Goal: Transaction & Acquisition: Subscribe to service/newsletter

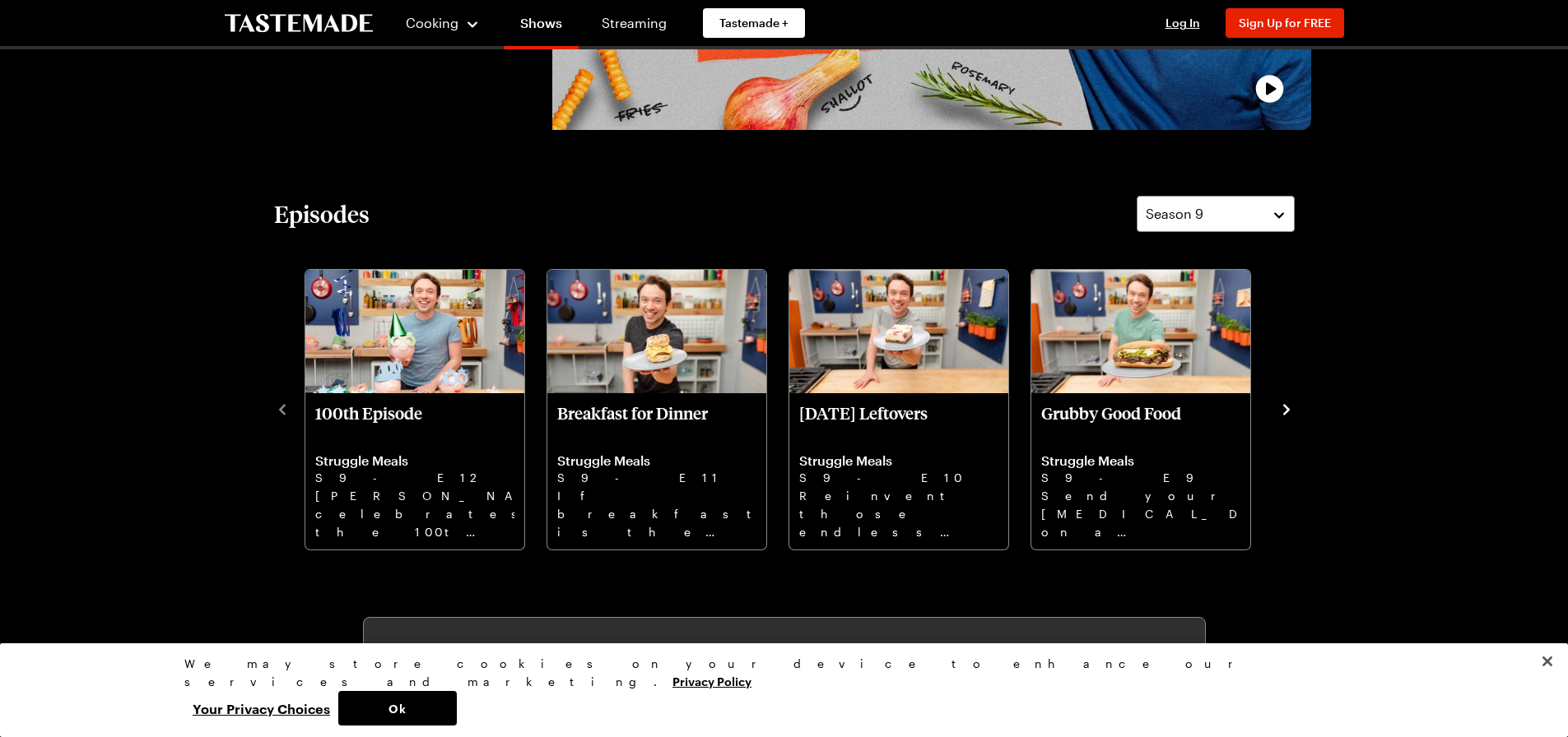
scroll to position [412, 0]
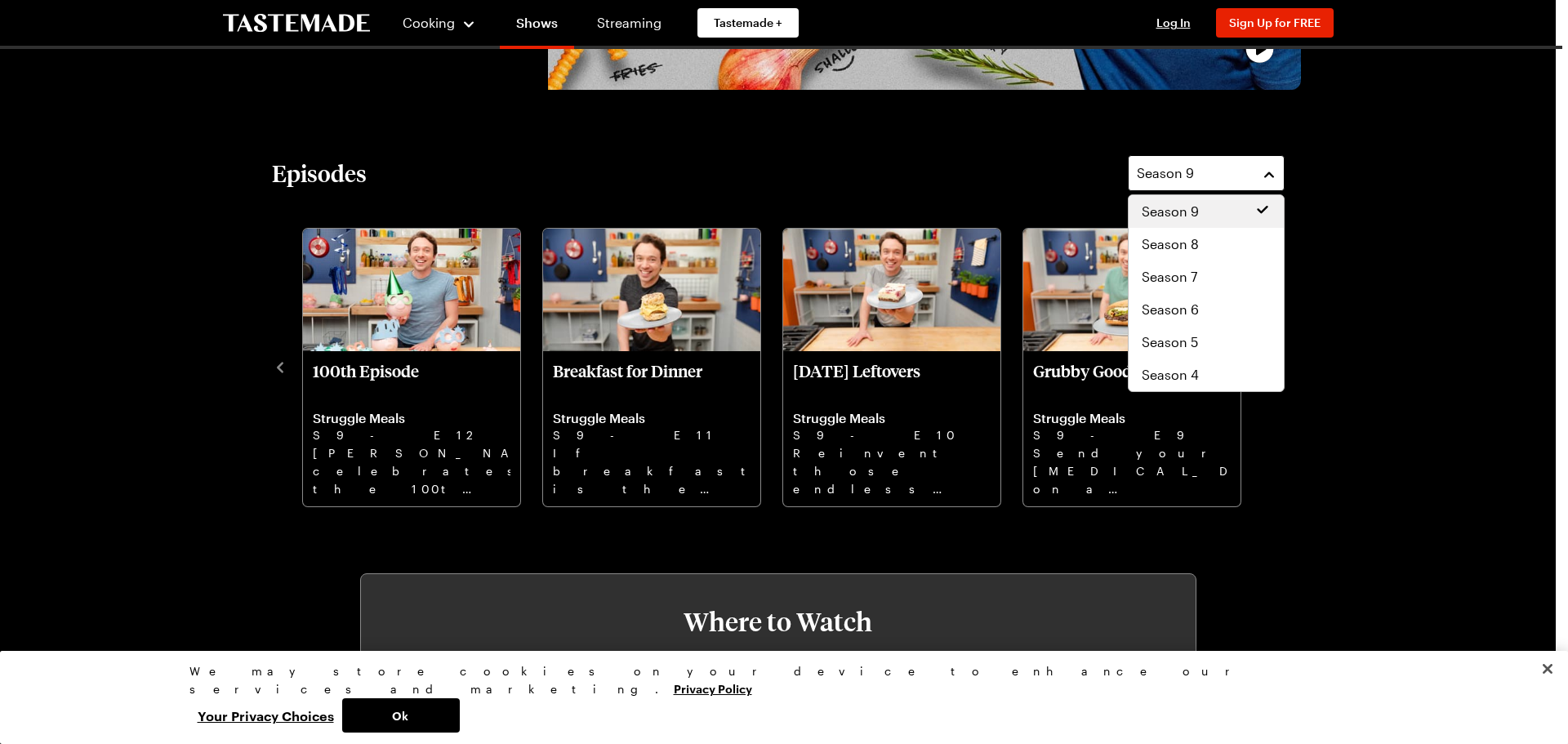
click at [1270, 174] on button "Season 9" at bounding box center [1206, 173] width 157 height 36
click at [1175, 308] on span "Season 6" at bounding box center [1171, 309] width 57 height 20
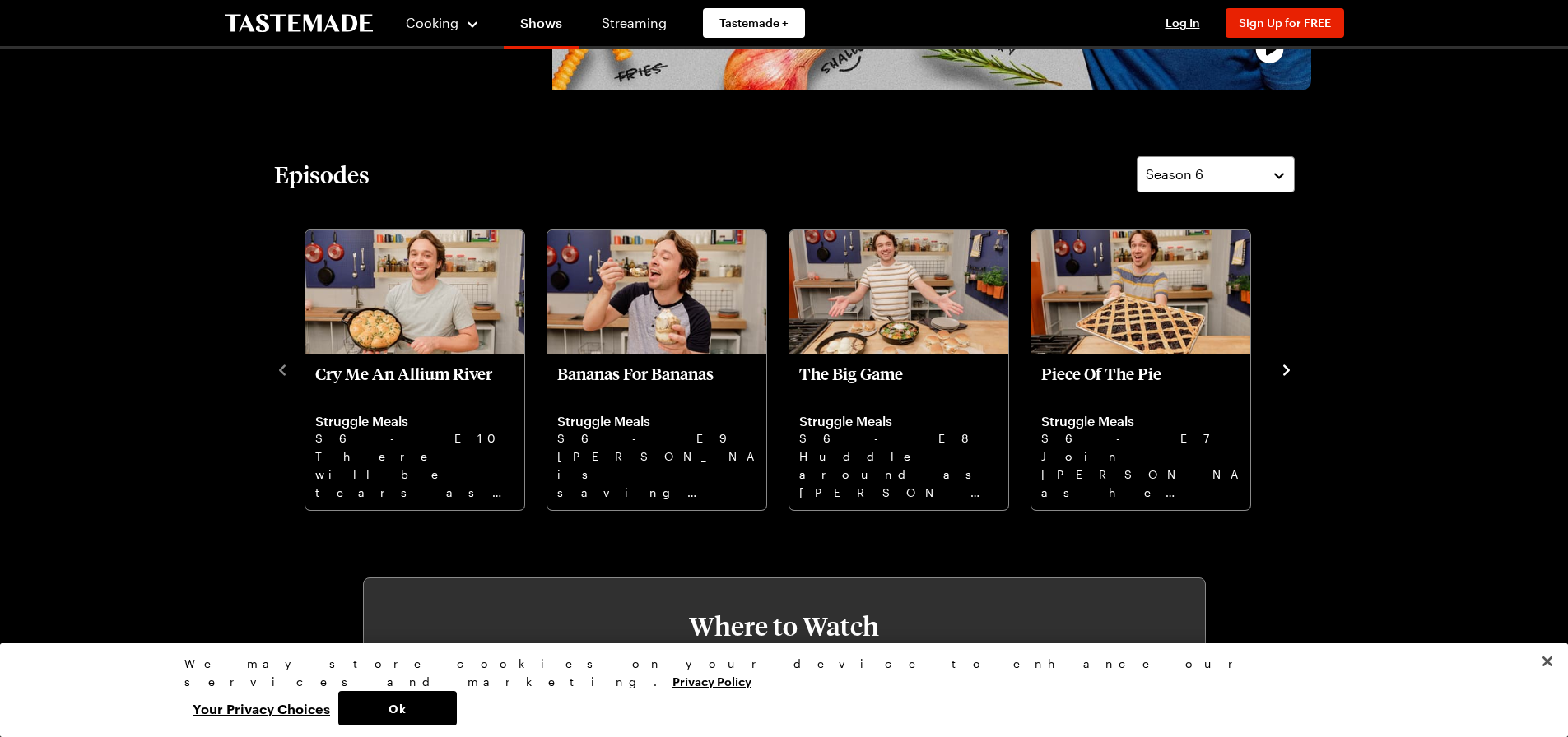
click at [1280, 369] on icon "navigate to next item" at bounding box center [1286, 369] width 16 height 16
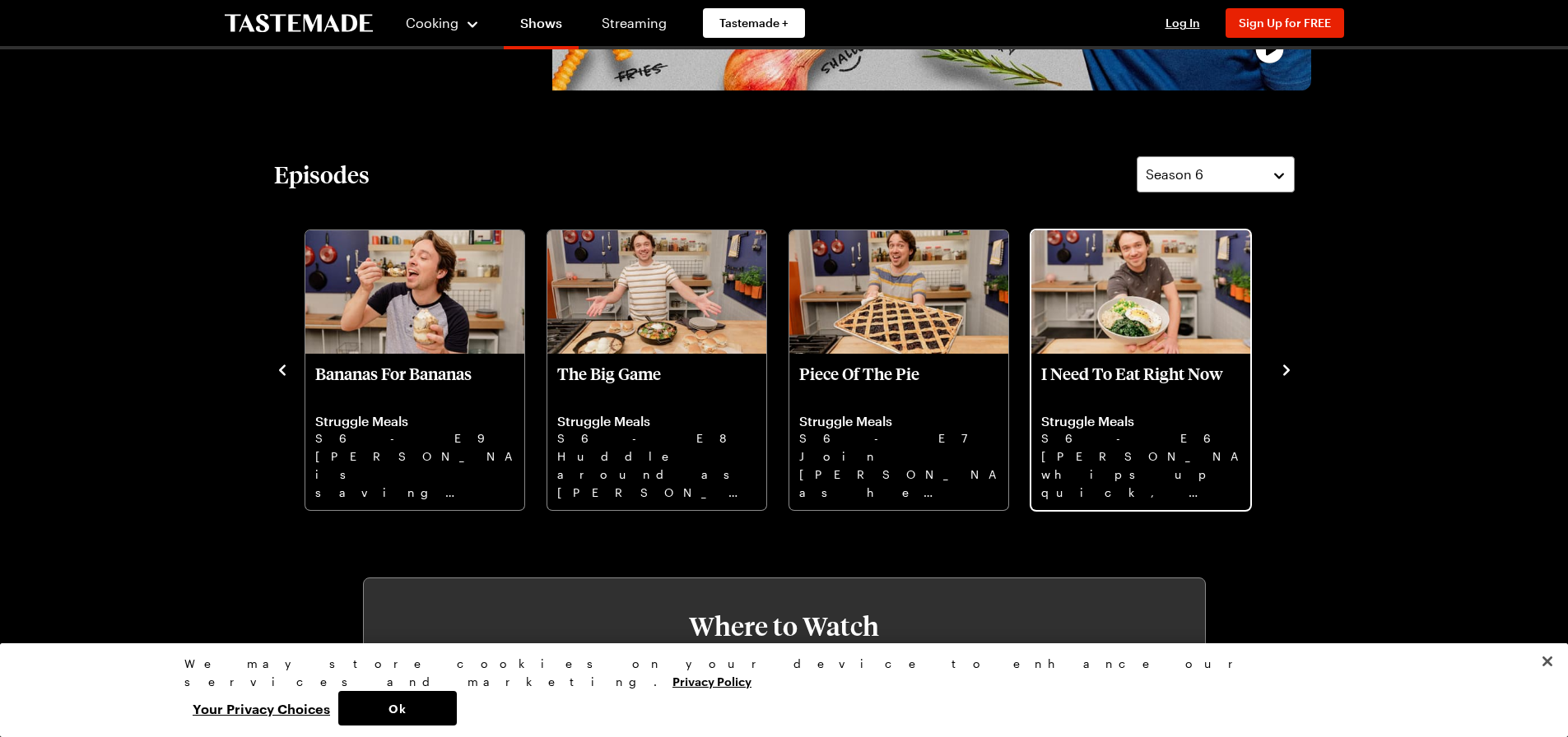
click at [1140, 292] on img "I Need To Eat Right Now" at bounding box center [1141, 292] width 218 height 123
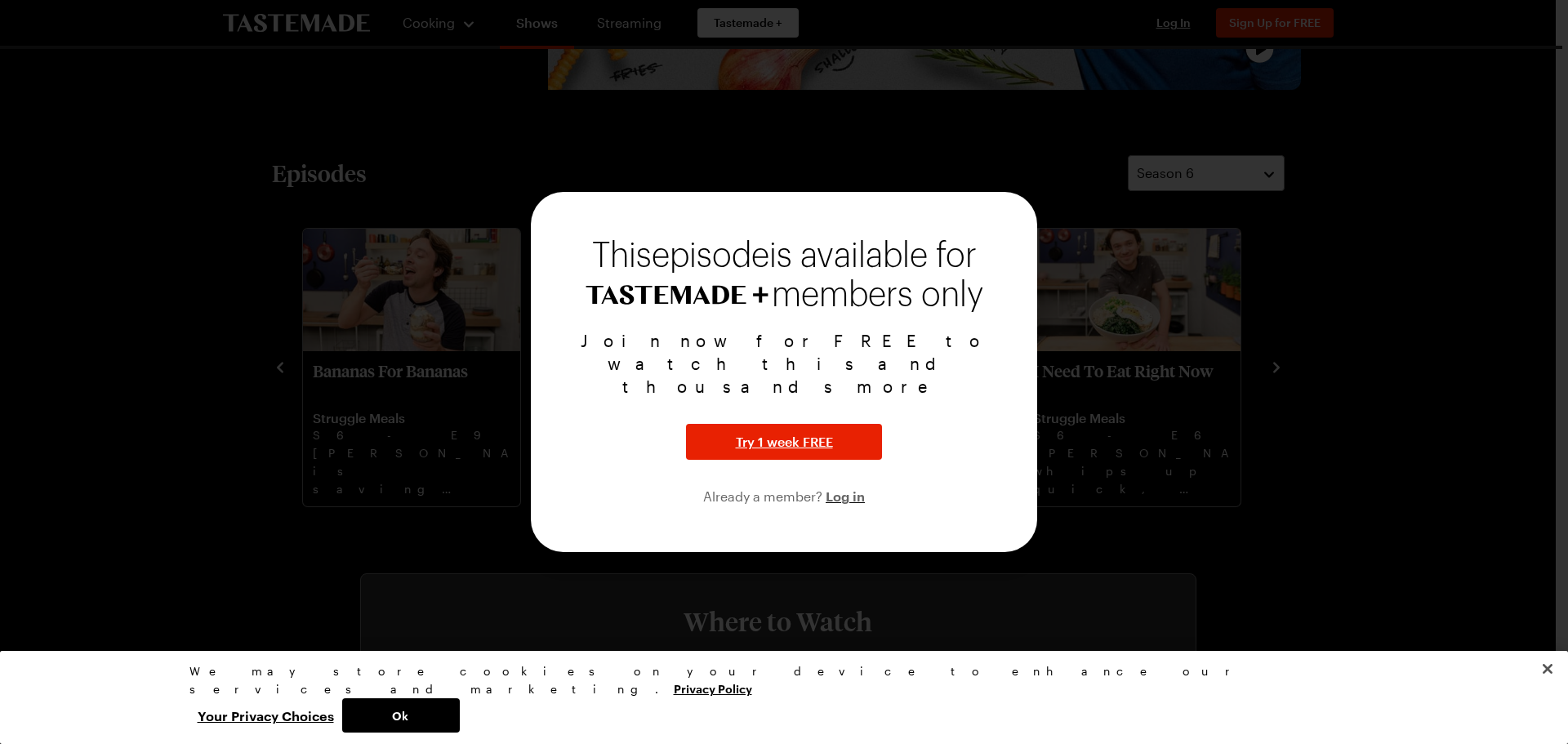
click at [1134, 468] on div at bounding box center [784, 372] width 1568 height 744
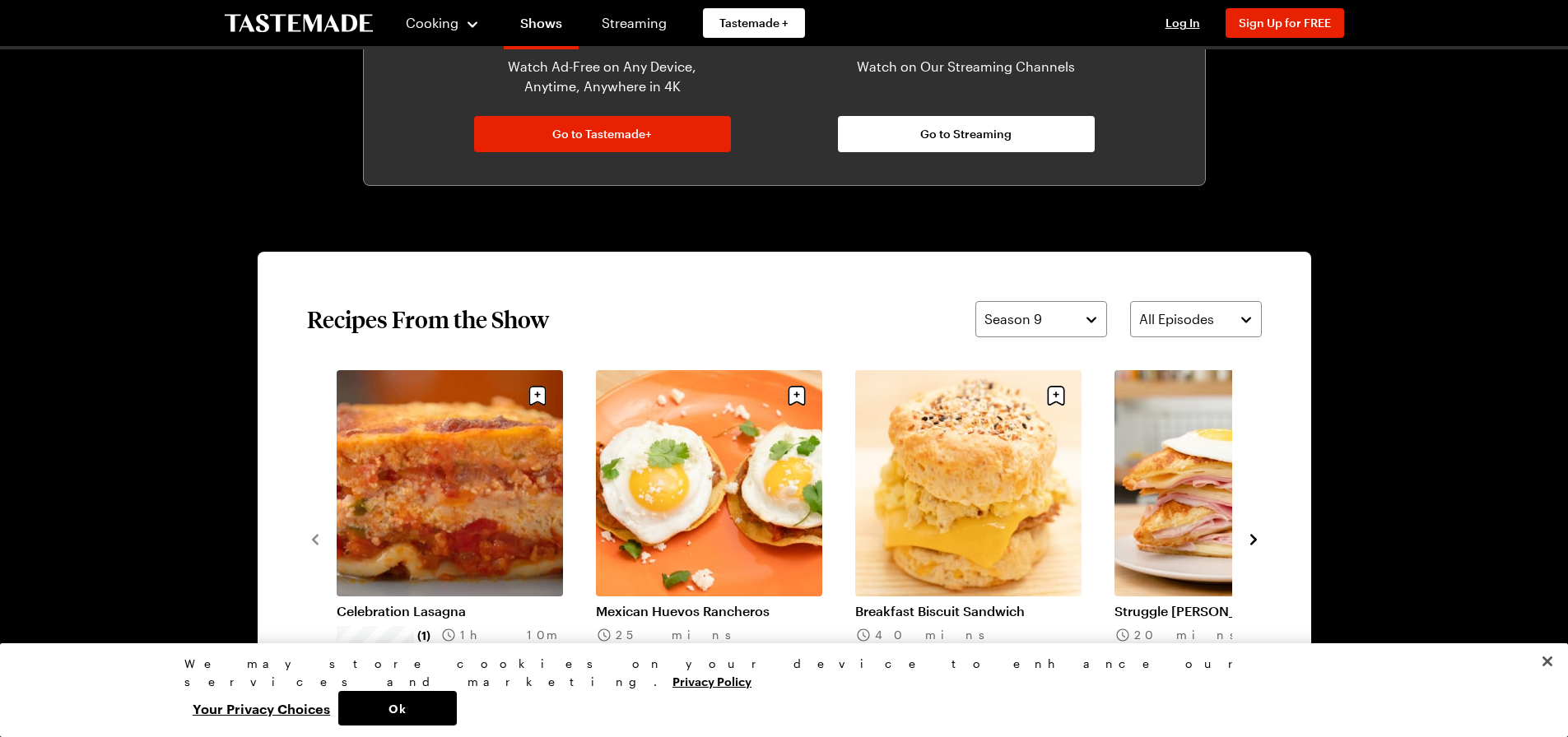
scroll to position [1070, 0]
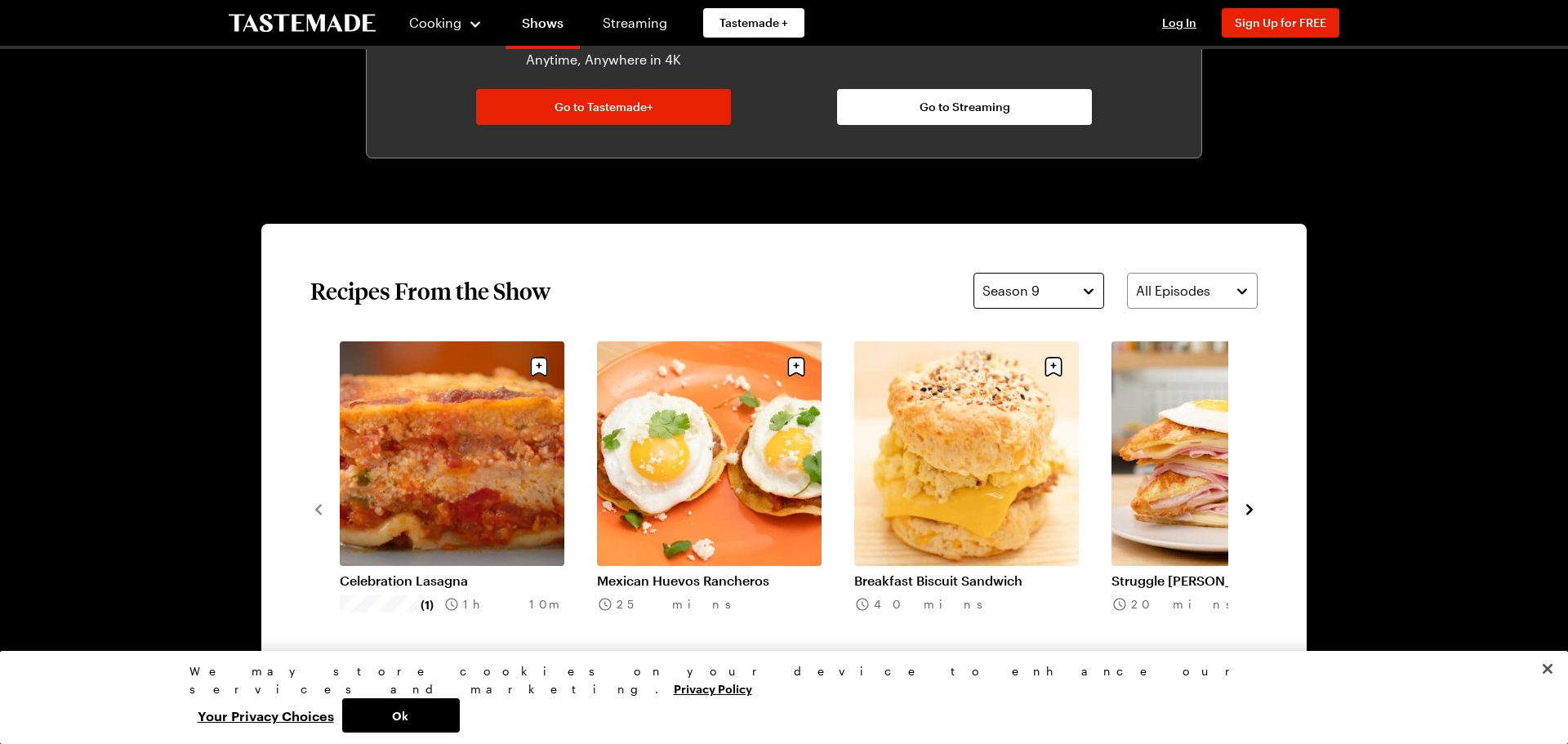
click at [1085, 293] on button "Season 9" at bounding box center [1038, 291] width 131 height 36
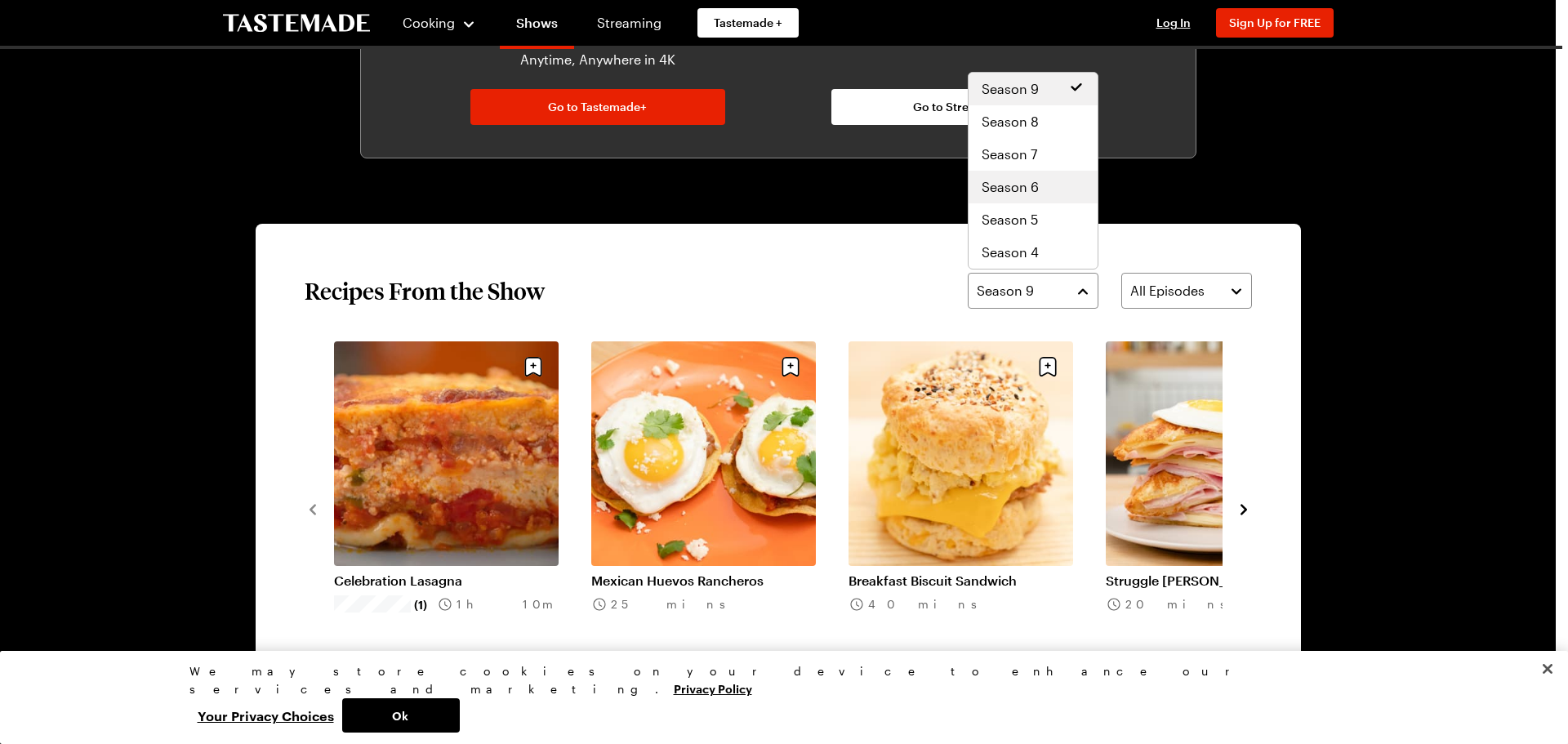
click at [1013, 187] on span "Season 6" at bounding box center [1010, 187] width 57 height 20
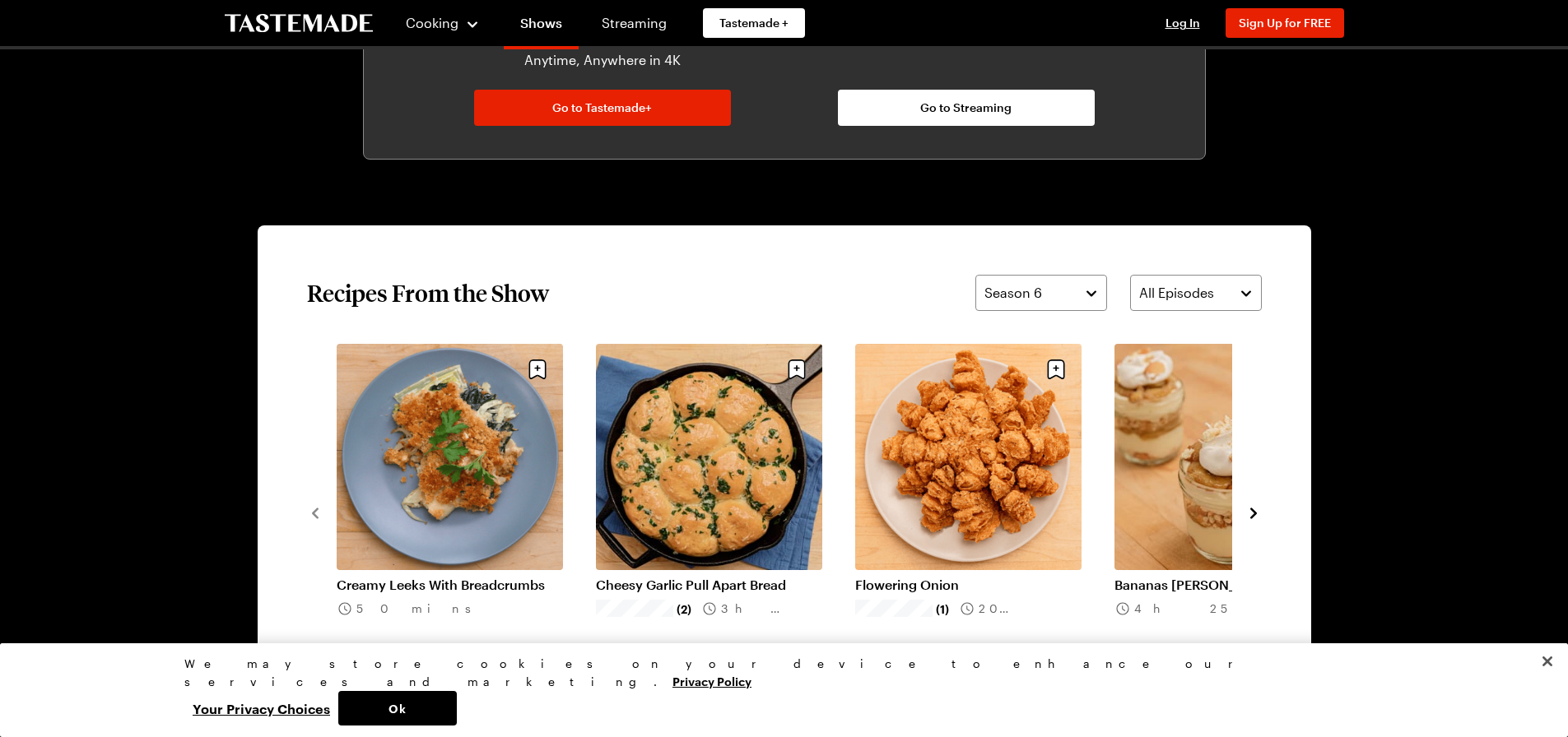
click at [1249, 514] on icon "navigate to next item" at bounding box center [1253, 513] width 16 height 16
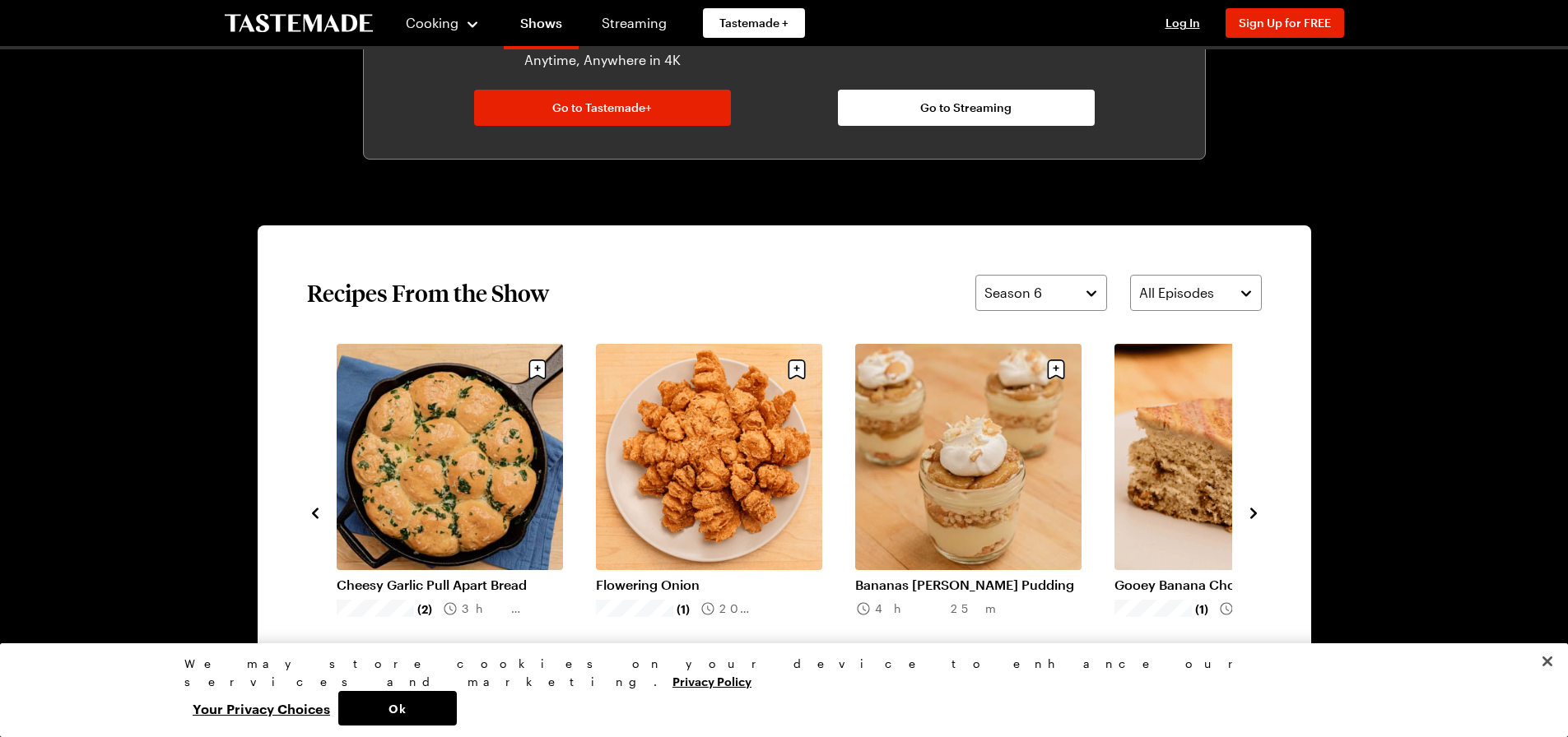
click at [1249, 514] on icon "navigate to next item" at bounding box center [1253, 513] width 16 height 16
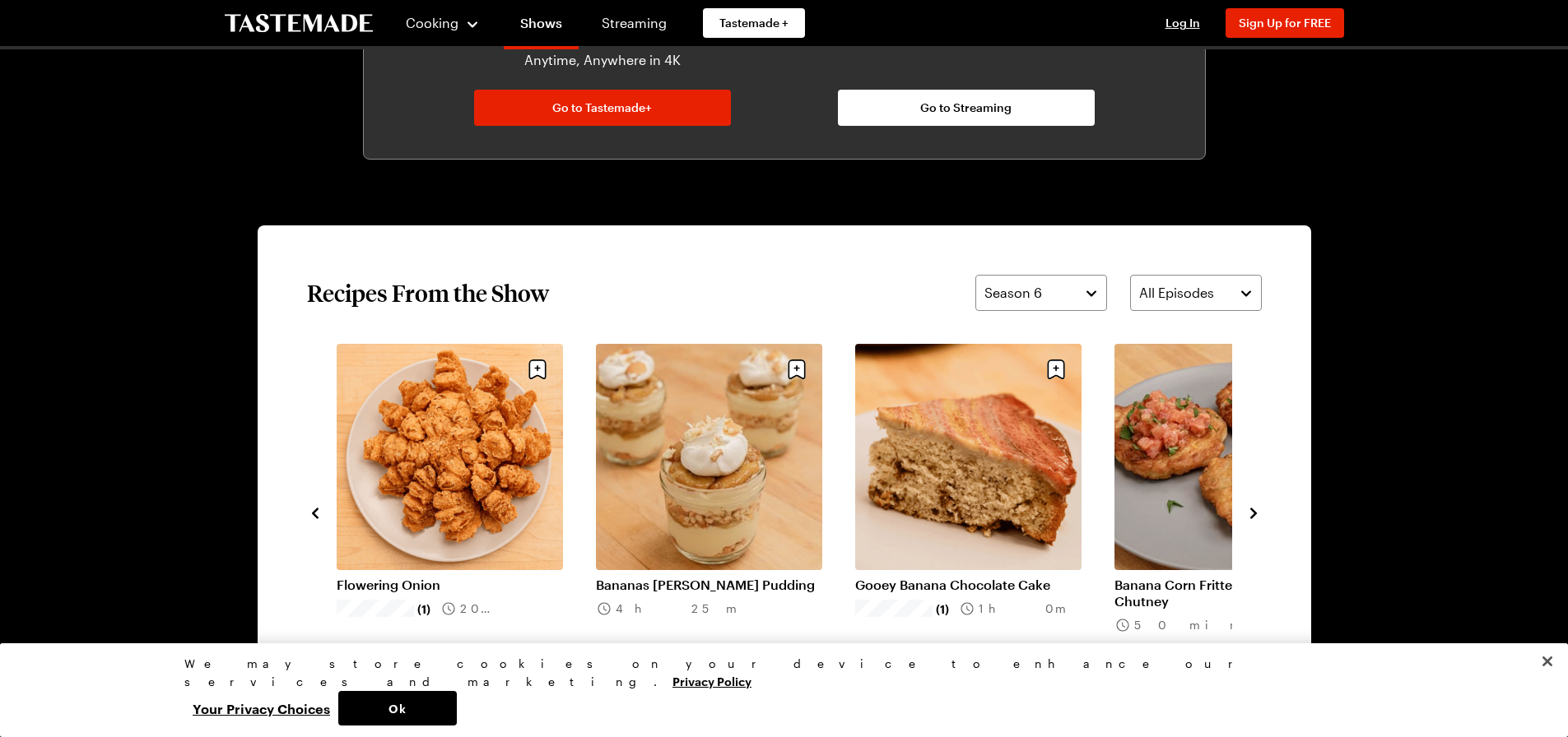
click at [1249, 514] on icon "navigate to next item" at bounding box center [1253, 513] width 16 height 16
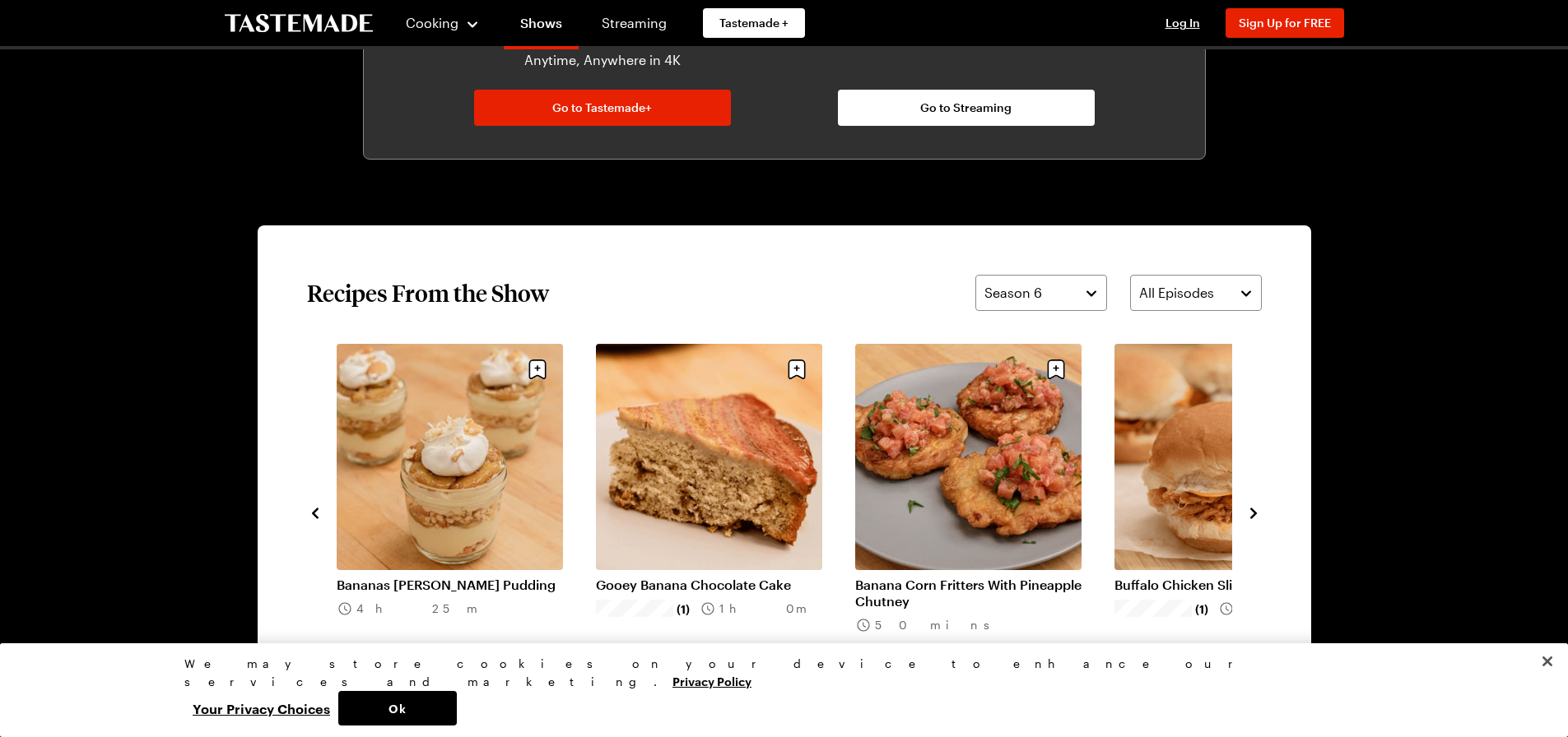
click at [1249, 514] on icon "navigate to next item" at bounding box center [1253, 513] width 16 height 16
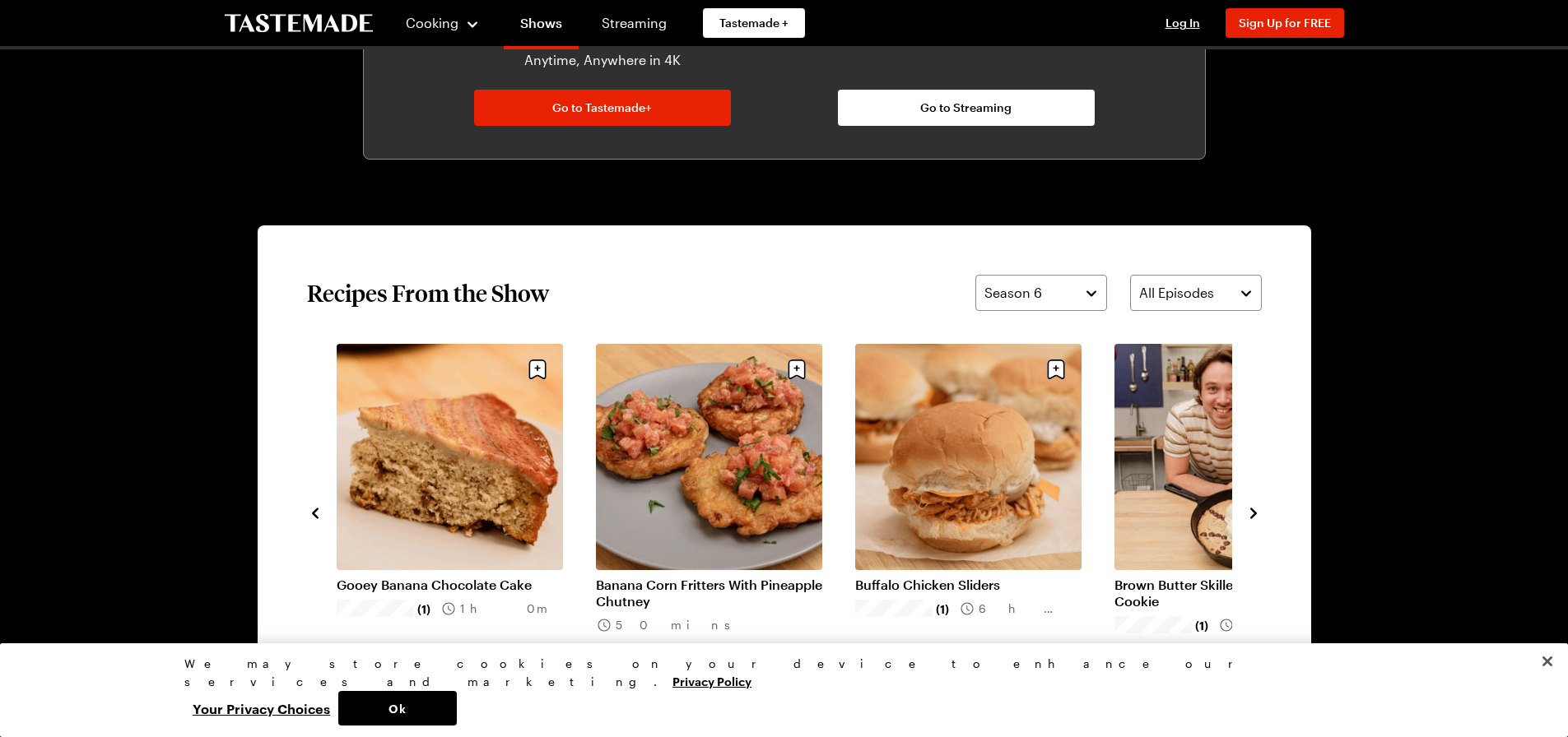
click at [1249, 514] on icon "navigate to next item" at bounding box center [1253, 513] width 16 height 16
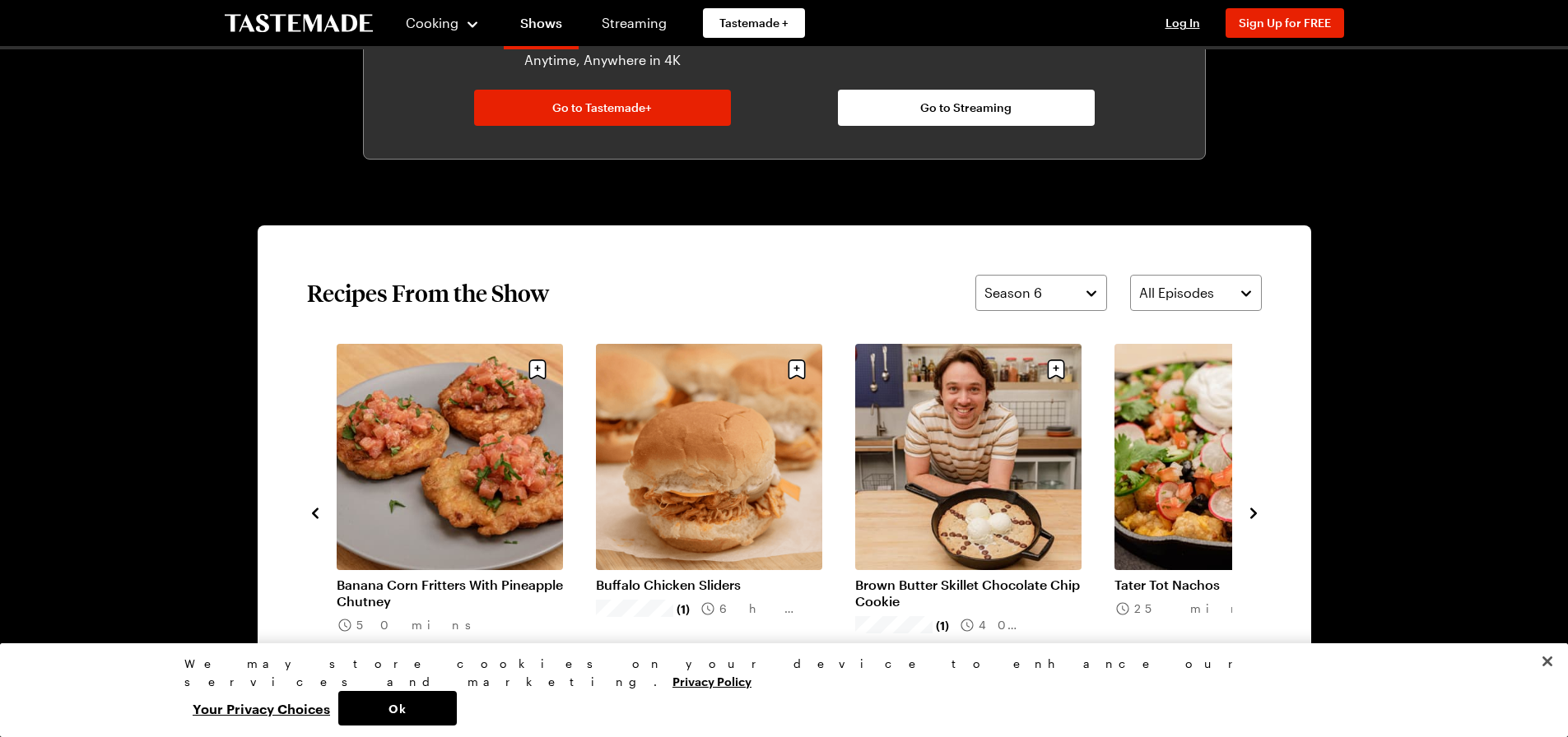
click at [1249, 514] on icon "navigate to next item" at bounding box center [1253, 513] width 16 height 16
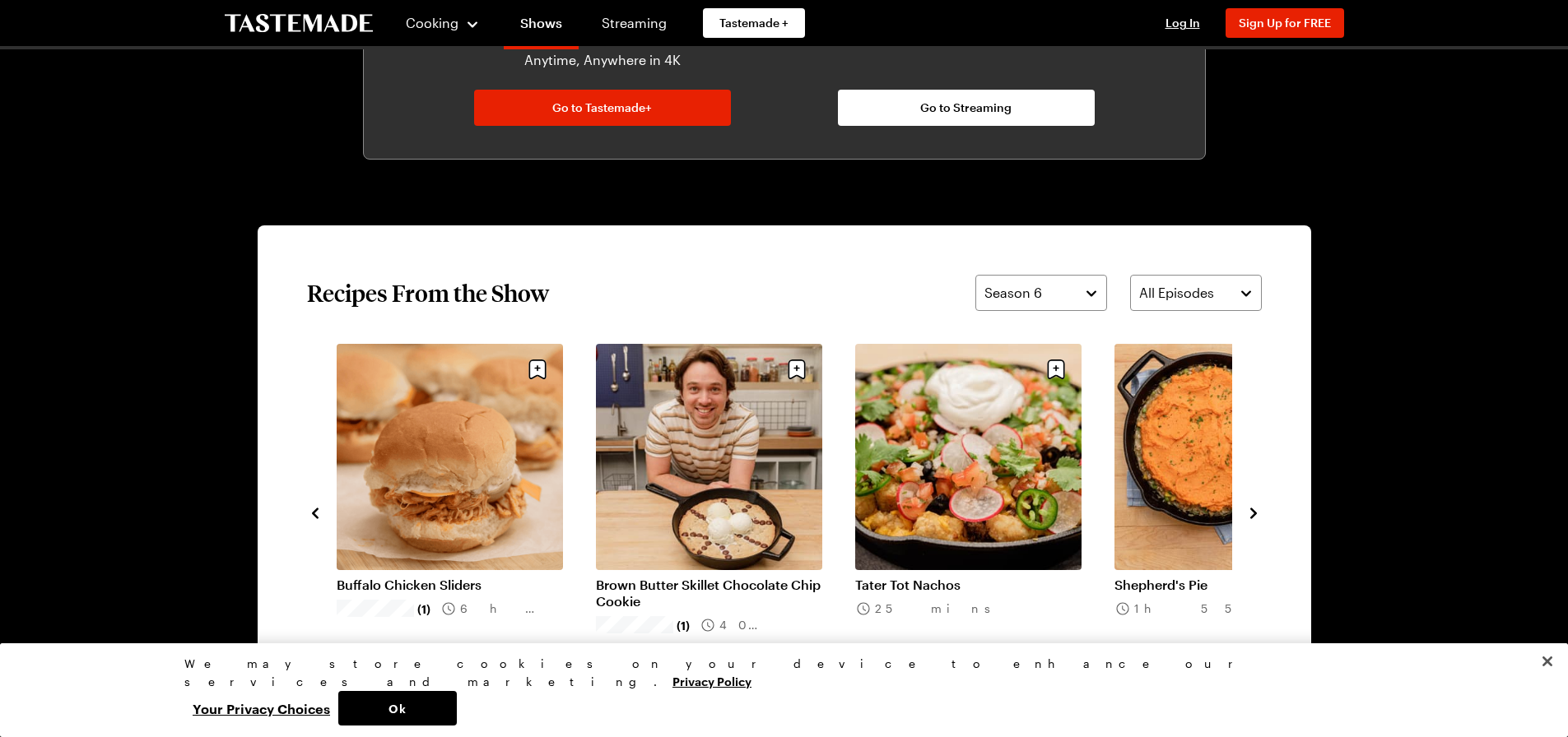
click at [1249, 514] on icon "navigate to next item" at bounding box center [1253, 513] width 16 height 16
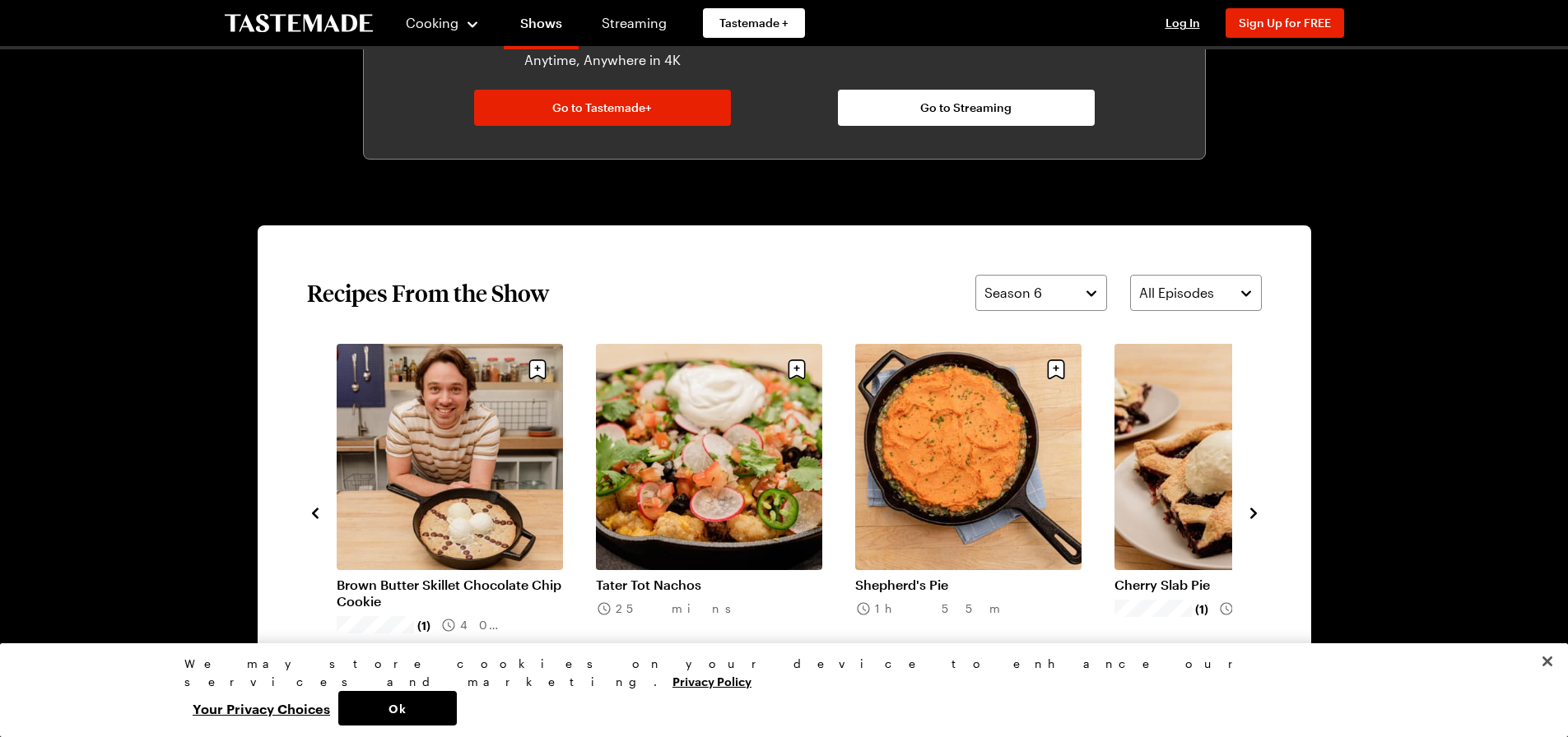
click at [1249, 514] on icon "navigate to next item" at bounding box center [1253, 513] width 16 height 16
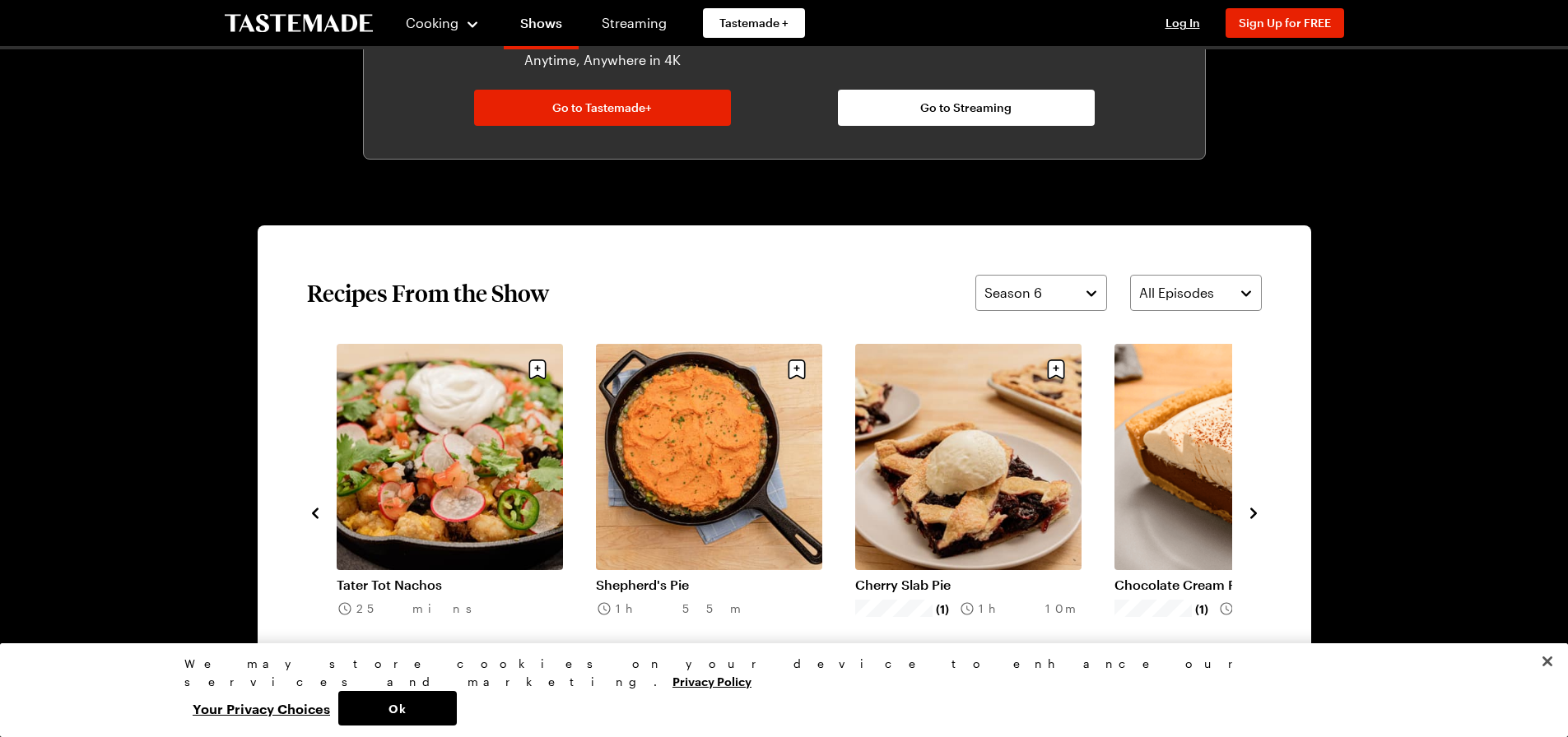
click at [1249, 514] on icon "navigate to next item" at bounding box center [1253, 513] width 16 height 16
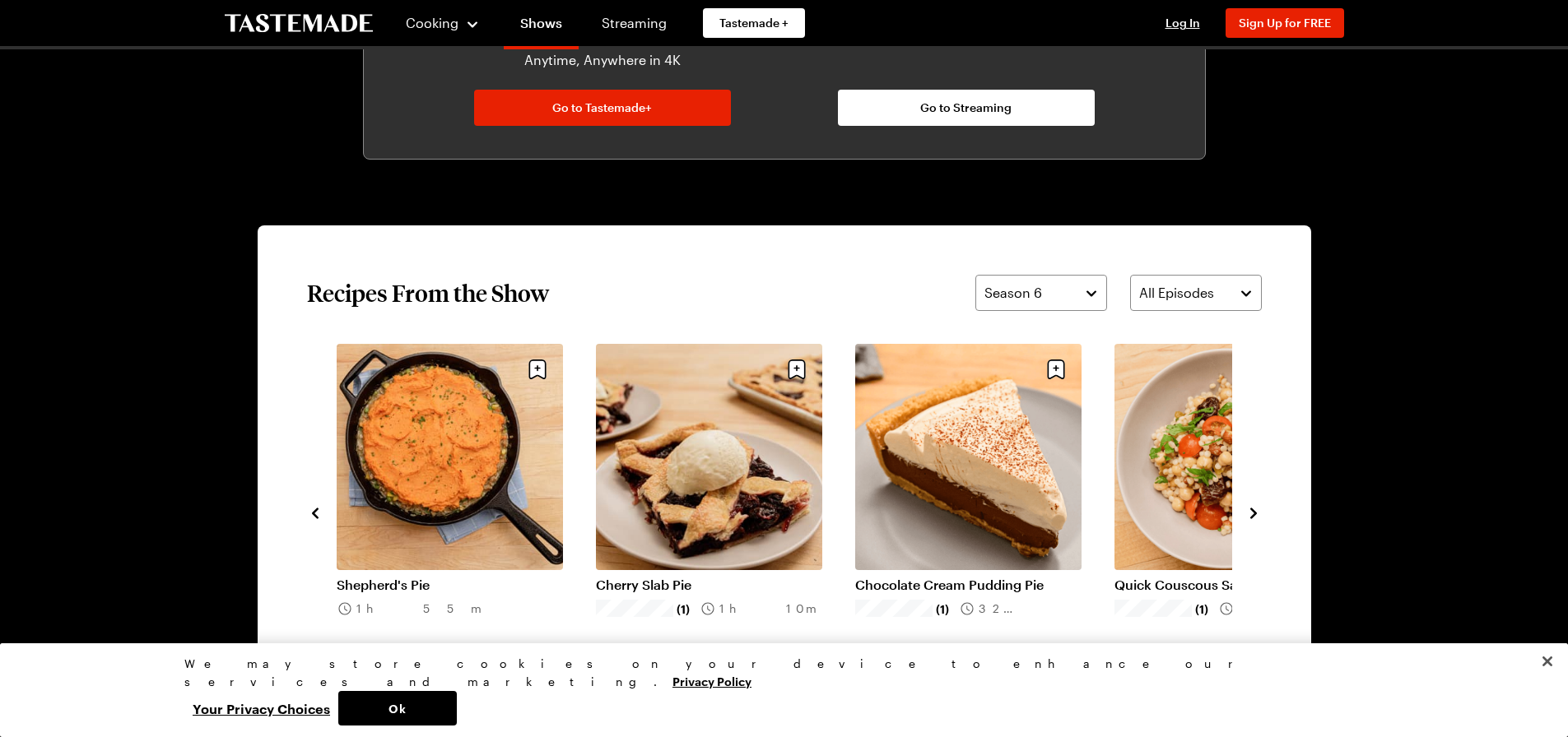
click at [1249, 514] on icon "navigate to next item" at bounding box center [1253, 513] width 16 height 16
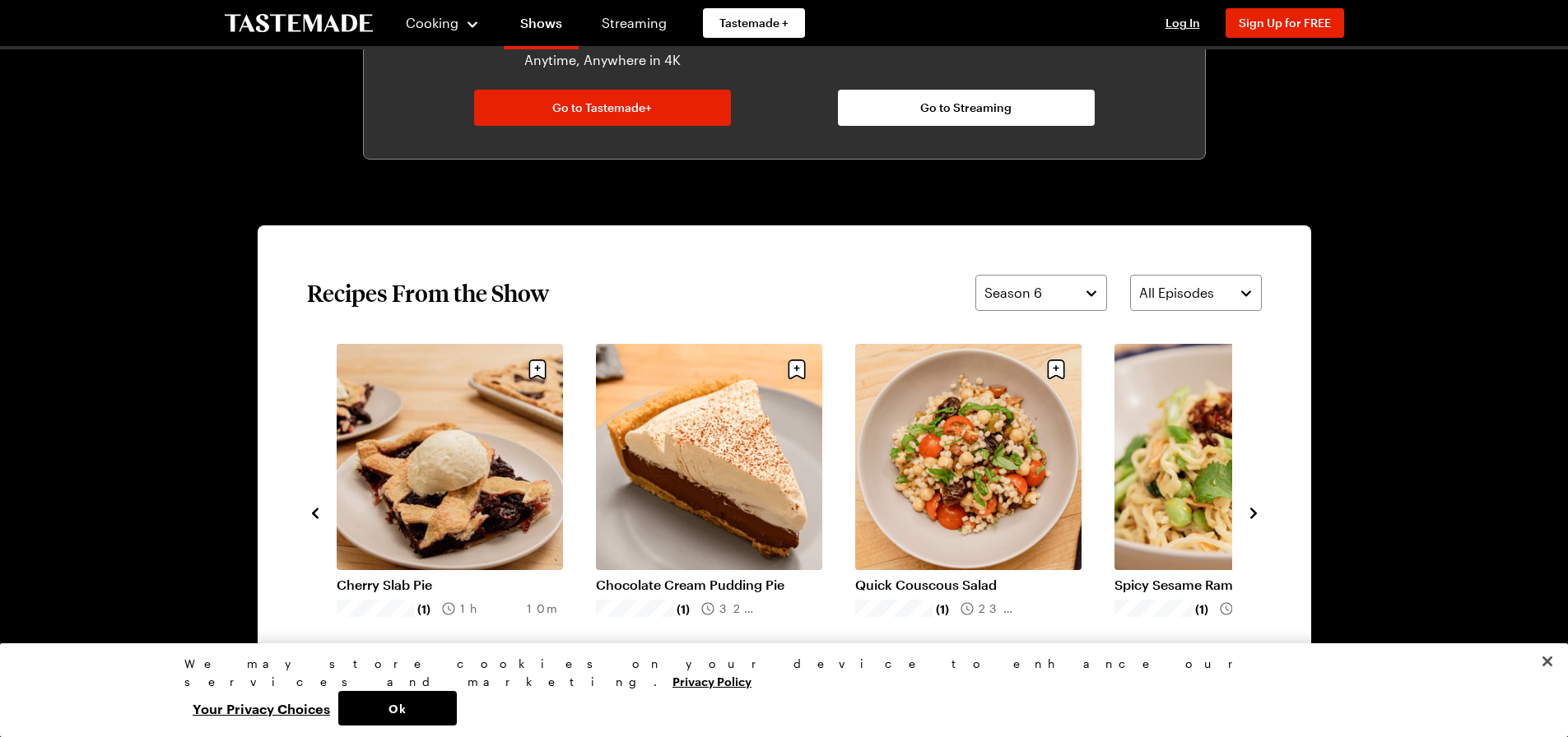
click at [959, 577] on link "Quick Couscous Salad" at bounding box center [968, 585] width 226 height 16
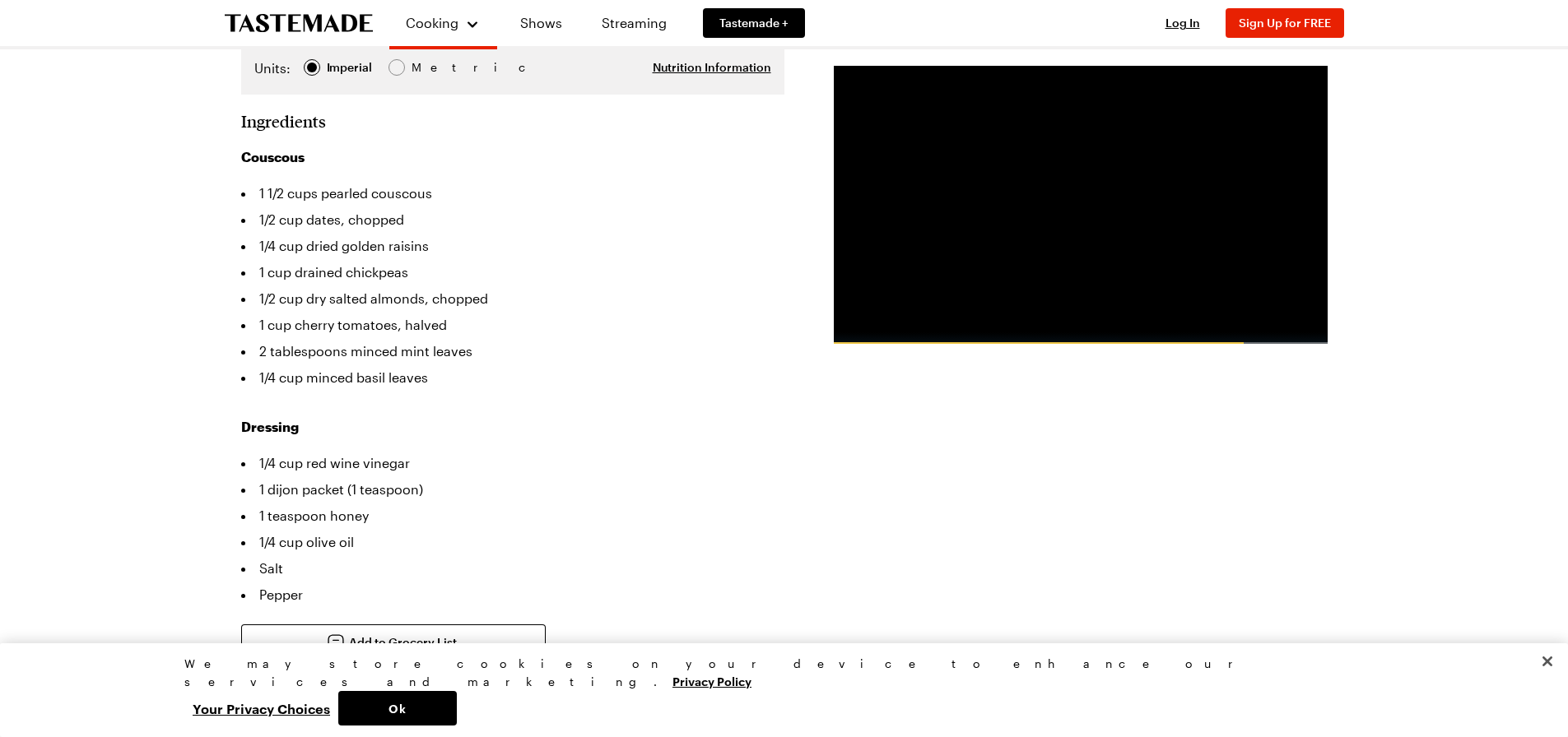
scroll to position [83, 0]
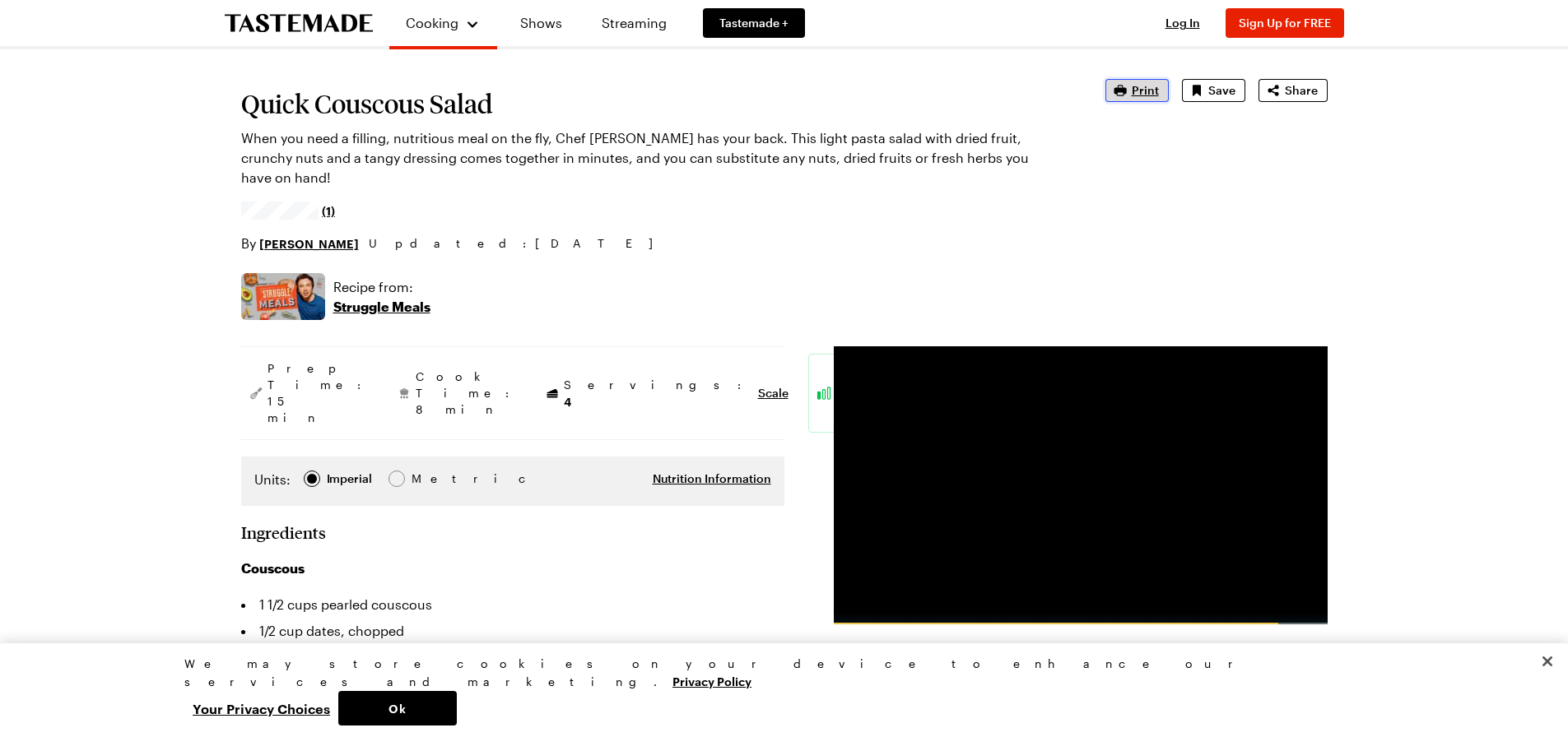
click at [1144, 91] on span "Print" at bounding box center [1145, 90] width 27 height 16
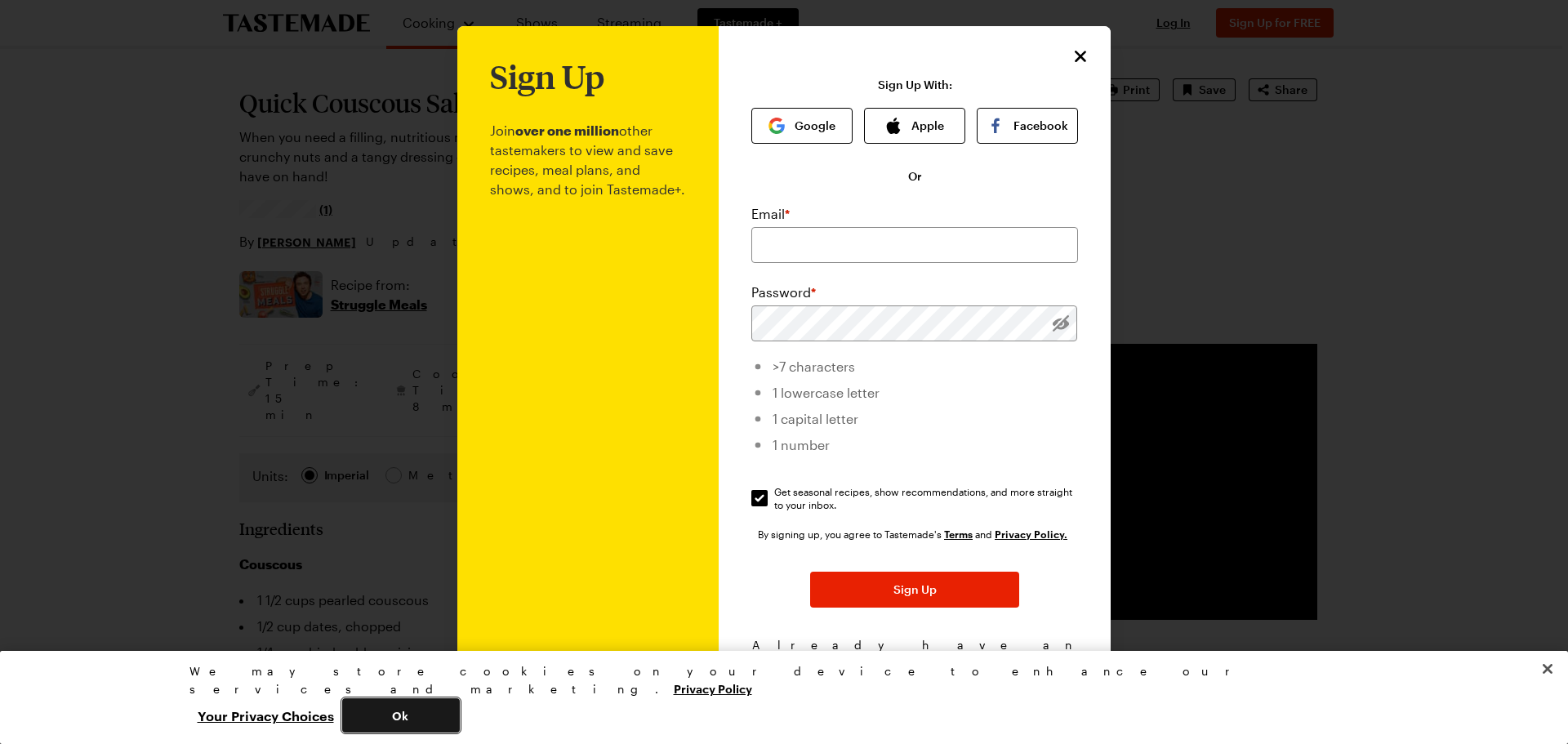
click at [460, 714] on button "Ok" at bounding box center [400, 715] width 117 height 34
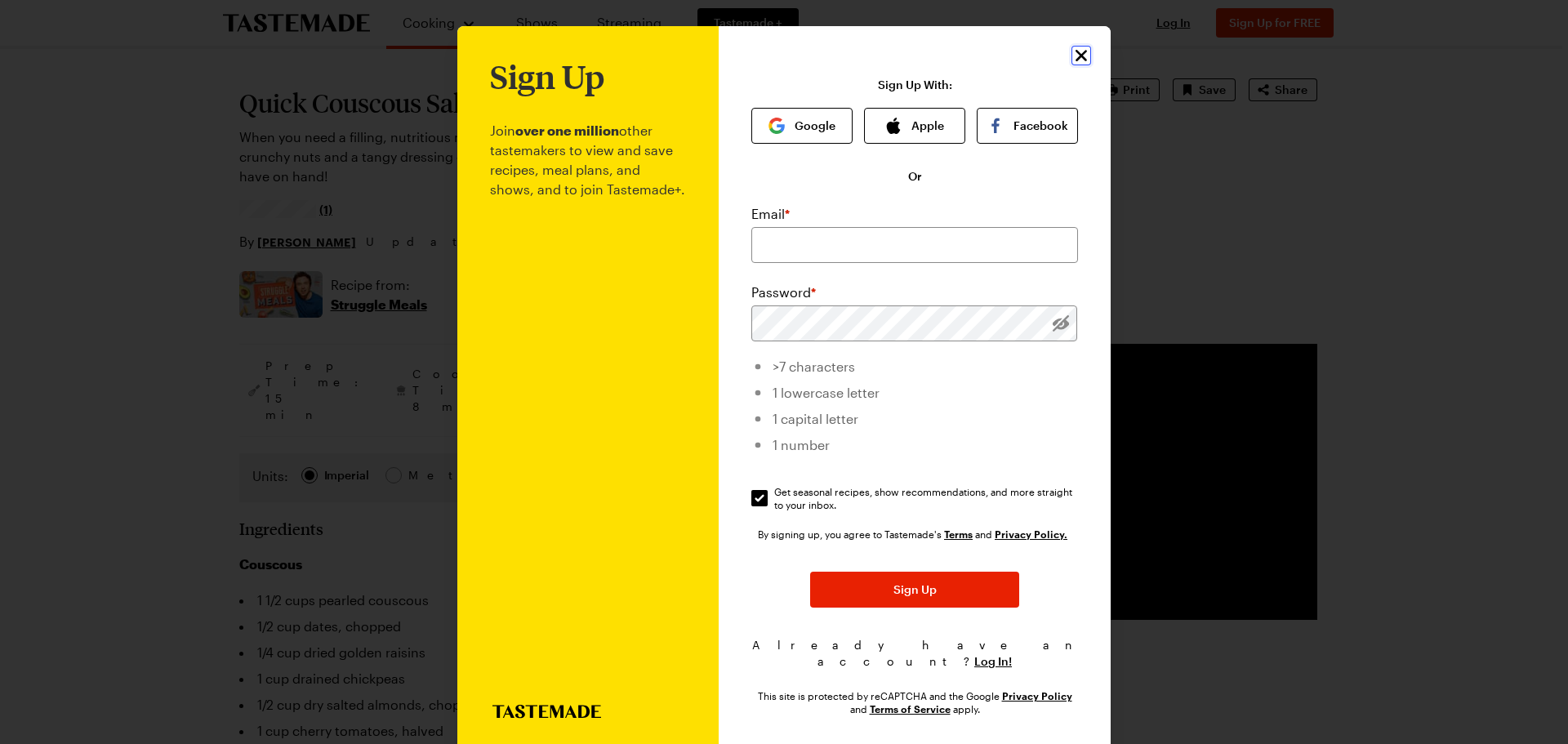
click at [1075, 57] on icon "Close" at bounding box center [1081, 55] width 11 height 11
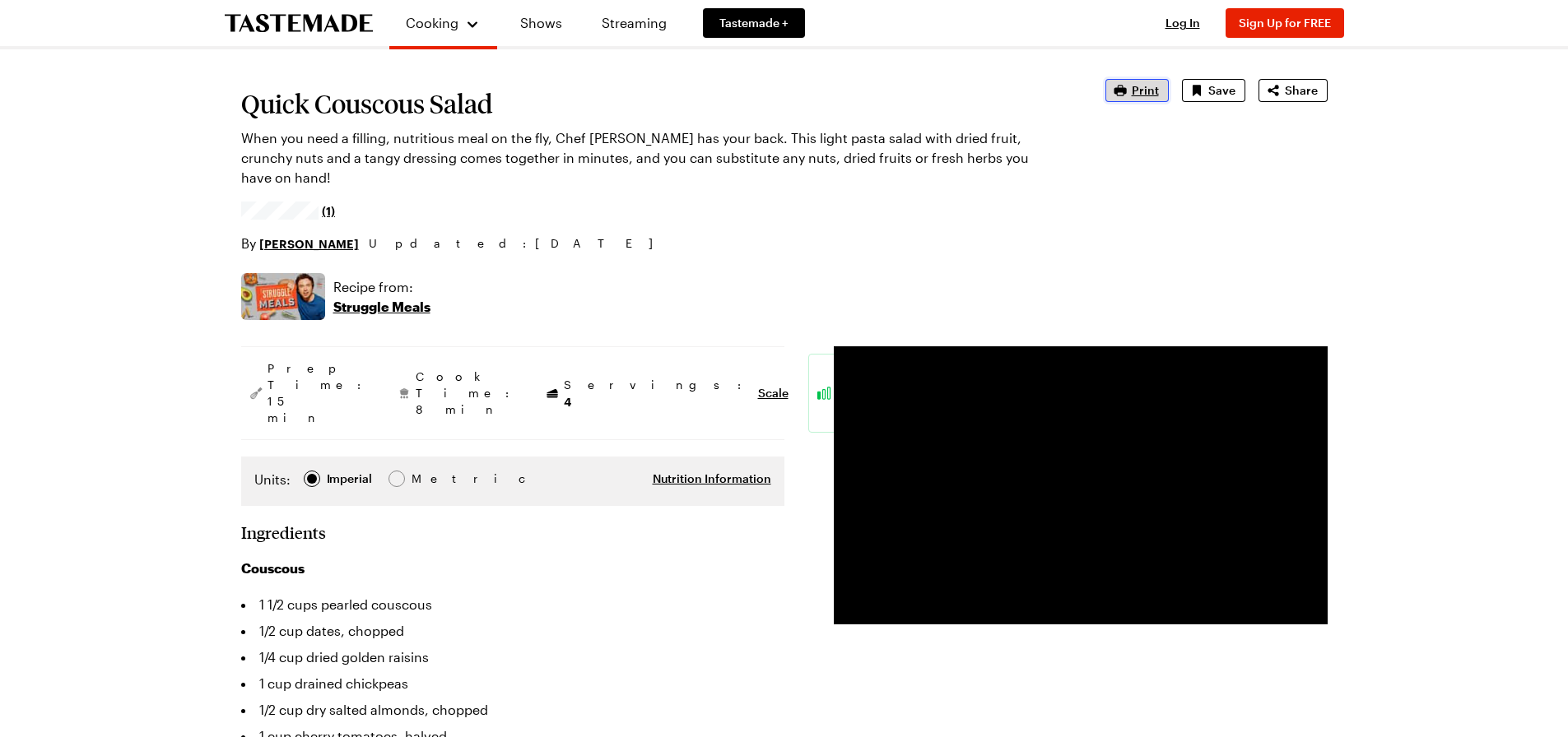
click at [1146, 89] on span "Print" at bounding box center [1145, 90] width 27 height 16
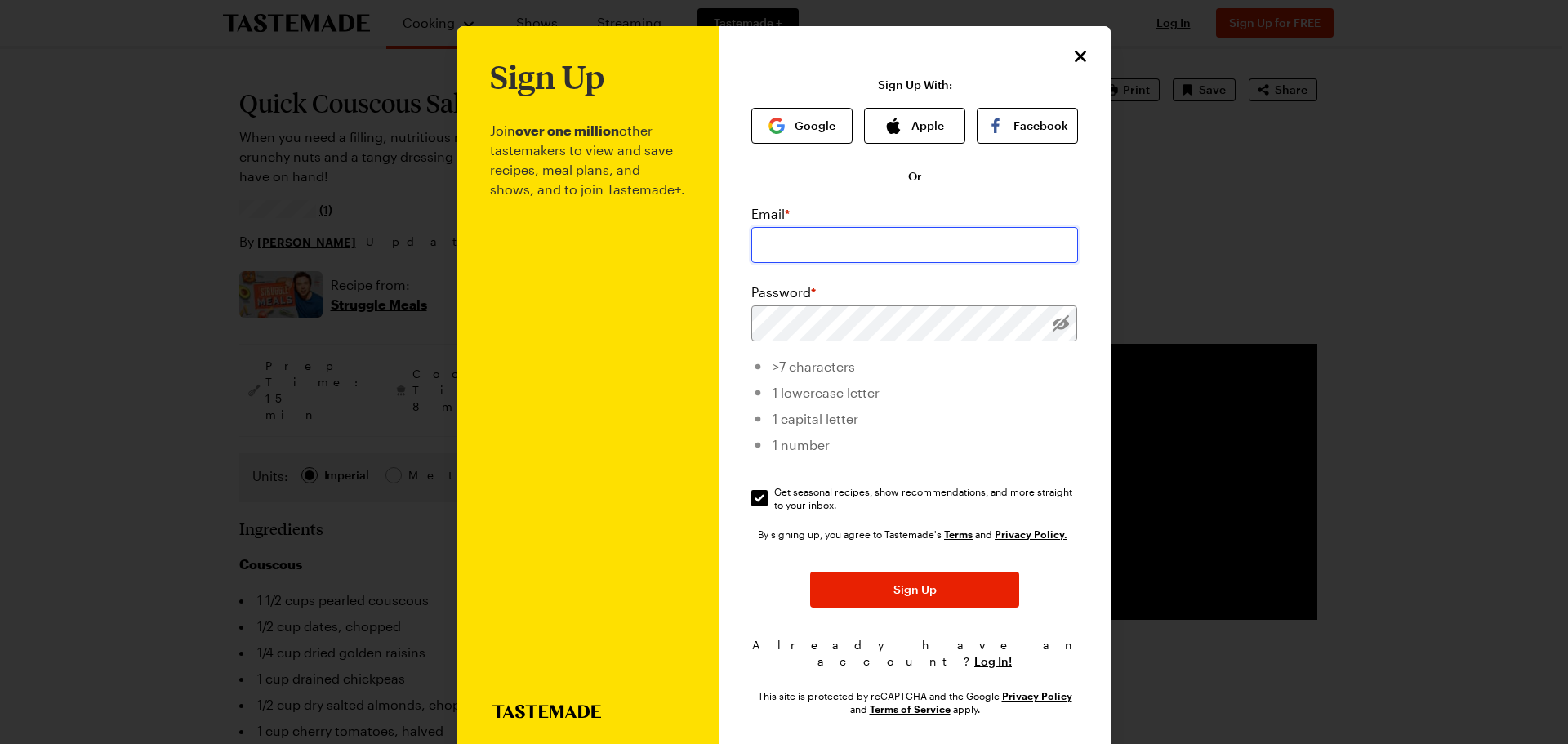
click at [821, 242] on input "email" at bounding box center [915, 245] width 327 height 36
type input "lesleyknelson57@yahoo.com"
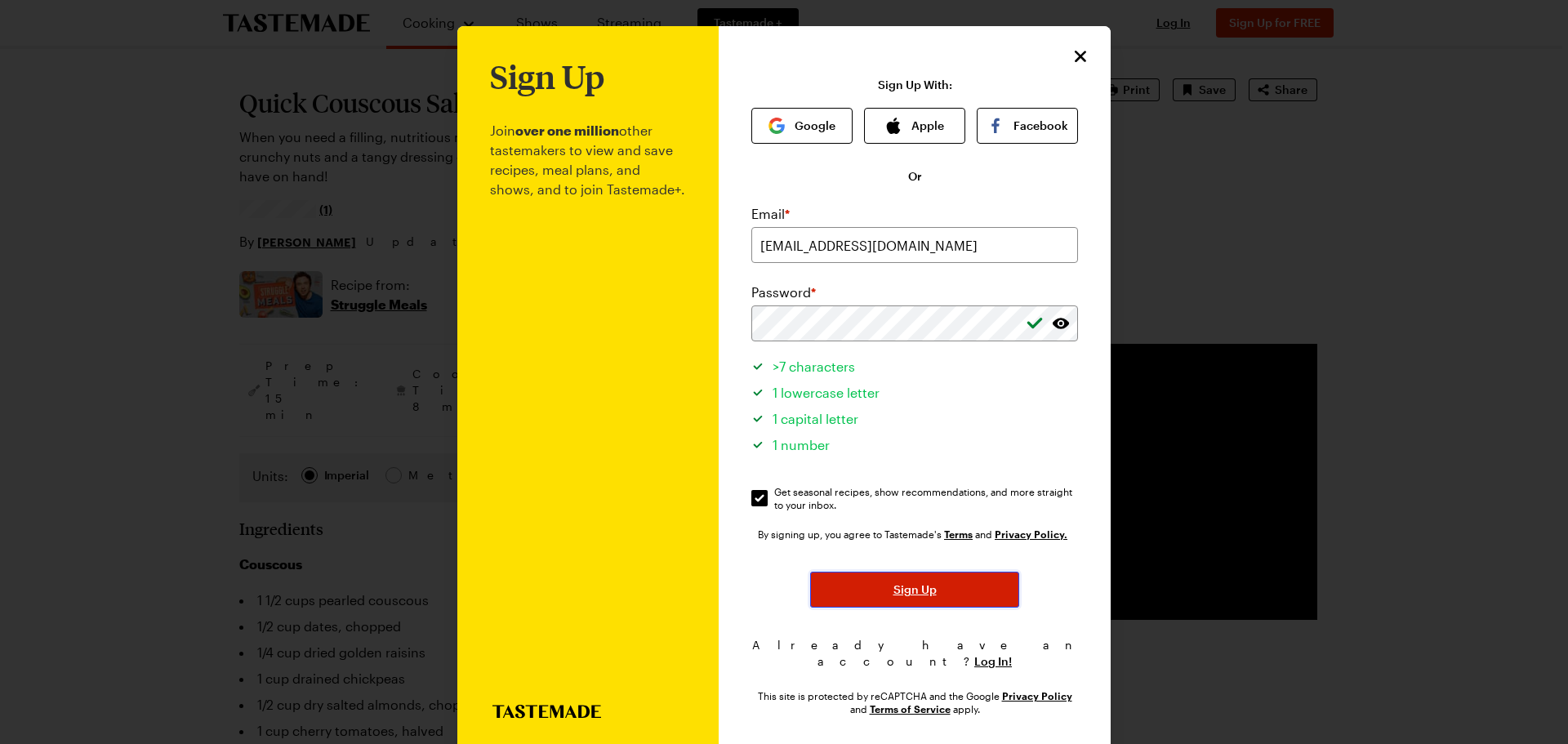
click at [912, 588] on span "Sign Up" at bounding box center [915, 589] width 43 height 16
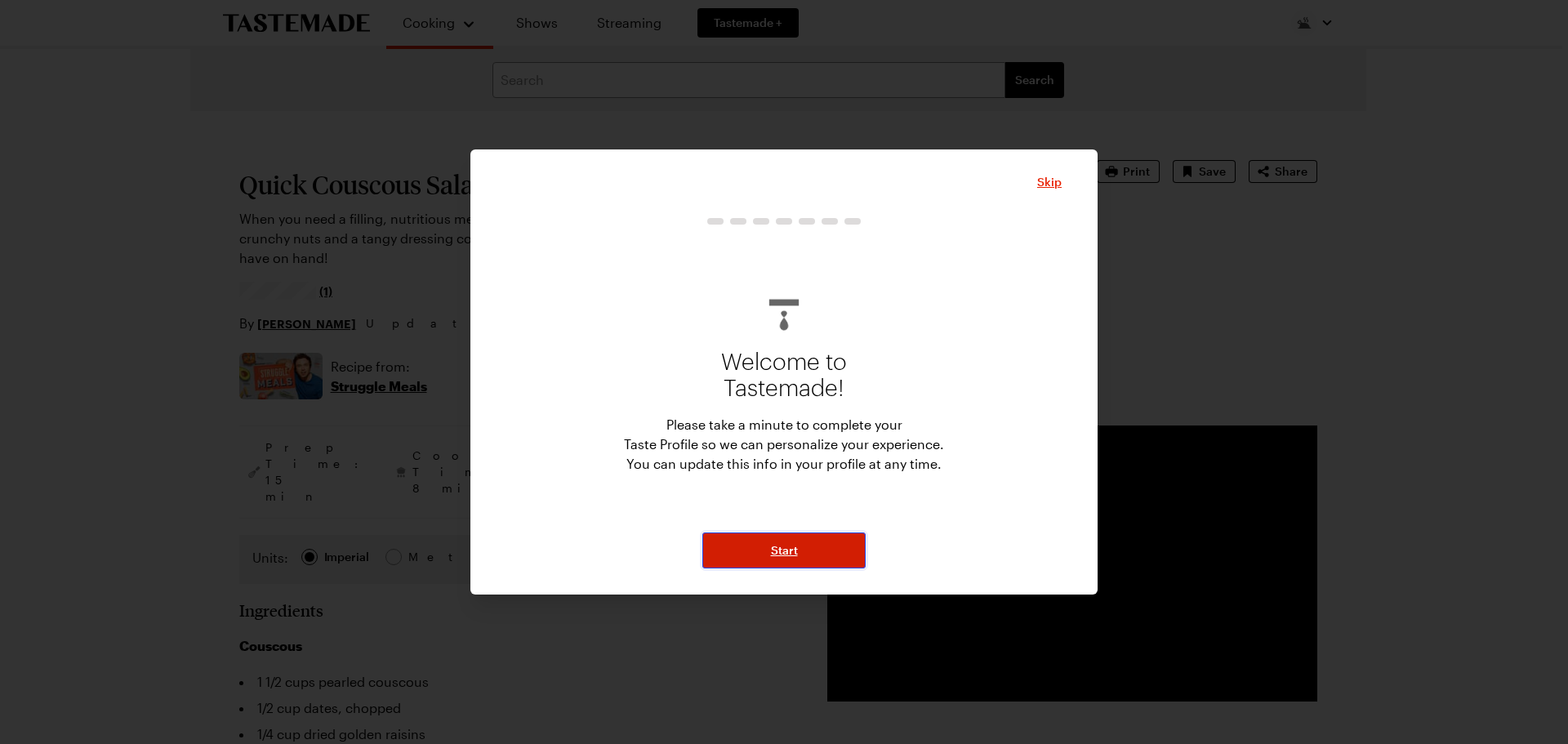
click at [812, 554] on button "Start" at bounding box center [784, 551] width 163 height 36
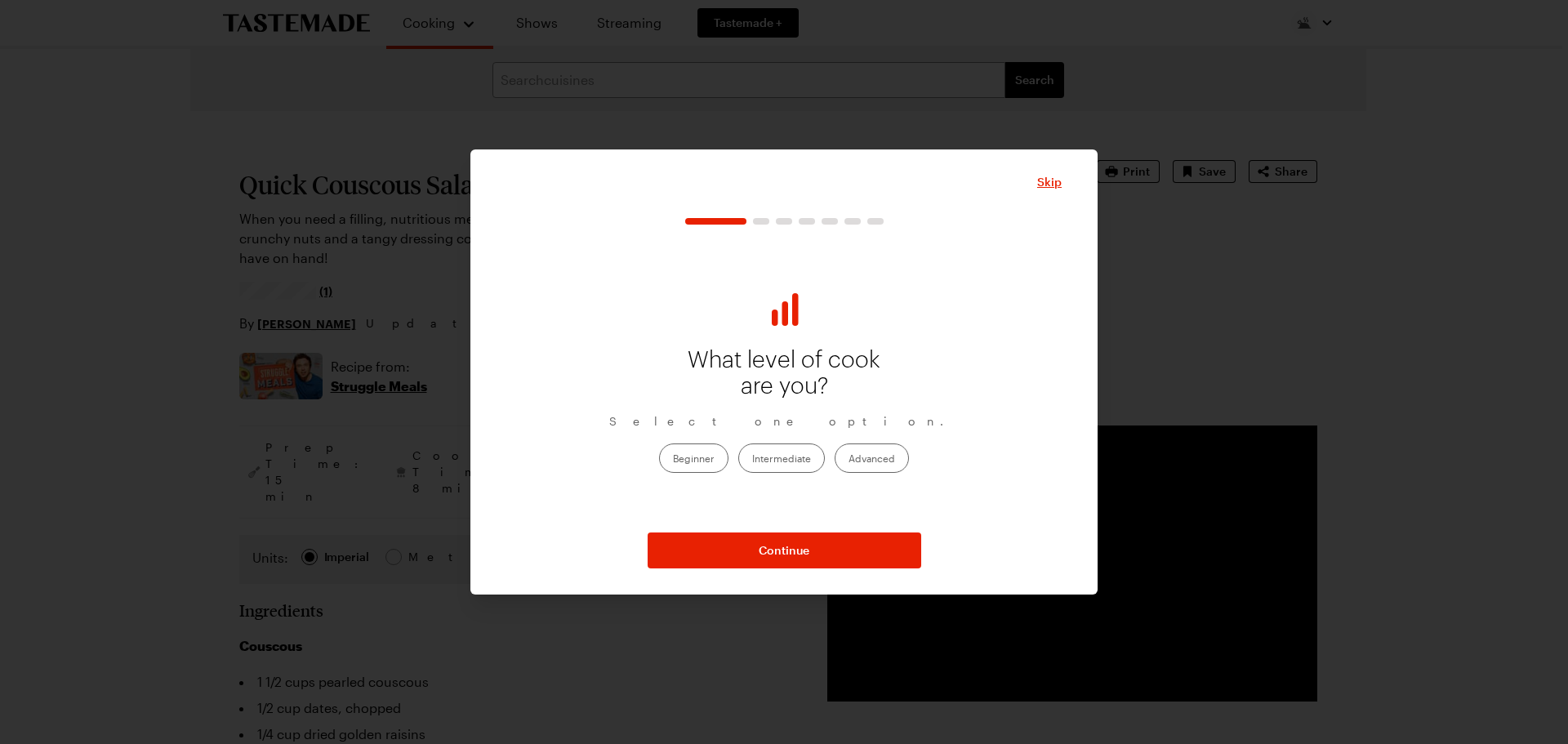
click at [795, 454] on label "Intermediate" at bounding box center [781, 457] width 87 height 30
click at [752, 459] on input "Intermediate" at bounding box center [752, 459] width 0 height 0
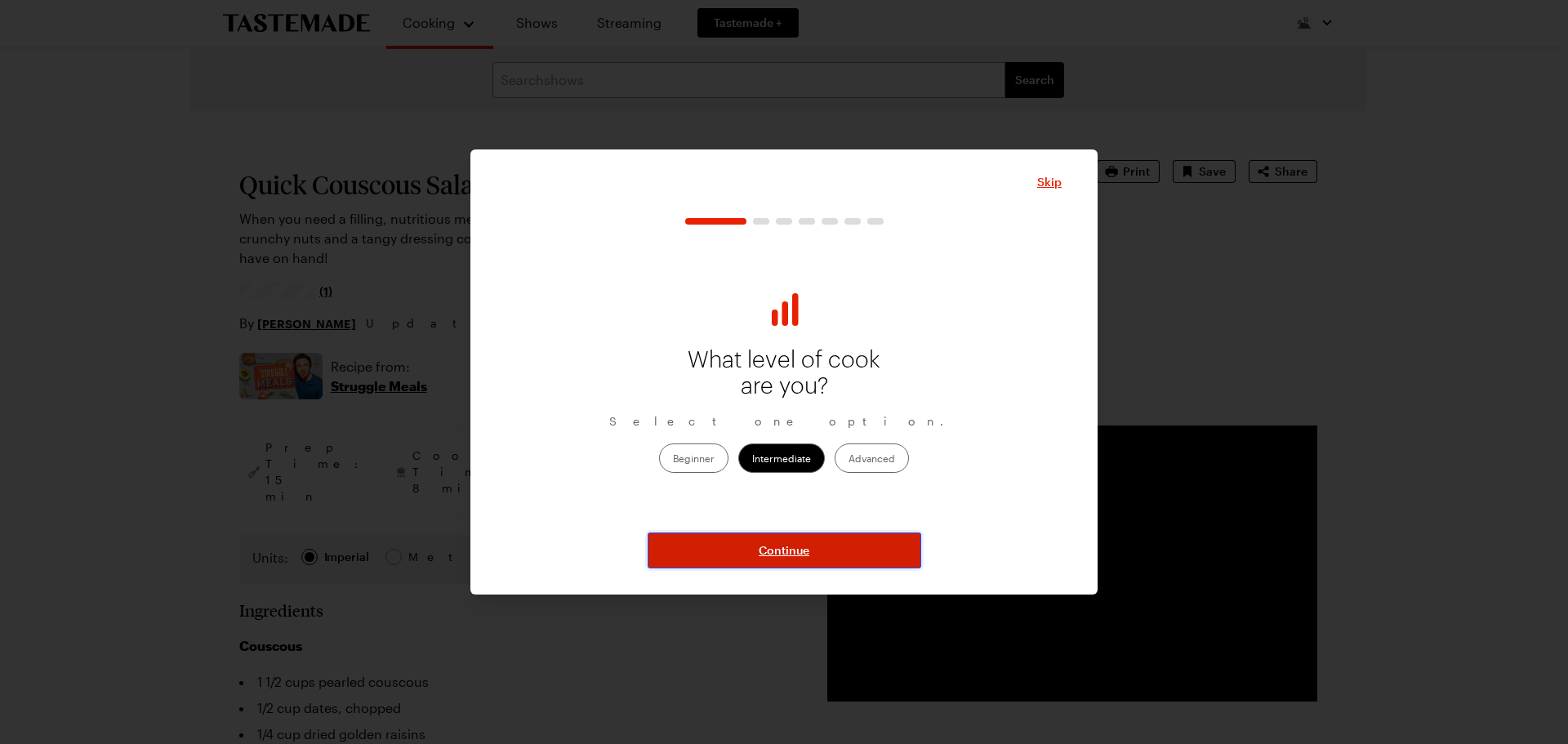
click at [778, 549] on span "Continue" at bounding box center [784, 550] width 51 height 16
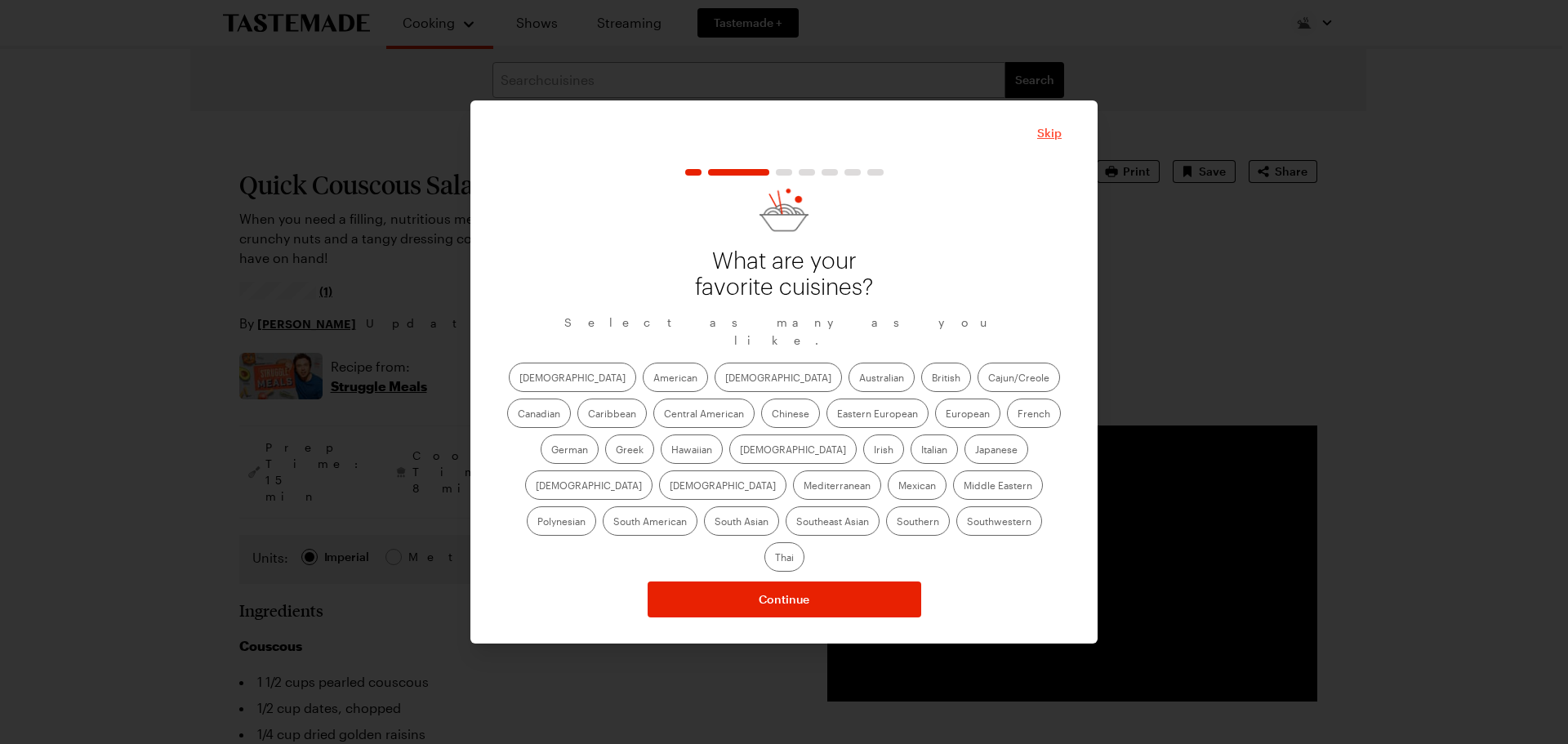
click at [1049, 141] on span "Skip" at bounding box center [1049, 133] width 25 height 16
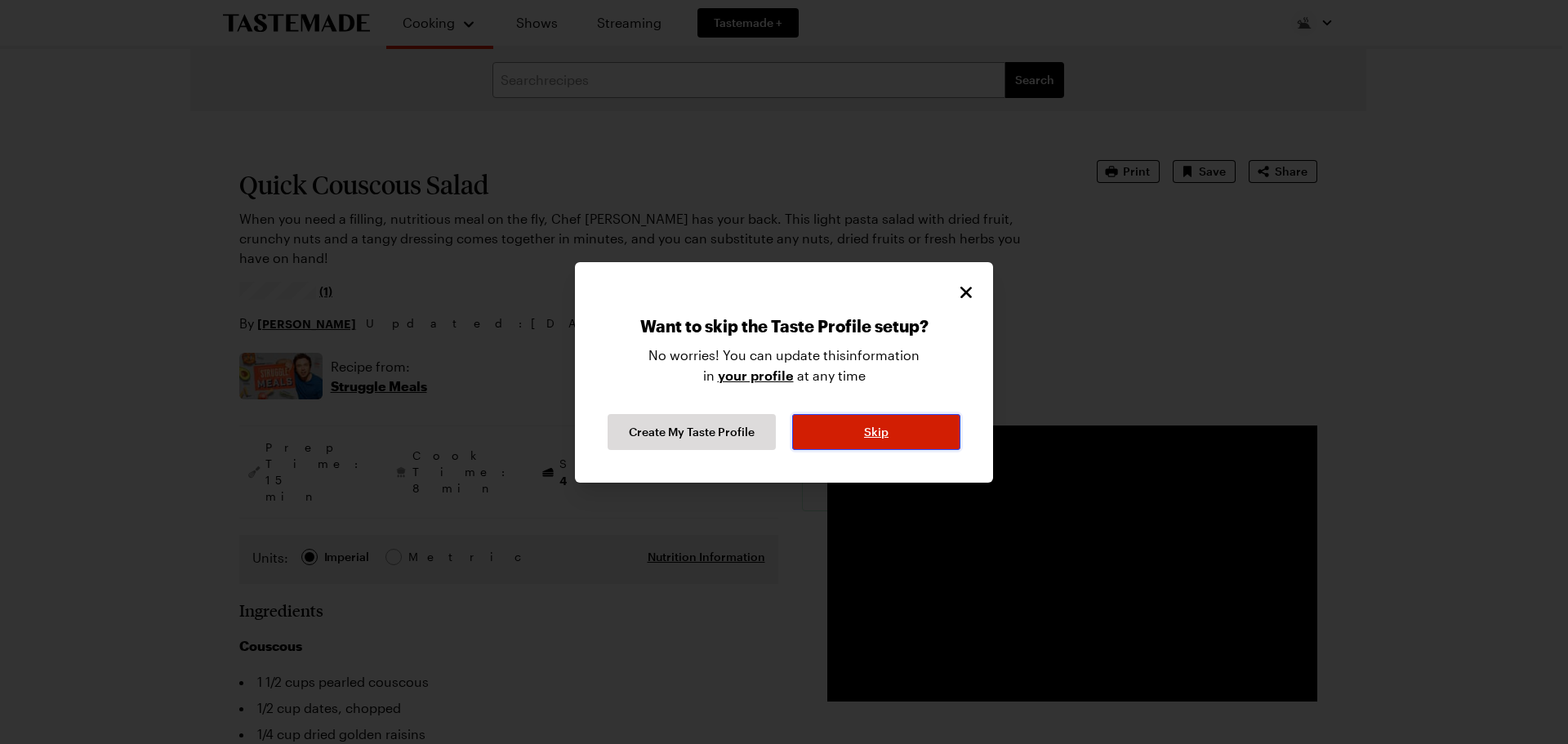
click at [876, 432] on span "Skip" at bounding box center [877, 432] width 25 height 16
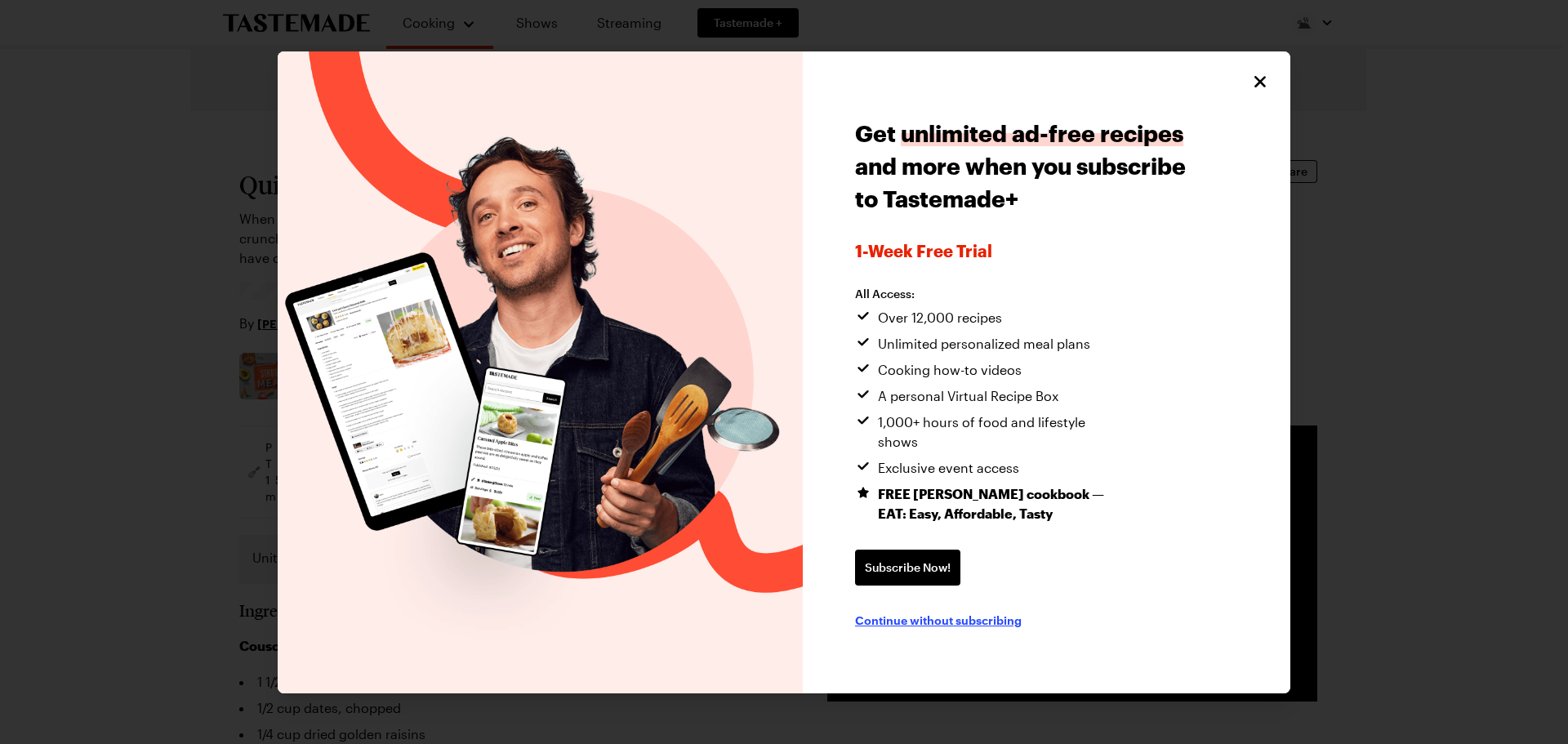
click at [939, 612] on span "Continue without subscribing" at bounding box center [938, 620] width 166 height 16
type textarea "x"
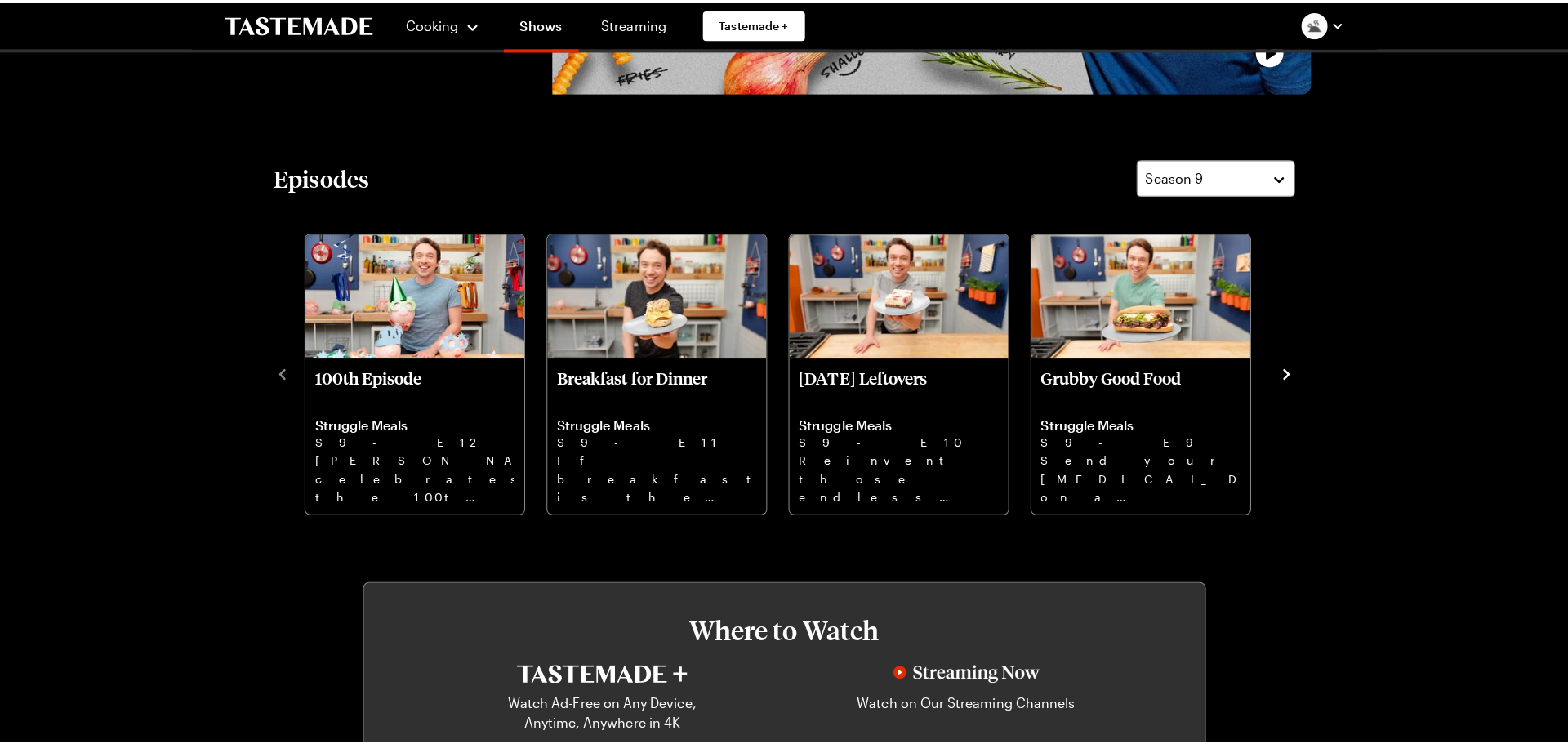
scroll to position [409, 0]
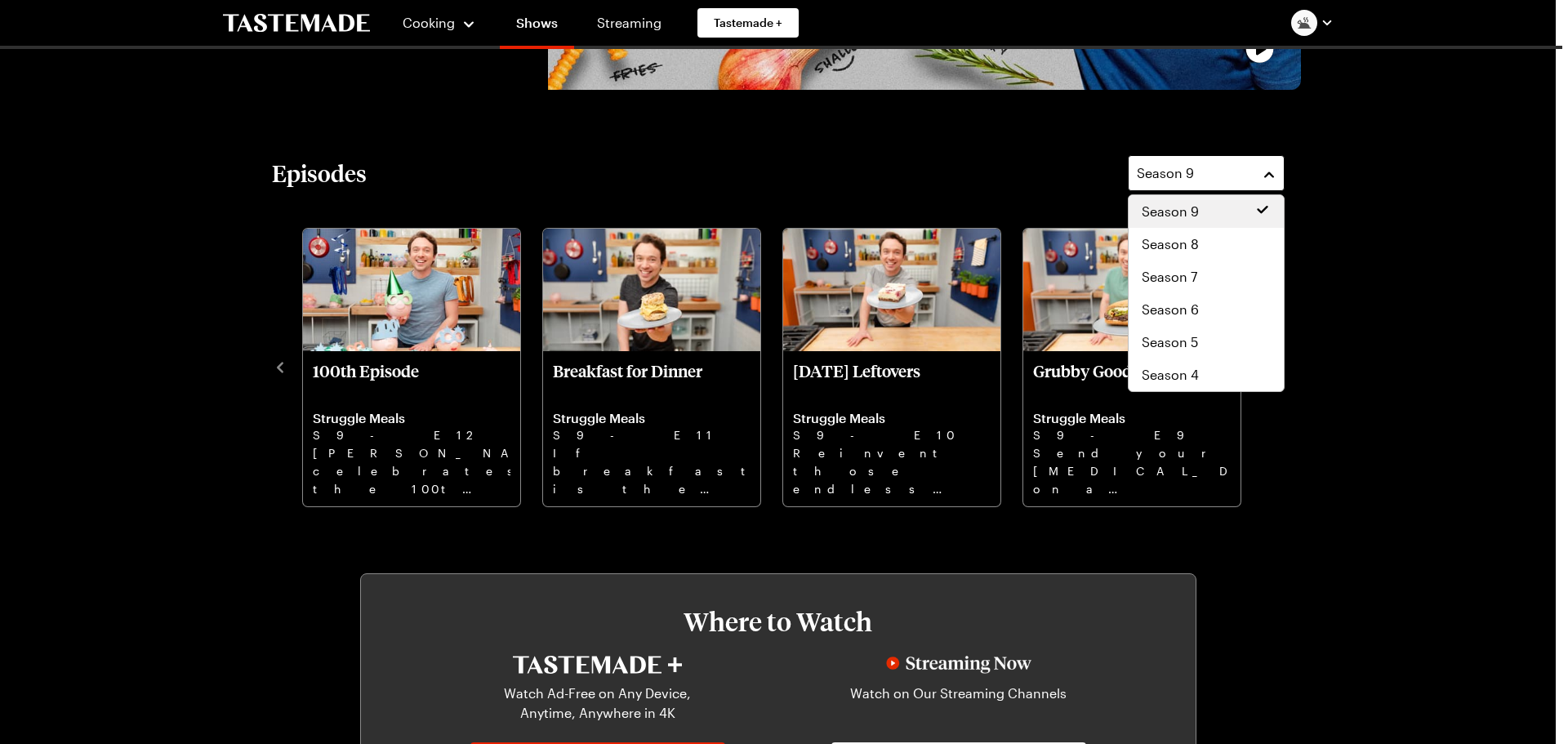
click at [1270, 173] on button "Season 9" at bounding box center [1206, 173] width 157 height 36
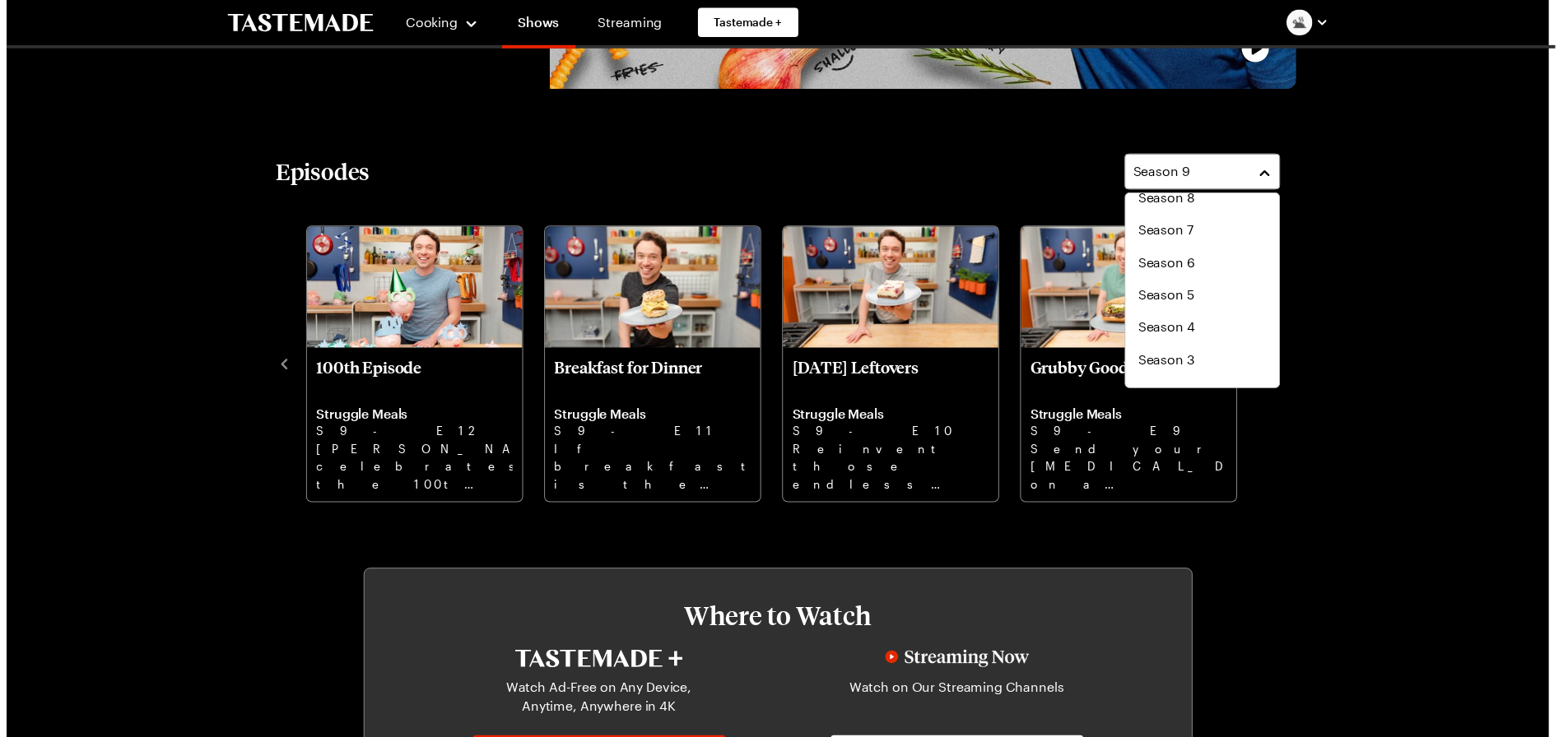
scroll to position [99, 0]
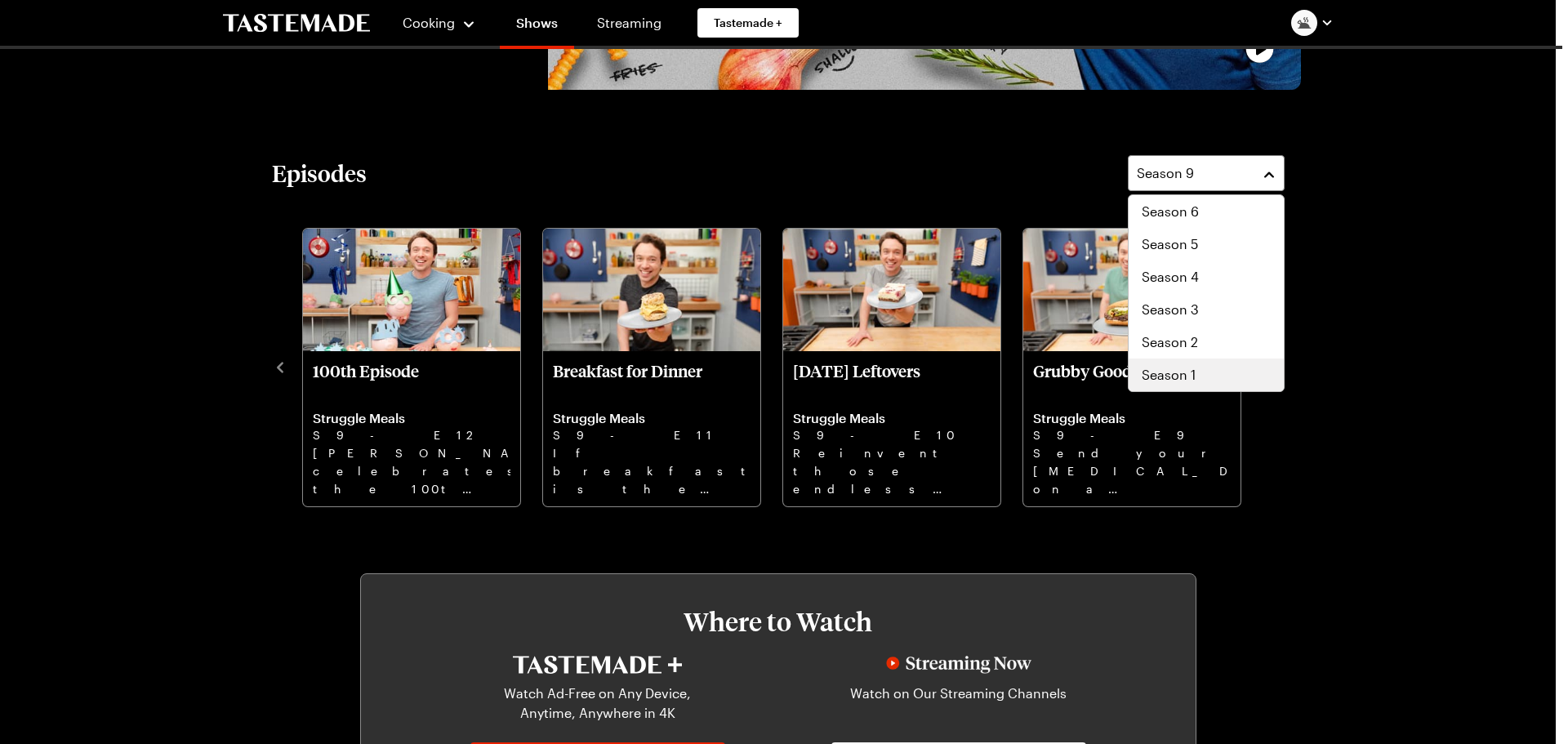
click at [1163, 374] on span "Season 1" at bounding box center [1169, 374] width 53 height 20
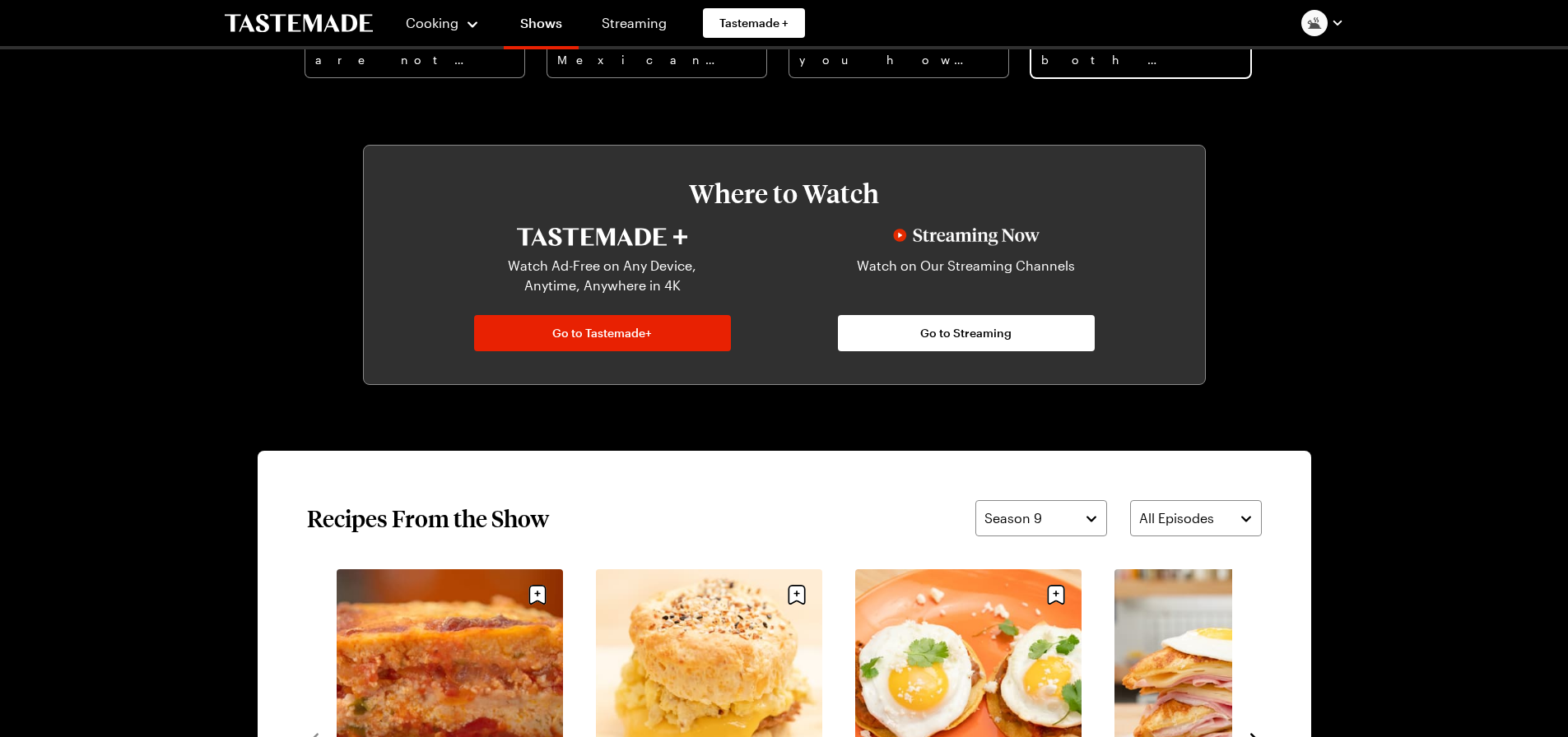
scroll to position [987, 0]
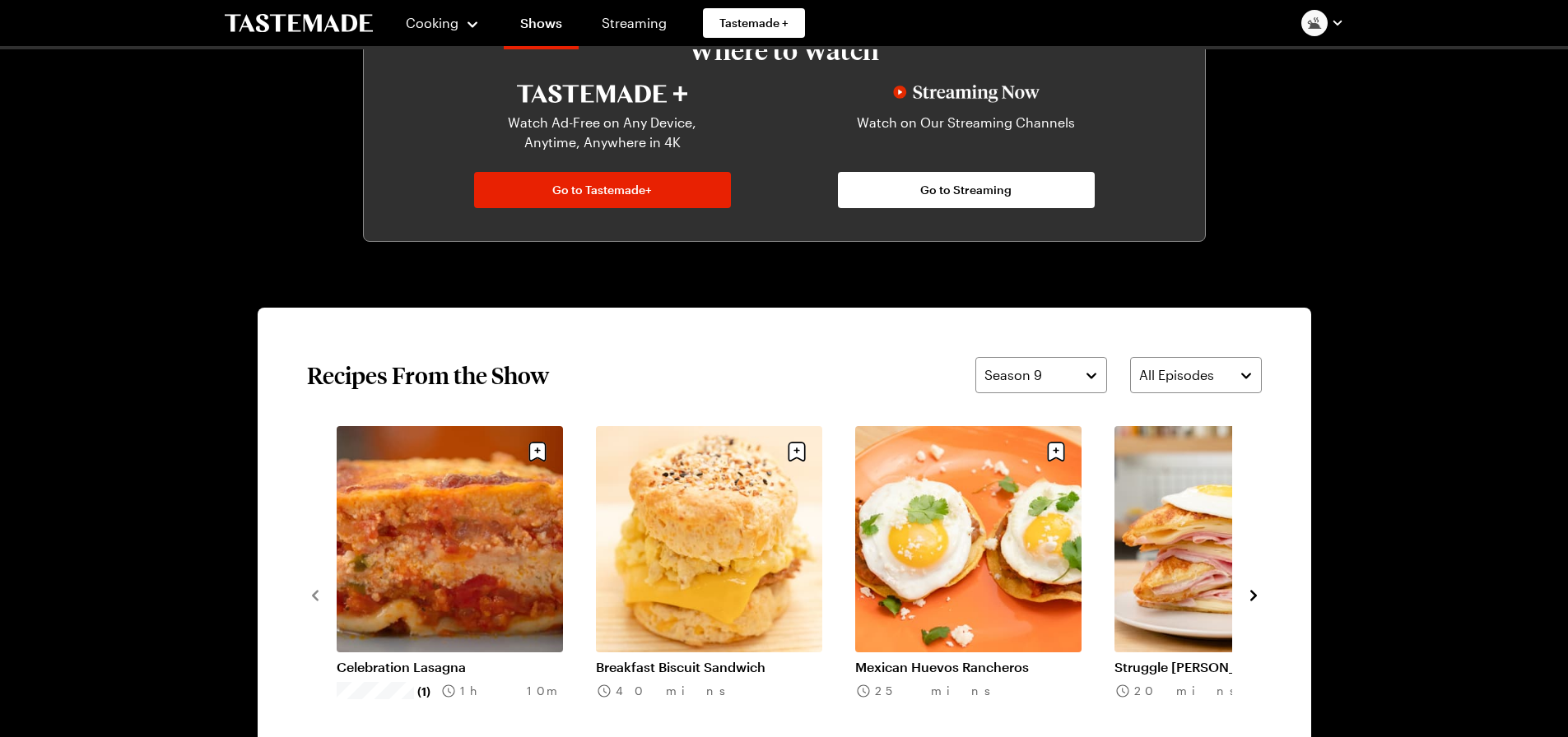
click at [436, 659] on link "Celebration Lasagna" at bounding box center [450, 667] width 226 height 16
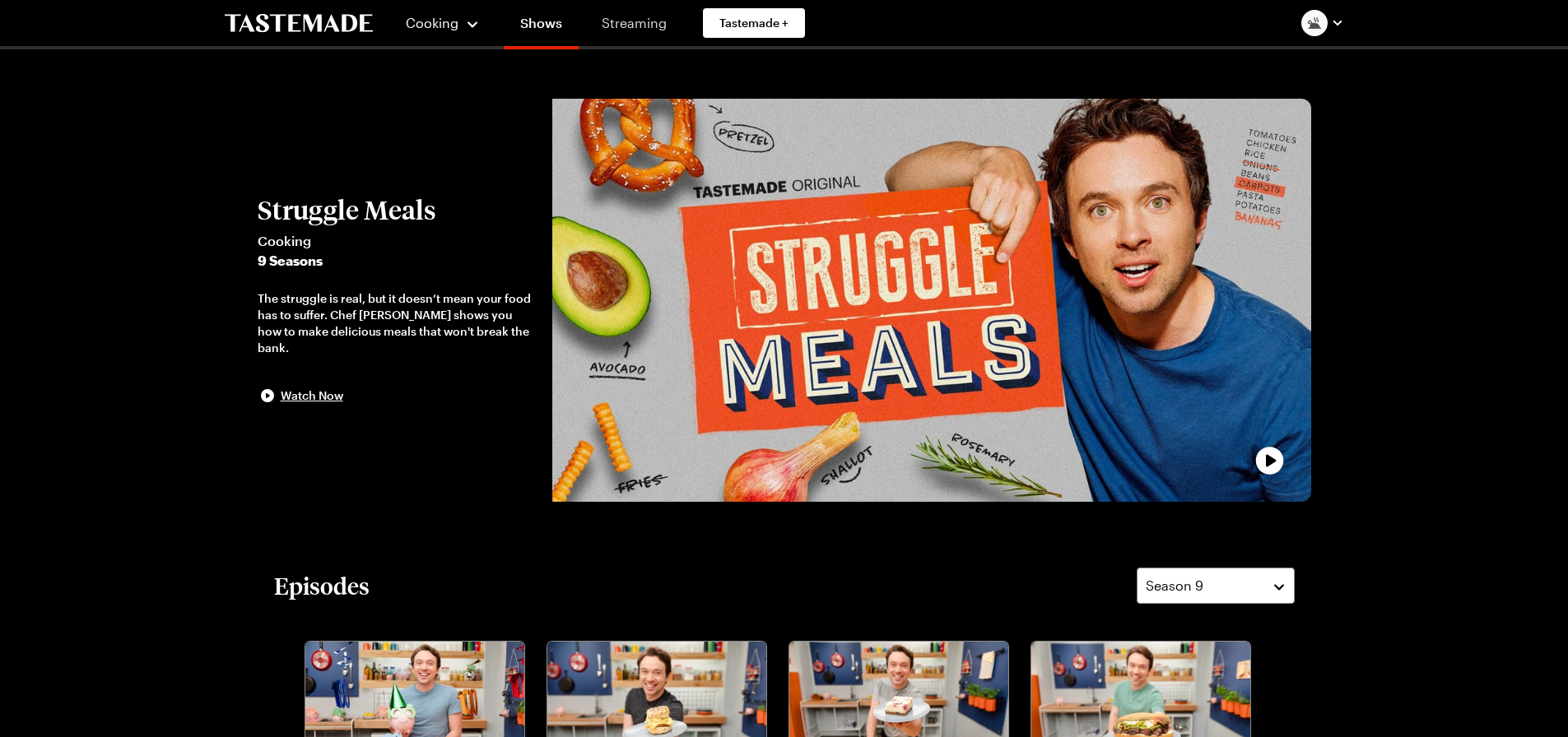
scroll to position [987, 0]
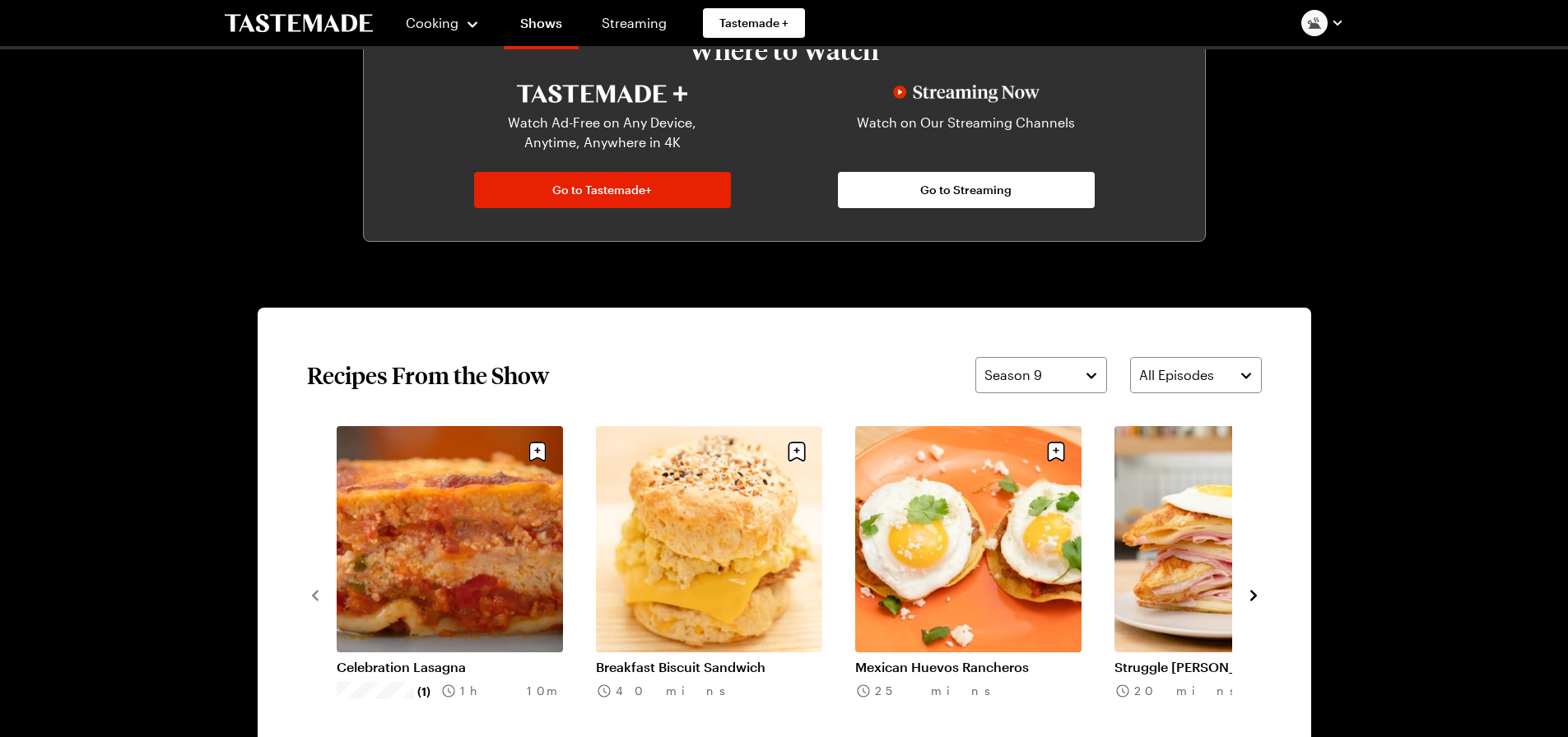
click at [1257, 596] on icon "navigate to next item" at bounding box center [1253, 596] width 16 height 16
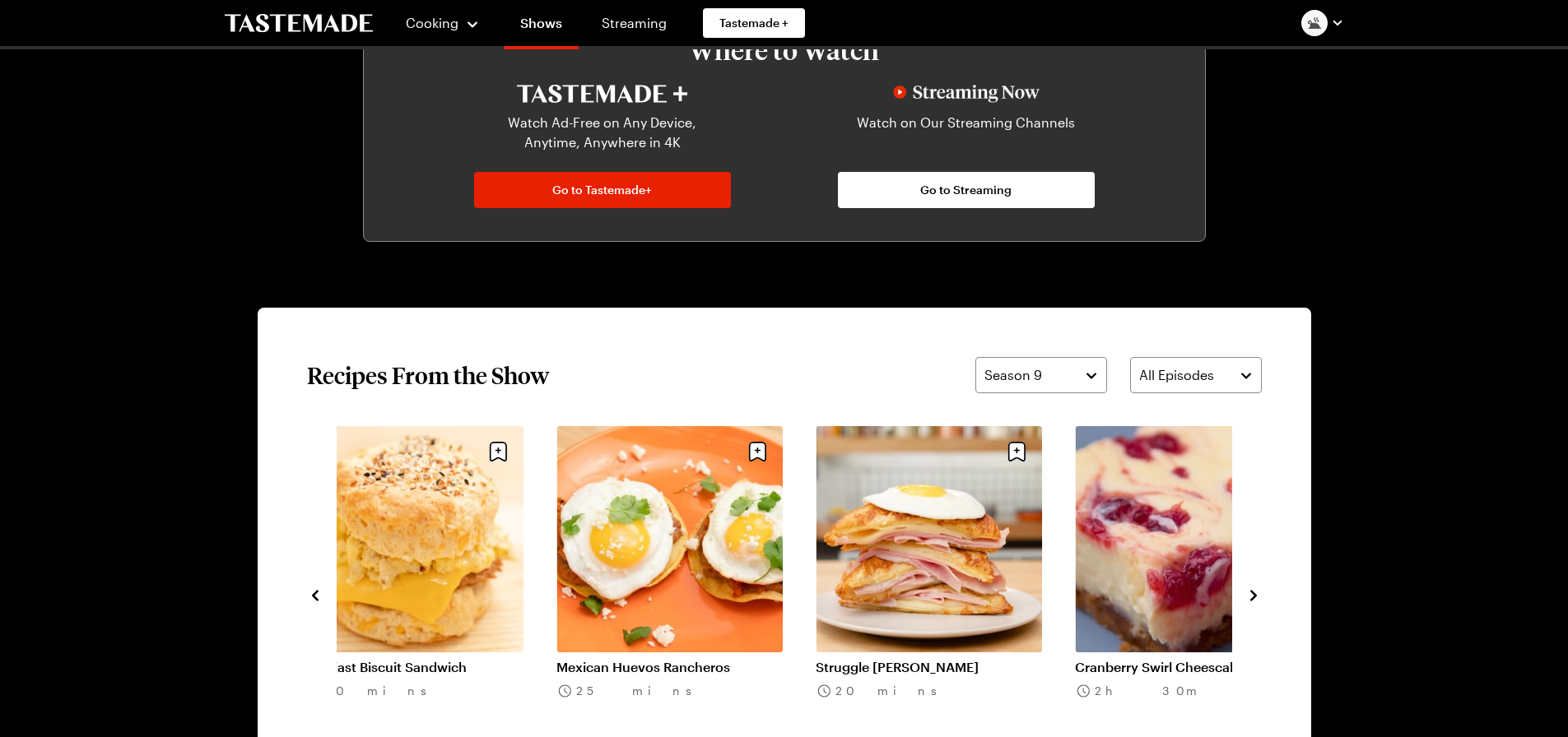
click at [1257, 596] on icon "navigate to next item" at bounding box center [1253, 596] width 16 height 16
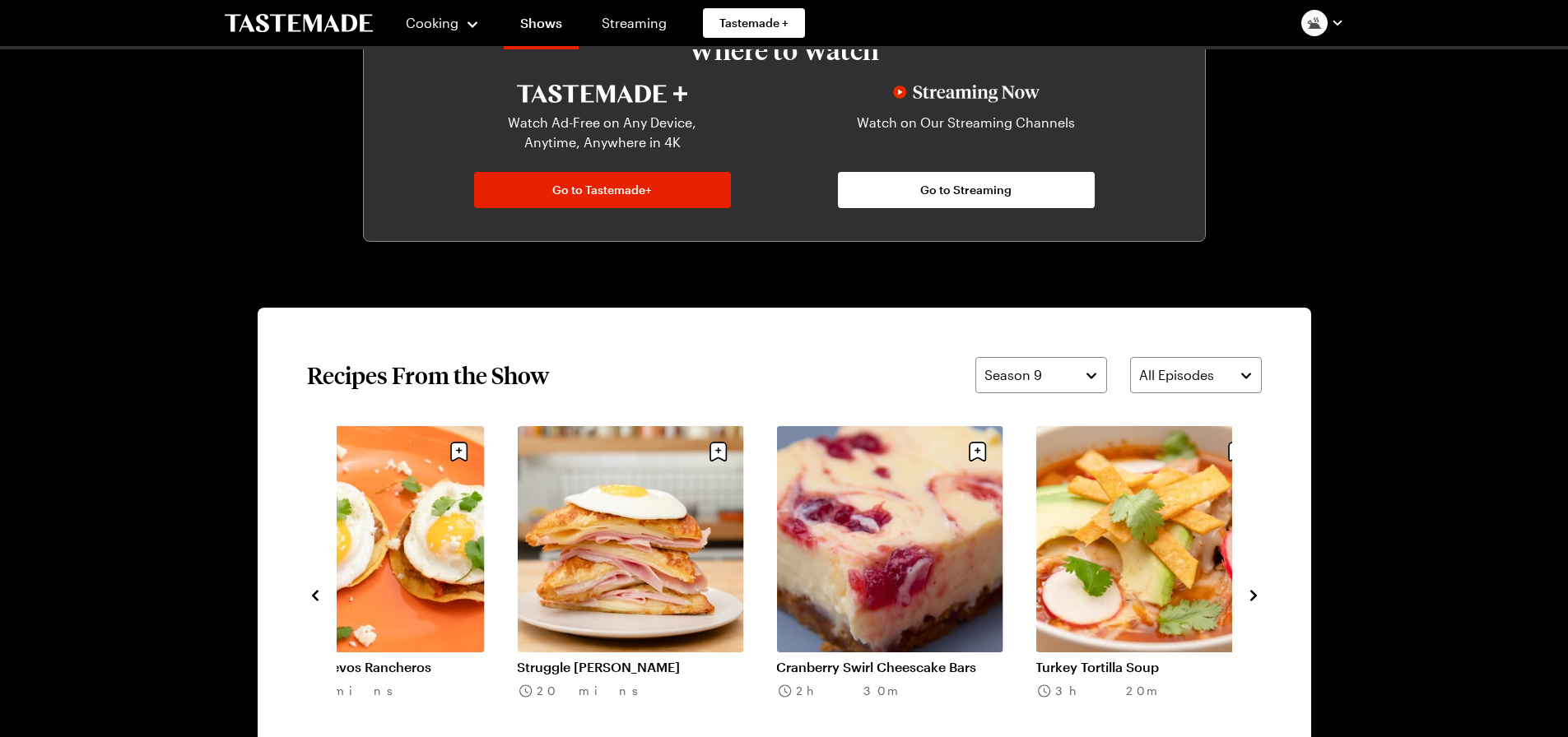
click at [1257, 596] on icon "navigate to next item" at bounding box center [1253, 596] width 16 height 16
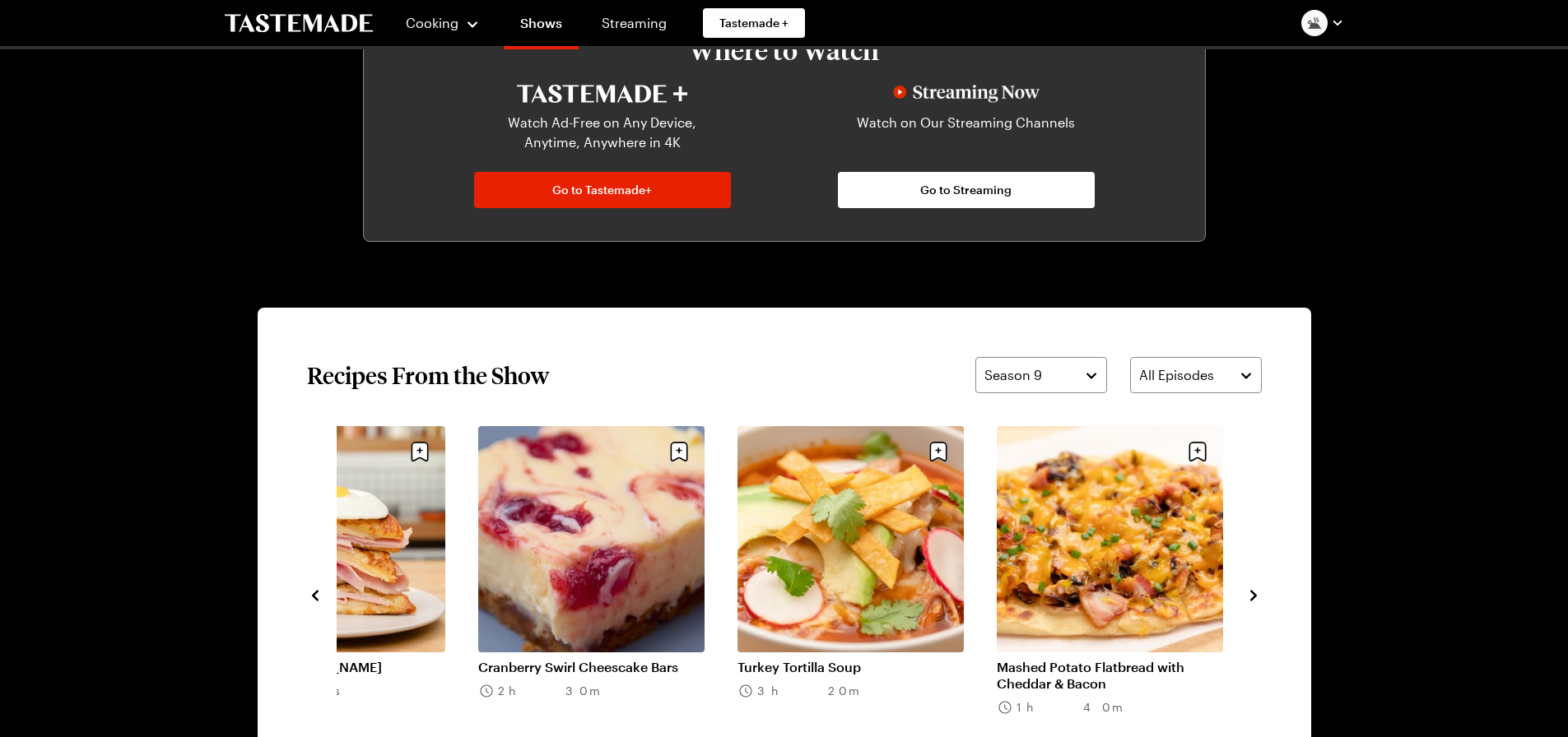
click at [1257, 596] on icon "navigate to next item" at bounding box center [1253, 596] width 16 height 16
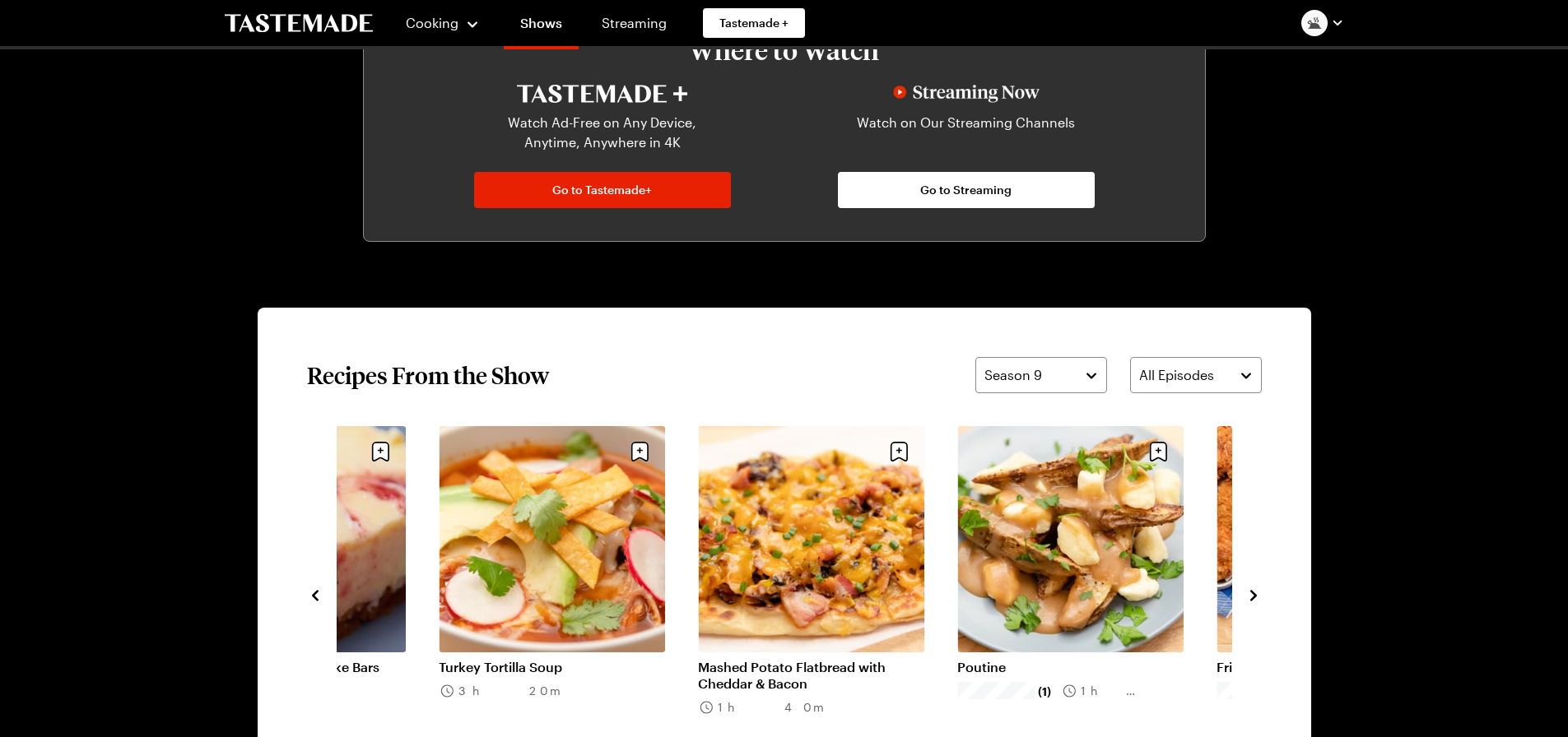
click at [1257, 596] on icon "navigate to next item" at bounding box center [1253, 596] width 16 height 16
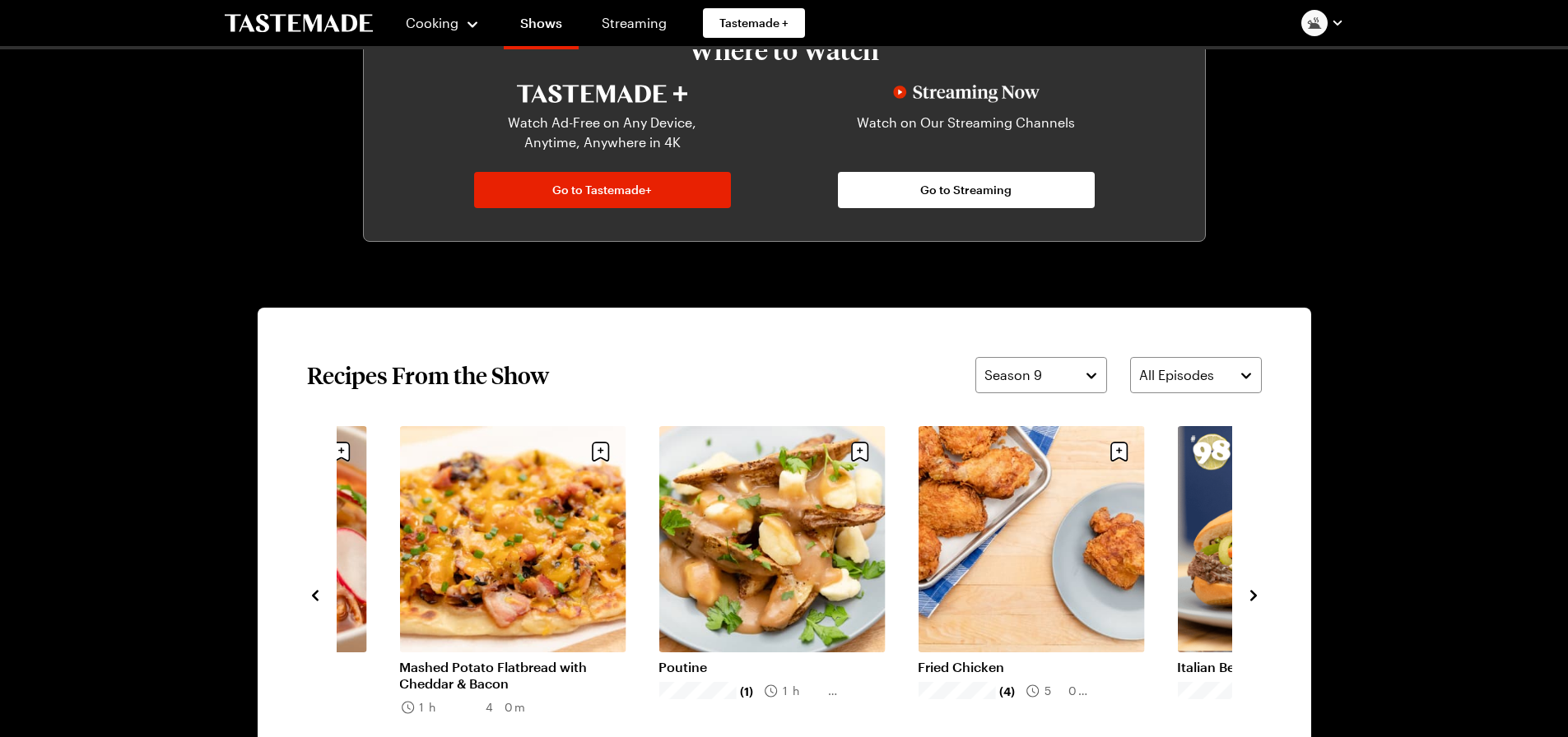
click at [1257, 596] on icon "navigate to next item" at bounding box center [1253, 596] width 16 height 16
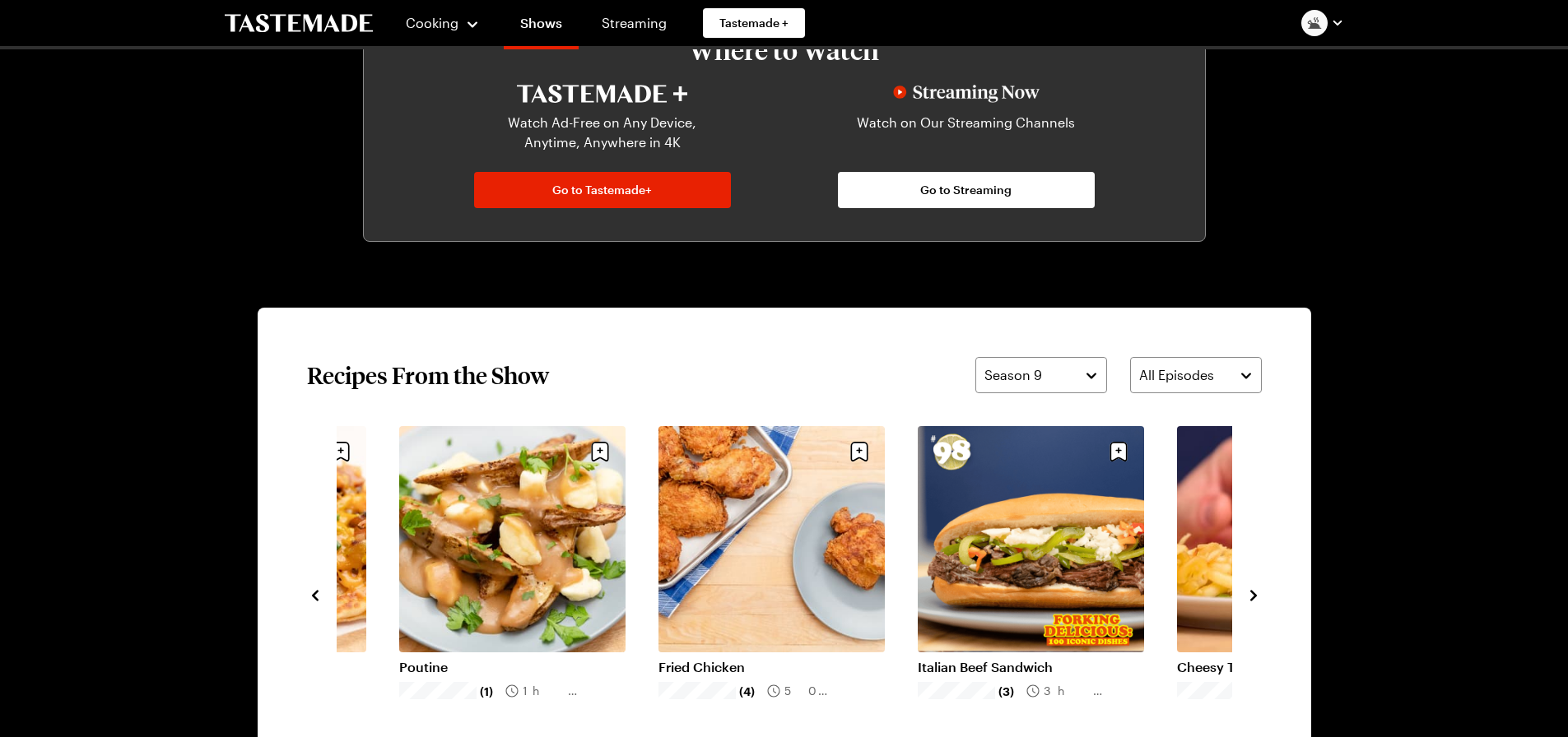
click at [1257, 596] on icon "navigate to next item" at bounding box center [1253, 596] width 16 height 16
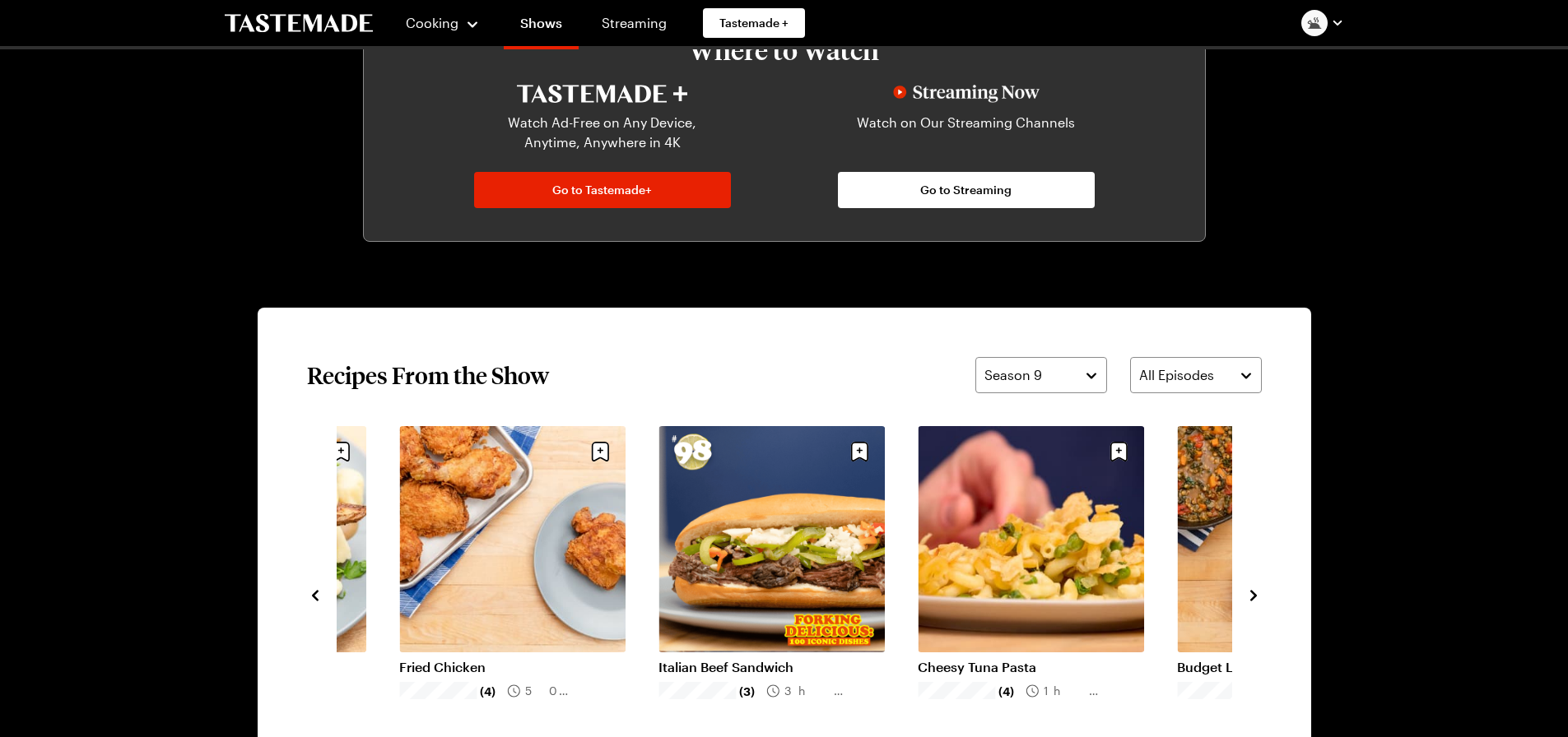
click at [1257, 596] on icon "navigate to next item" at bounding box center [1253, 596] width 16 height 16
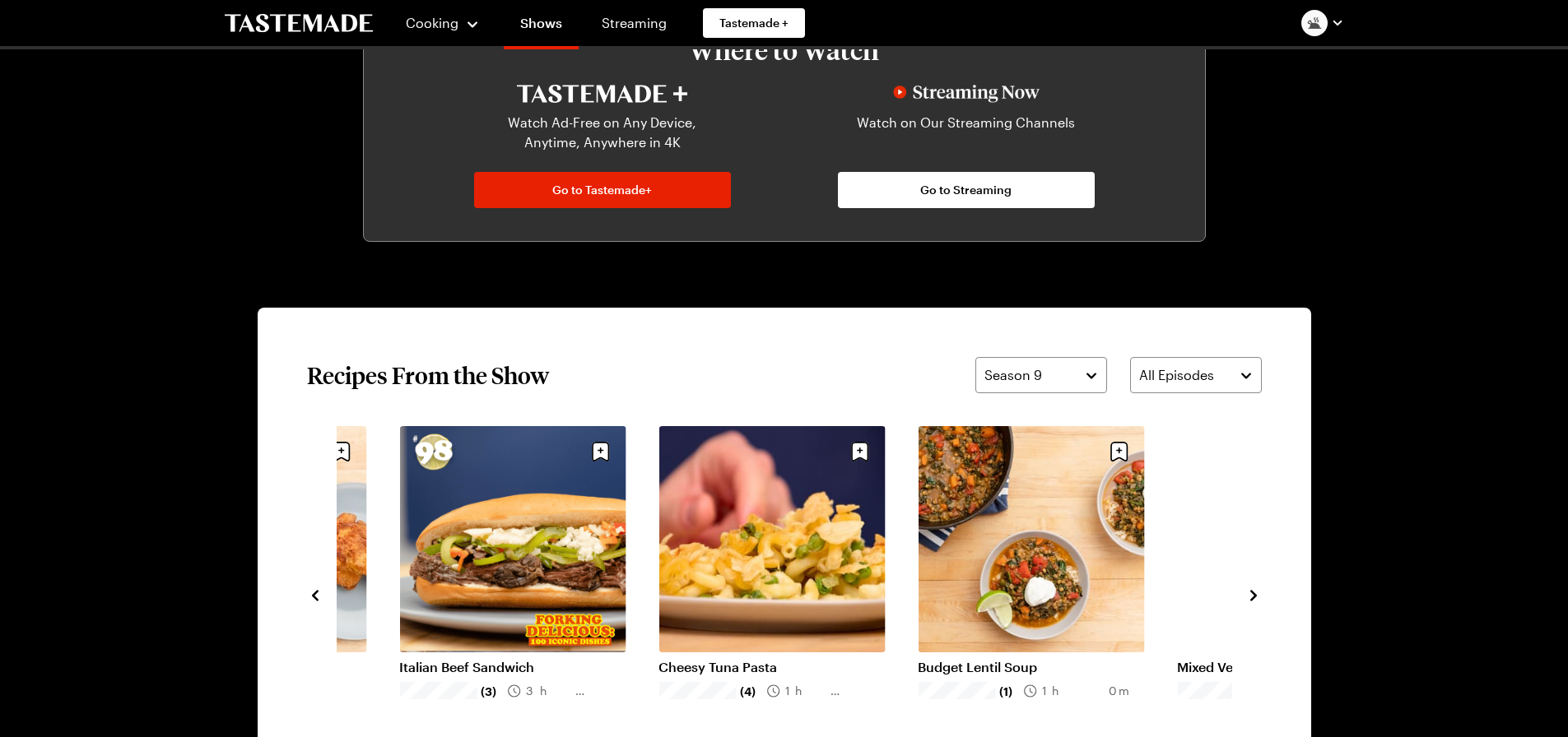
click at [1257, 596] on icon "navigate to next item" at bounding box center [1253, 596] width 16 height 16
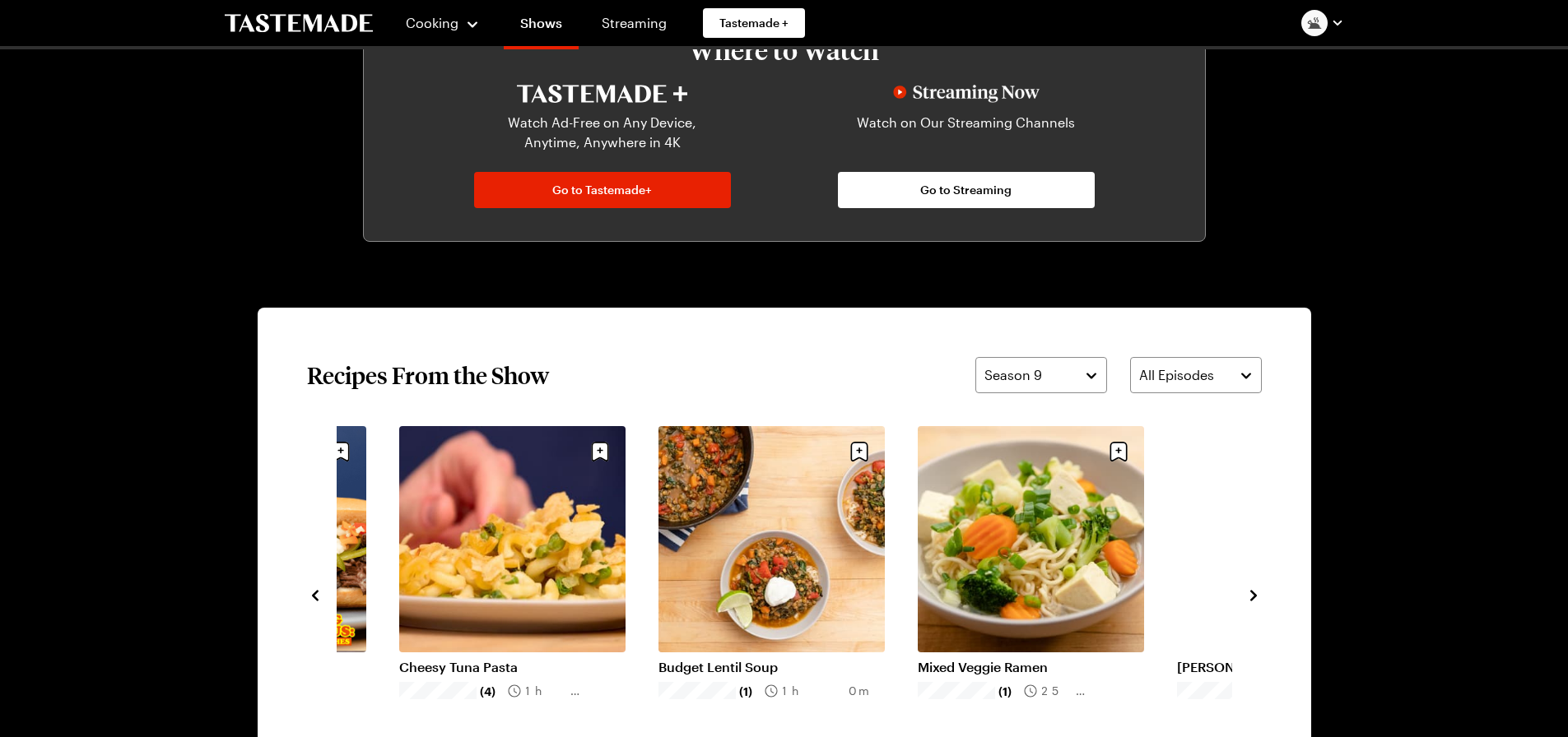
click at [1257, 596] on icon "navigate to next item" at bounding box center [1253, 596] width 16 height 16
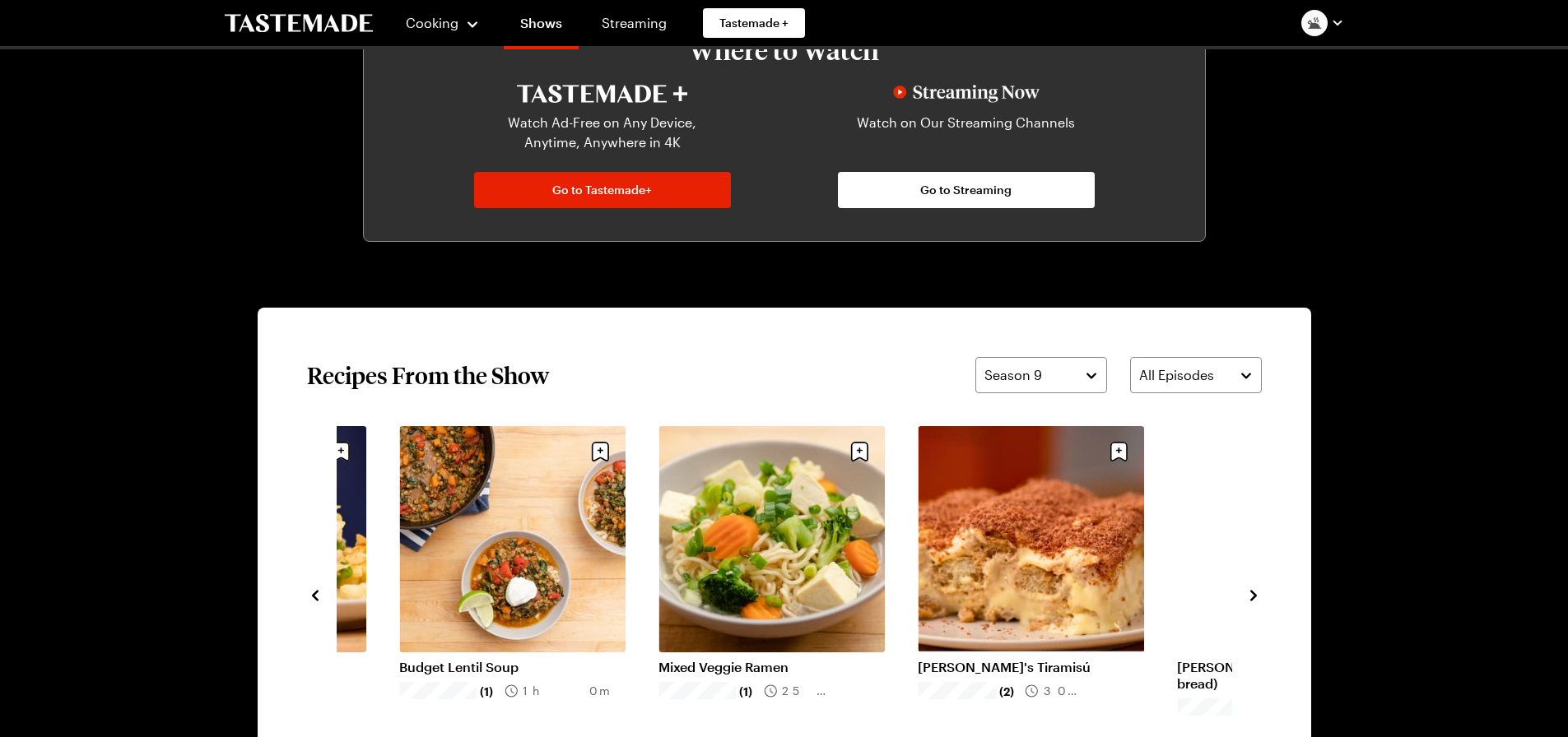
click at [1257, 596] on icon "navigate to next item" at bounding box center [1253, 596] width 16 height 16
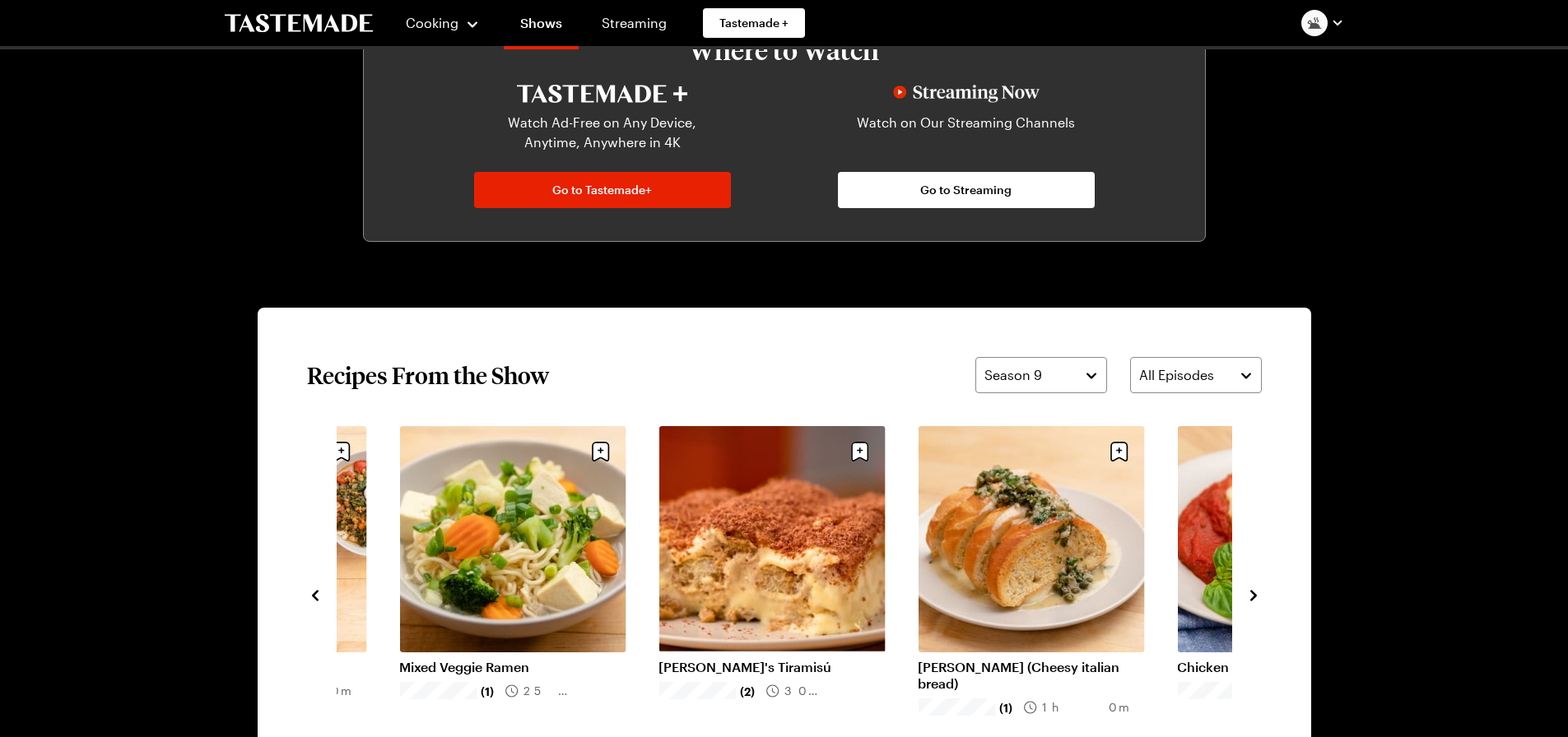
click at [1257, 596] on icon "navigate to next item" at bounding box center [1253, 596] width 16 height 16
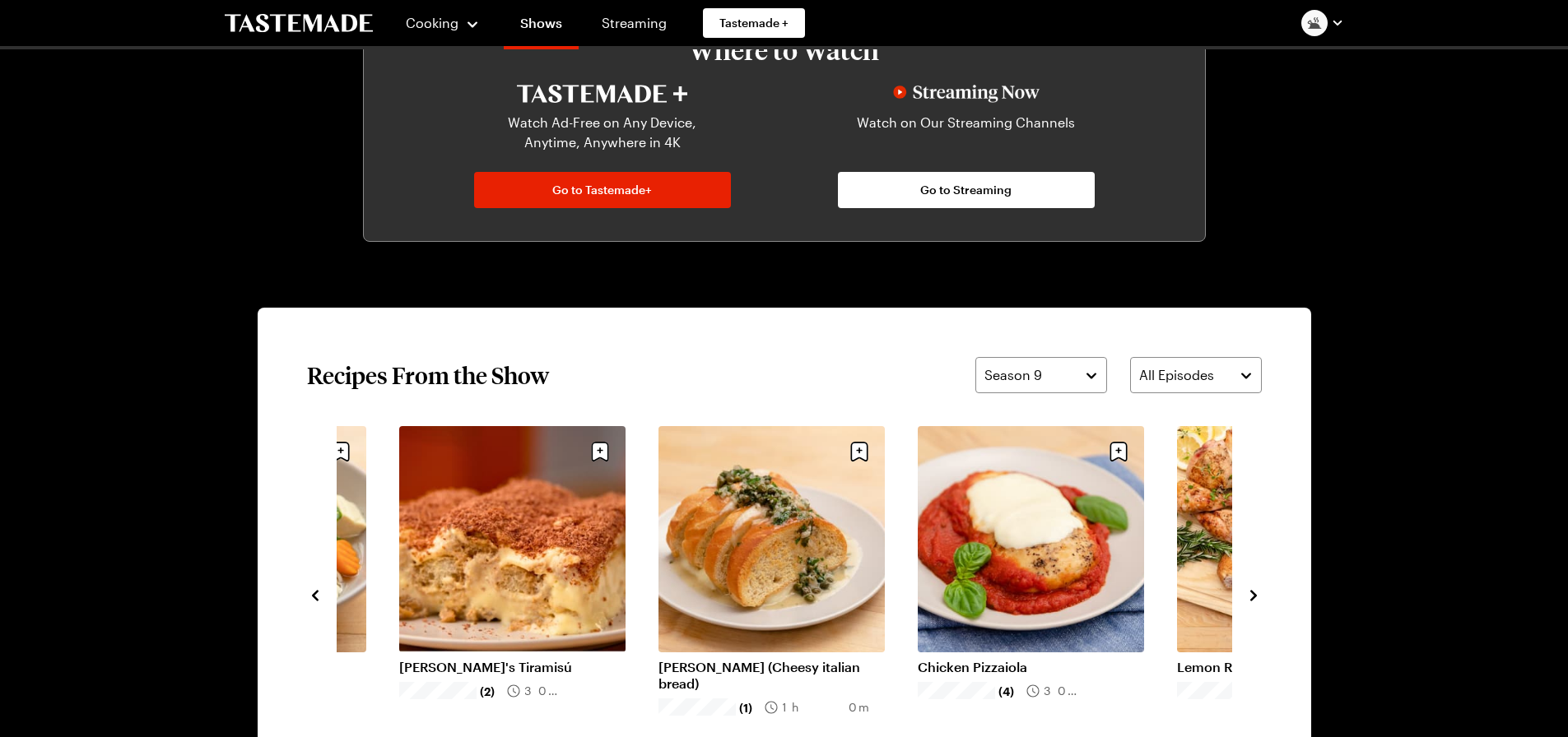
click at [1257, 596] on icon "navigate to next item" at bounding box center [1253, 596] width 16 height 16
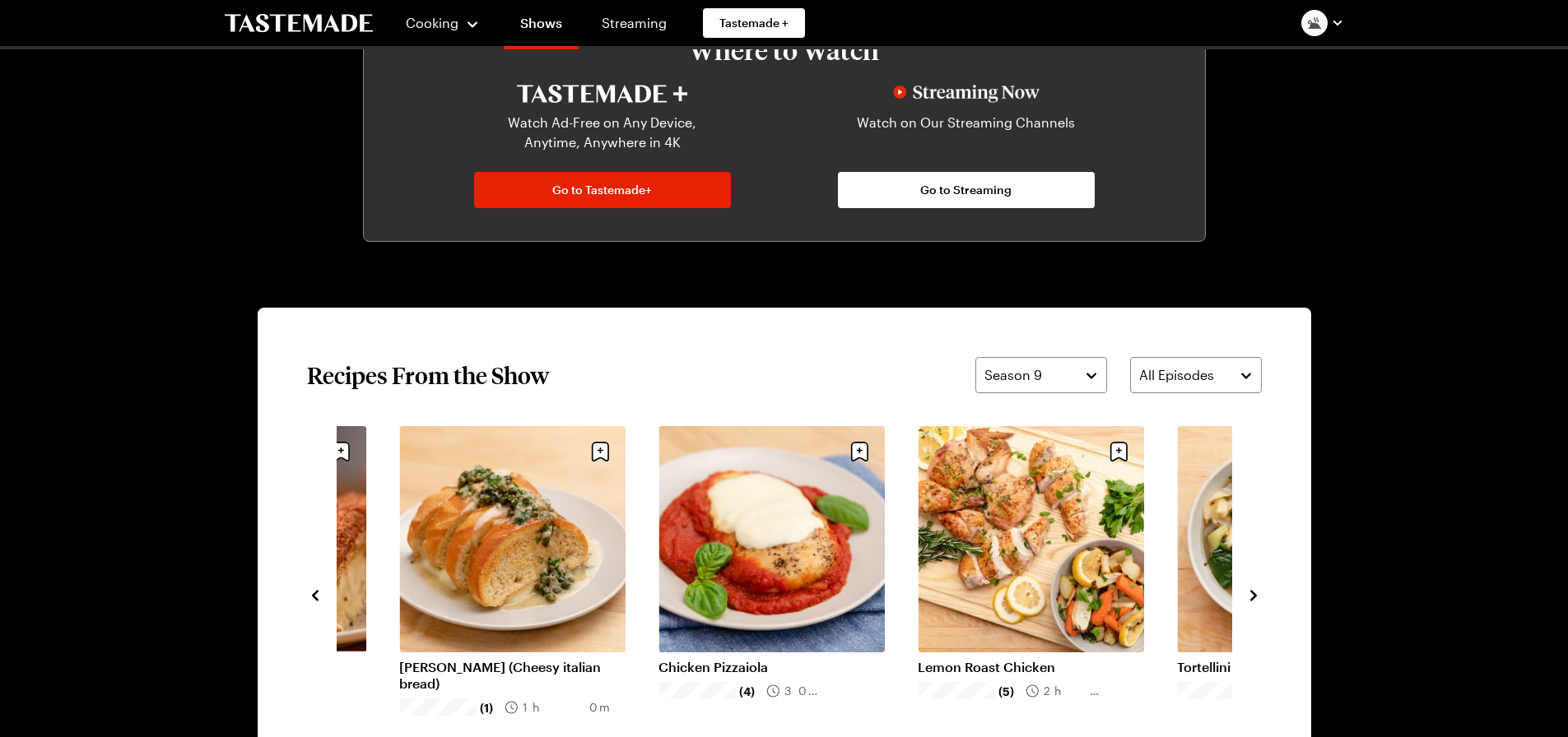
click at [1257, 596] on icon "navigate to next item" at bounding box center [1253, 596] width 16 height 16
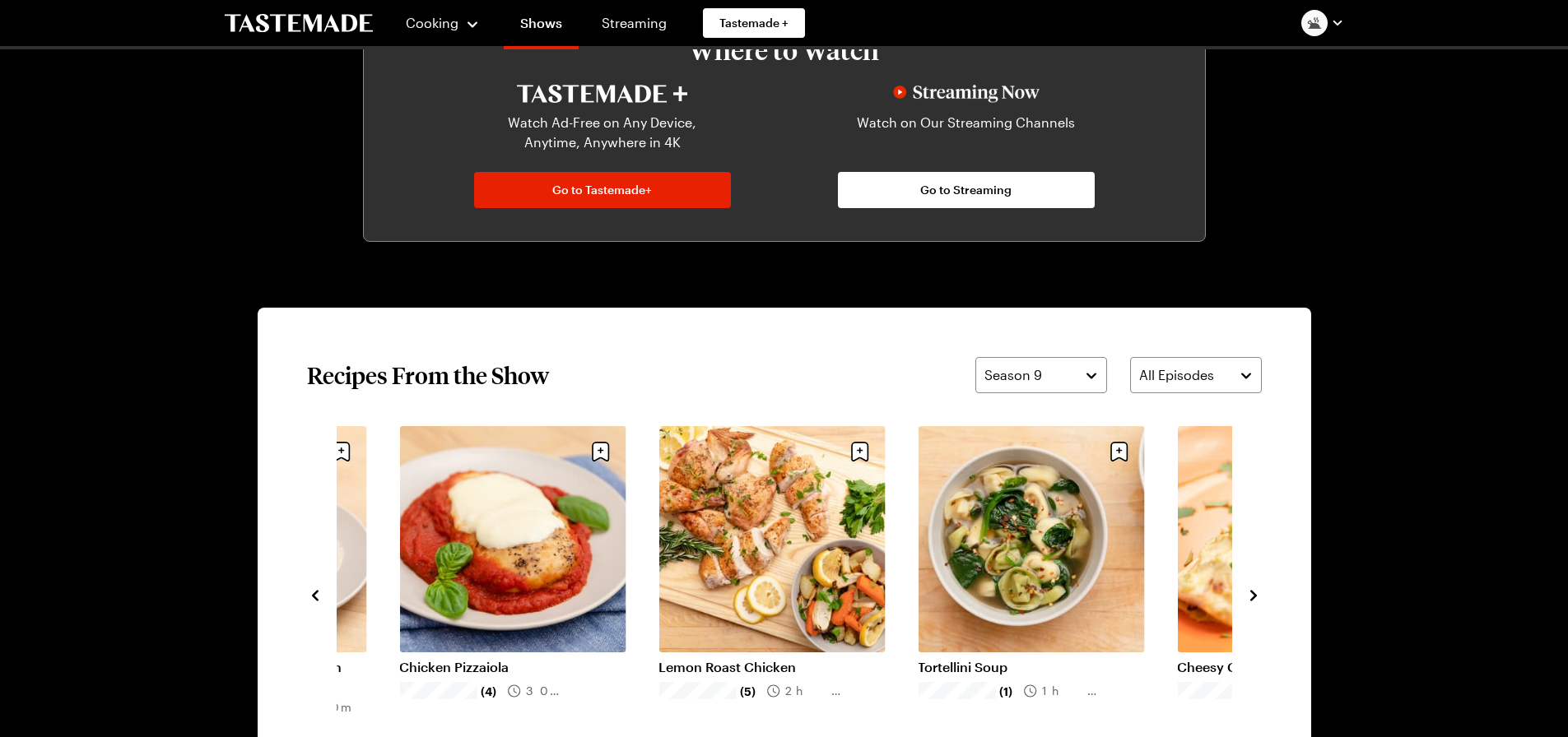
click at [1257, 596] on icon "navigate to next item" at bounding box center [1253, 596] width 16 height 16
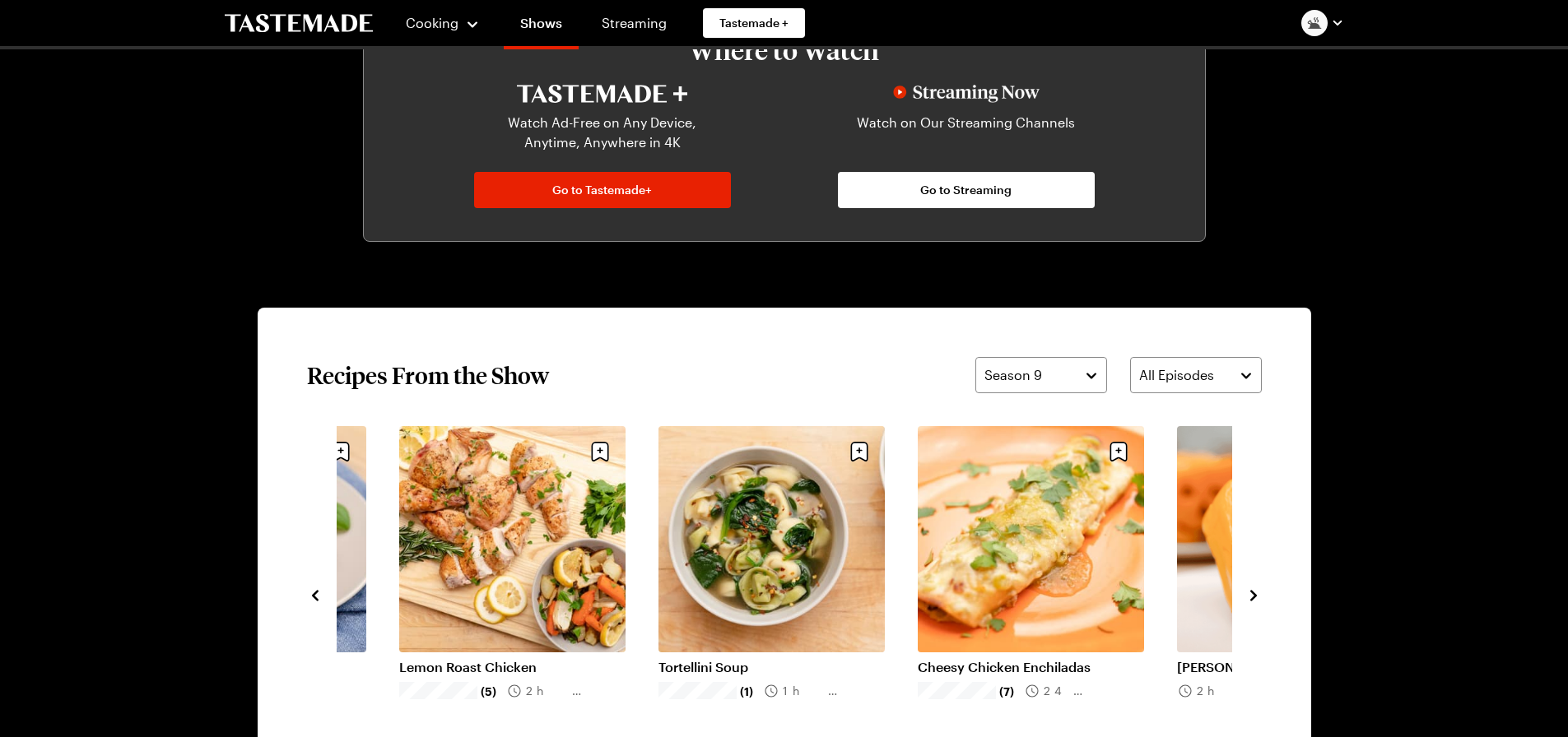
click at [1257, 596] on icon "navigate to next item" at bounding box center [1253, 596] width 16 height 16
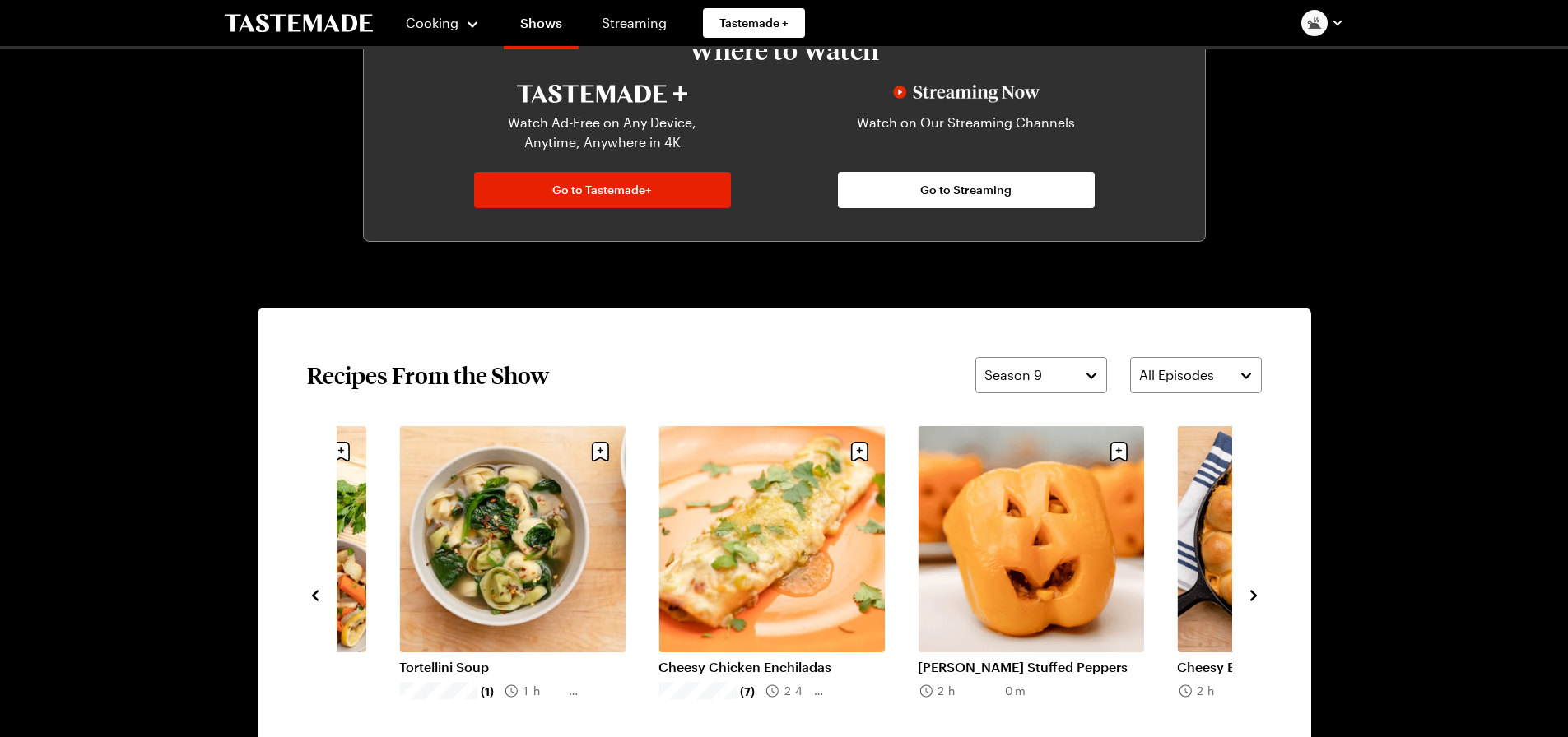
click at [1257, 596] on icon "navigate to next item" at bounding box center [1253, 596] width 16 height 16
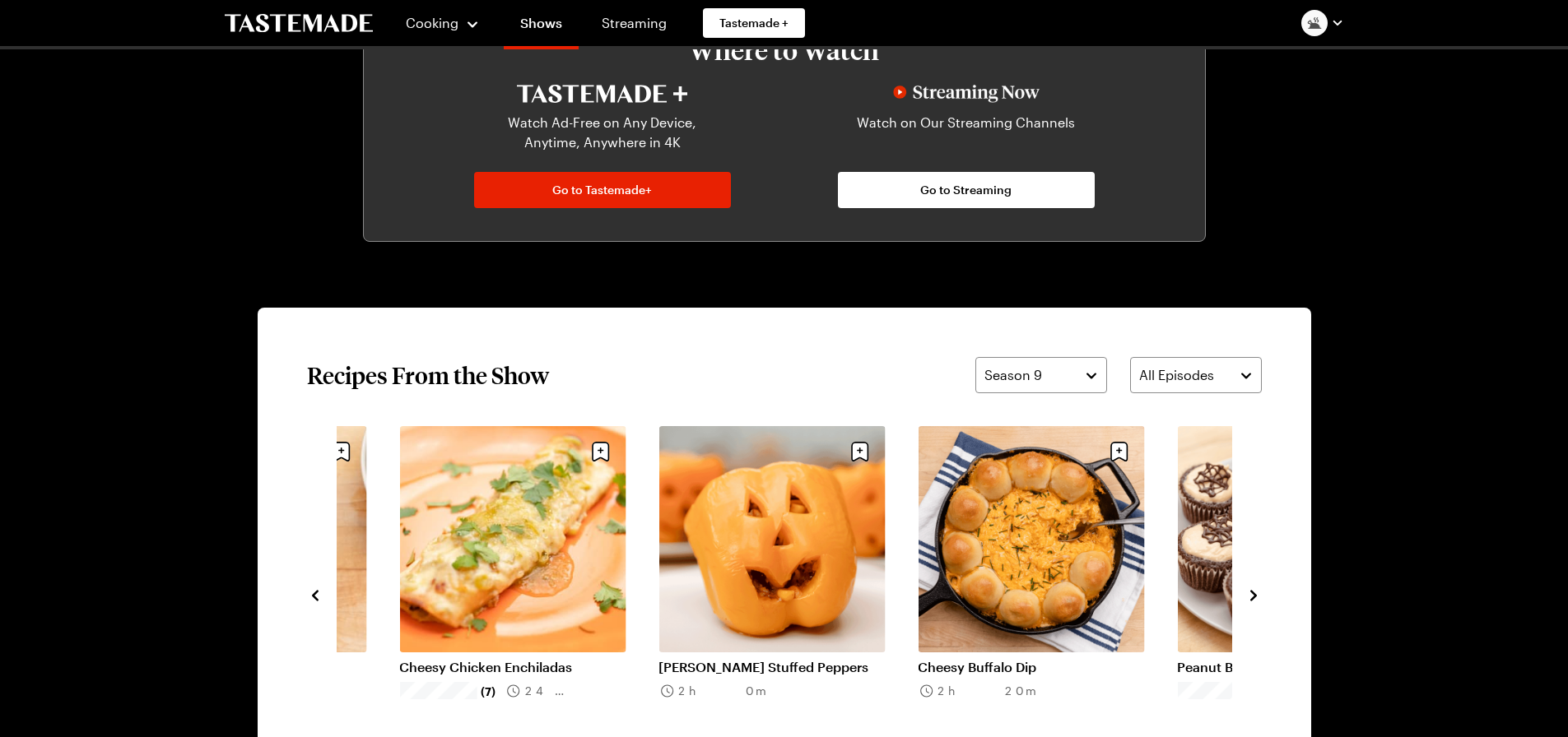
click at [1257, 596] on icon "navigate to next item" at bounding box center [1253, 596] width 16 height 16
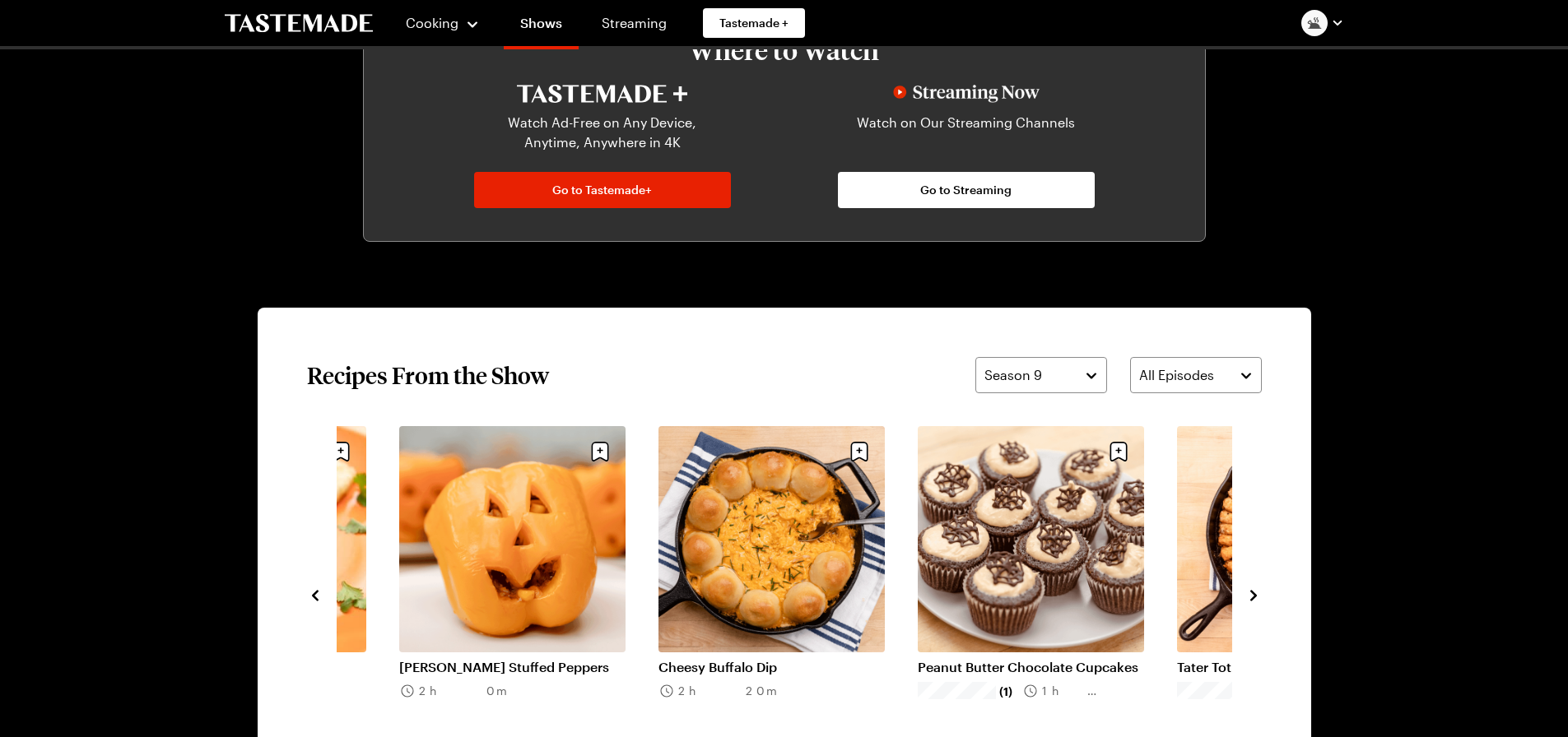
click at [1257, 596] on icon "navigate to next item" at bounding box center [1253, 596] width 16 height 16
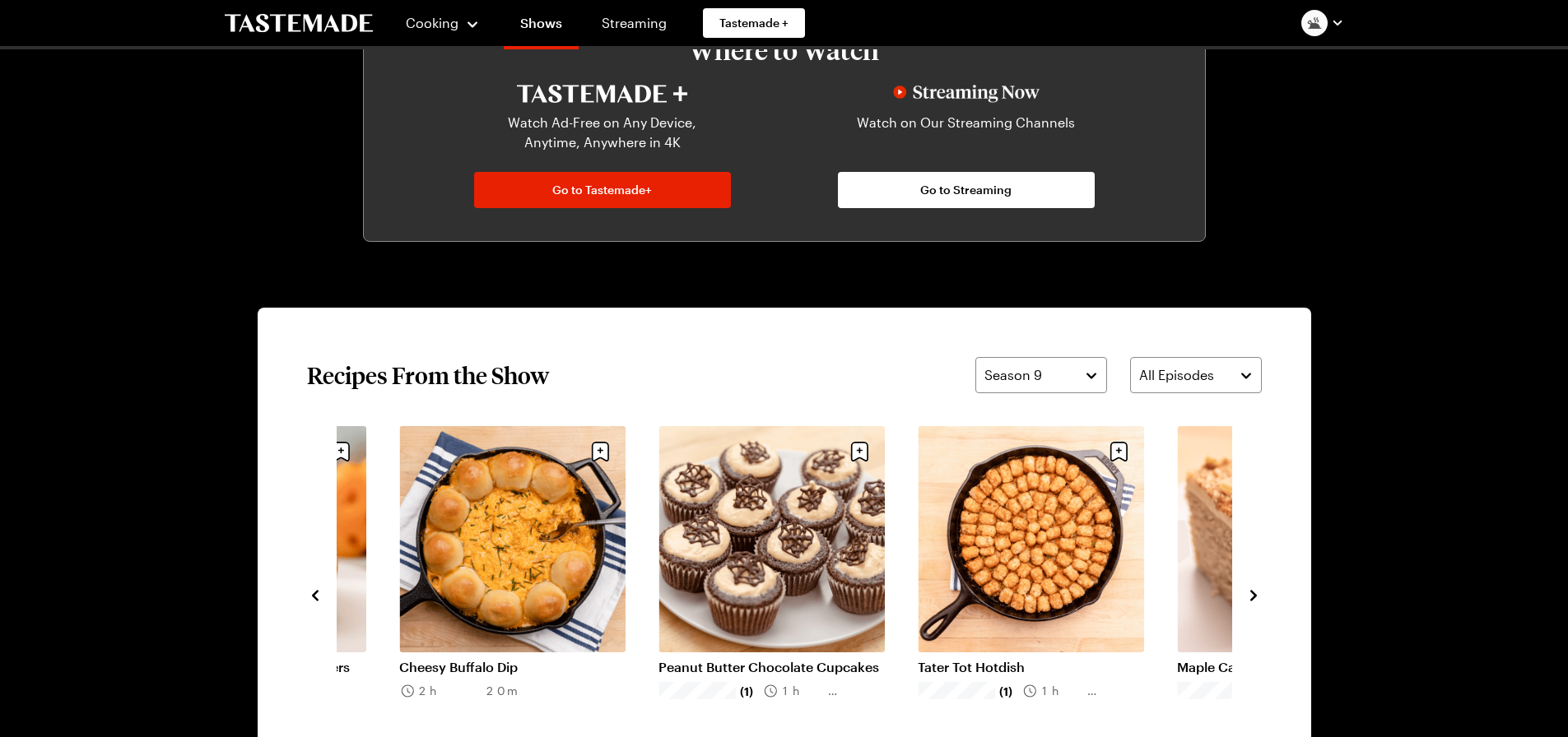
click at [1257, 596] on icon "navigate to next item" at bounding box center [1253, 596] width 16 height 16
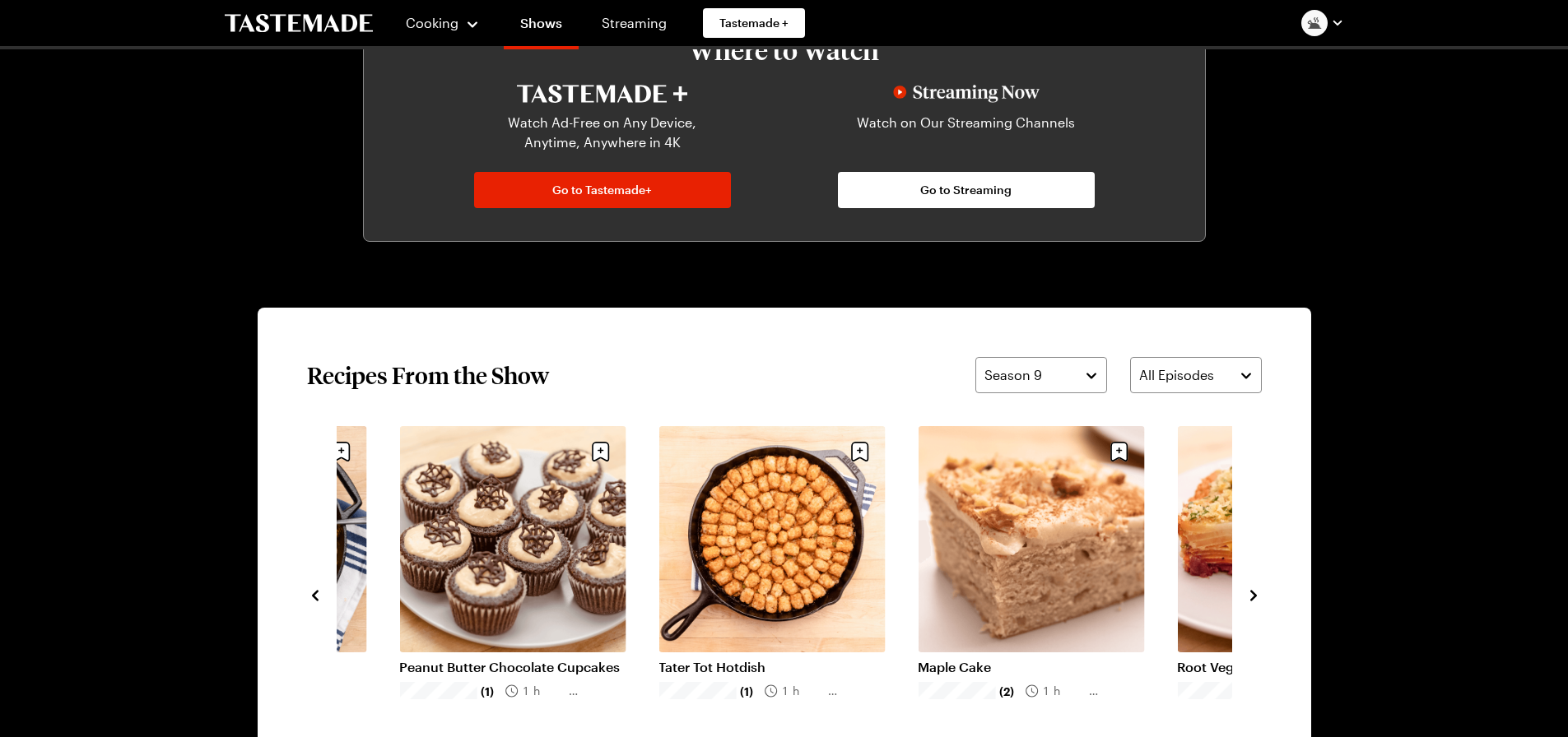
click at [1257, 596] on icon "navigate to next item" at bounding box center [1253, 596] width 16 height 16
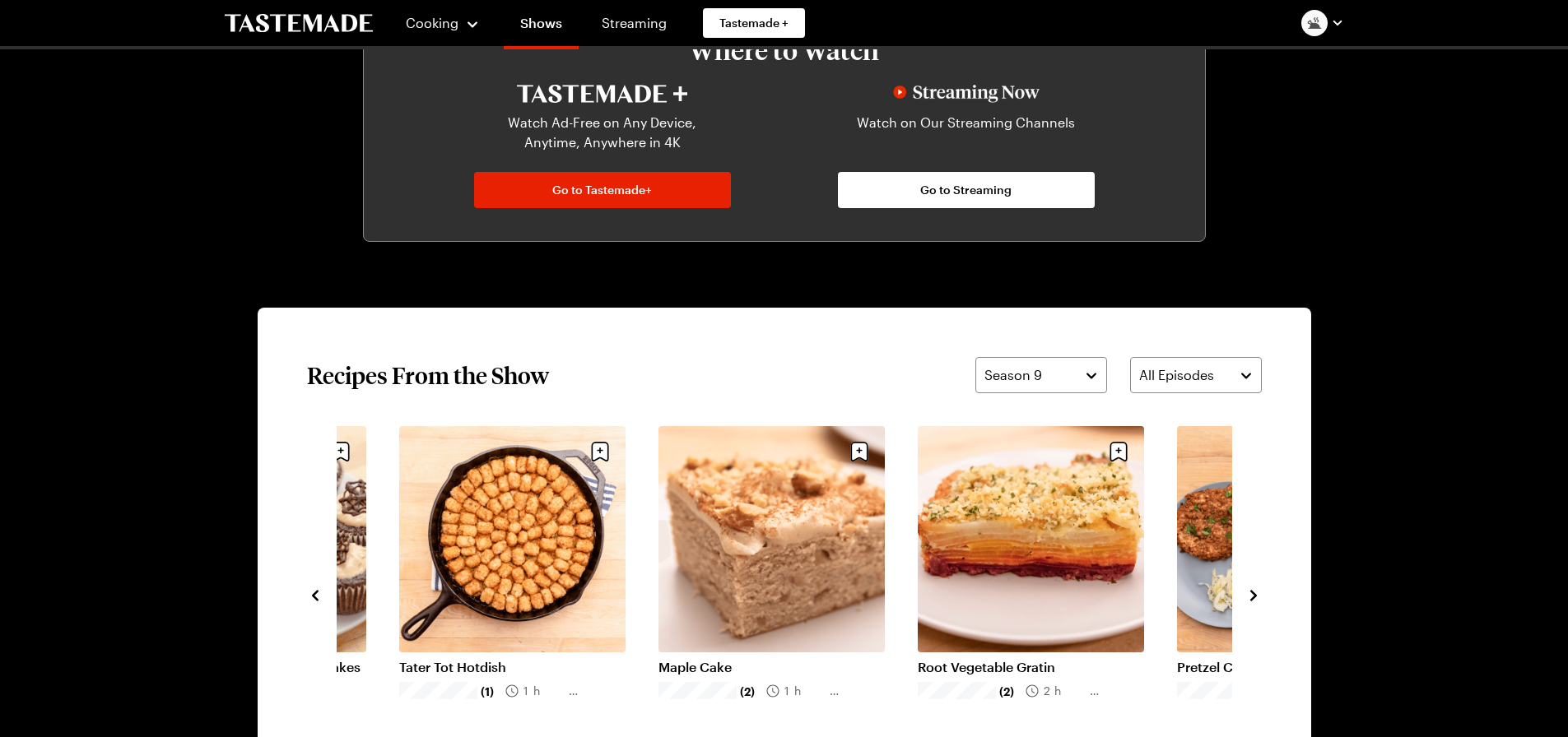
click at [1257, 596] on icon "navigate to next item" at bounding box center [1253, 596] width 16 height 16
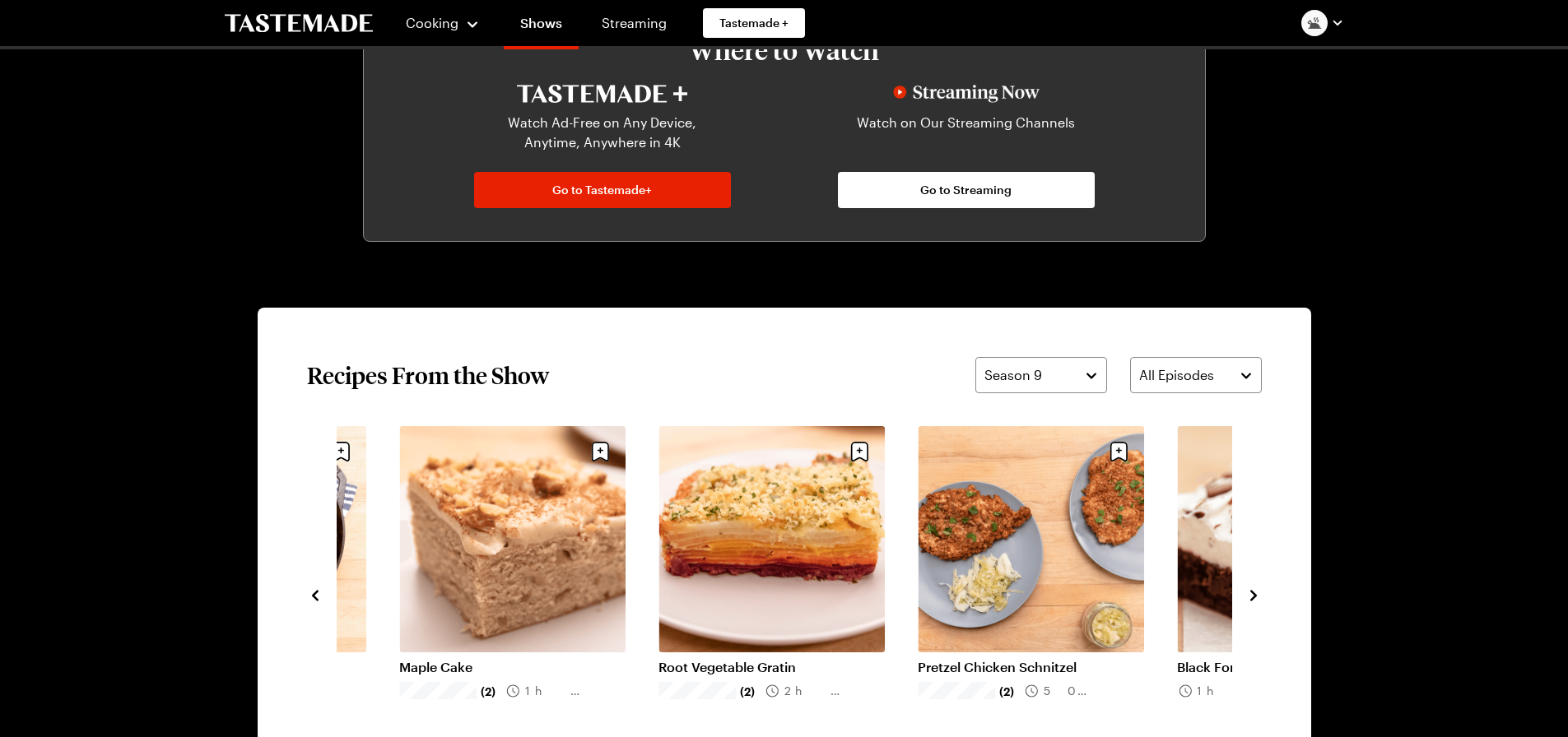
click at [1257, 596] on icon "navigate to next item" at bounding box center [1253, 596] width 16 height 16
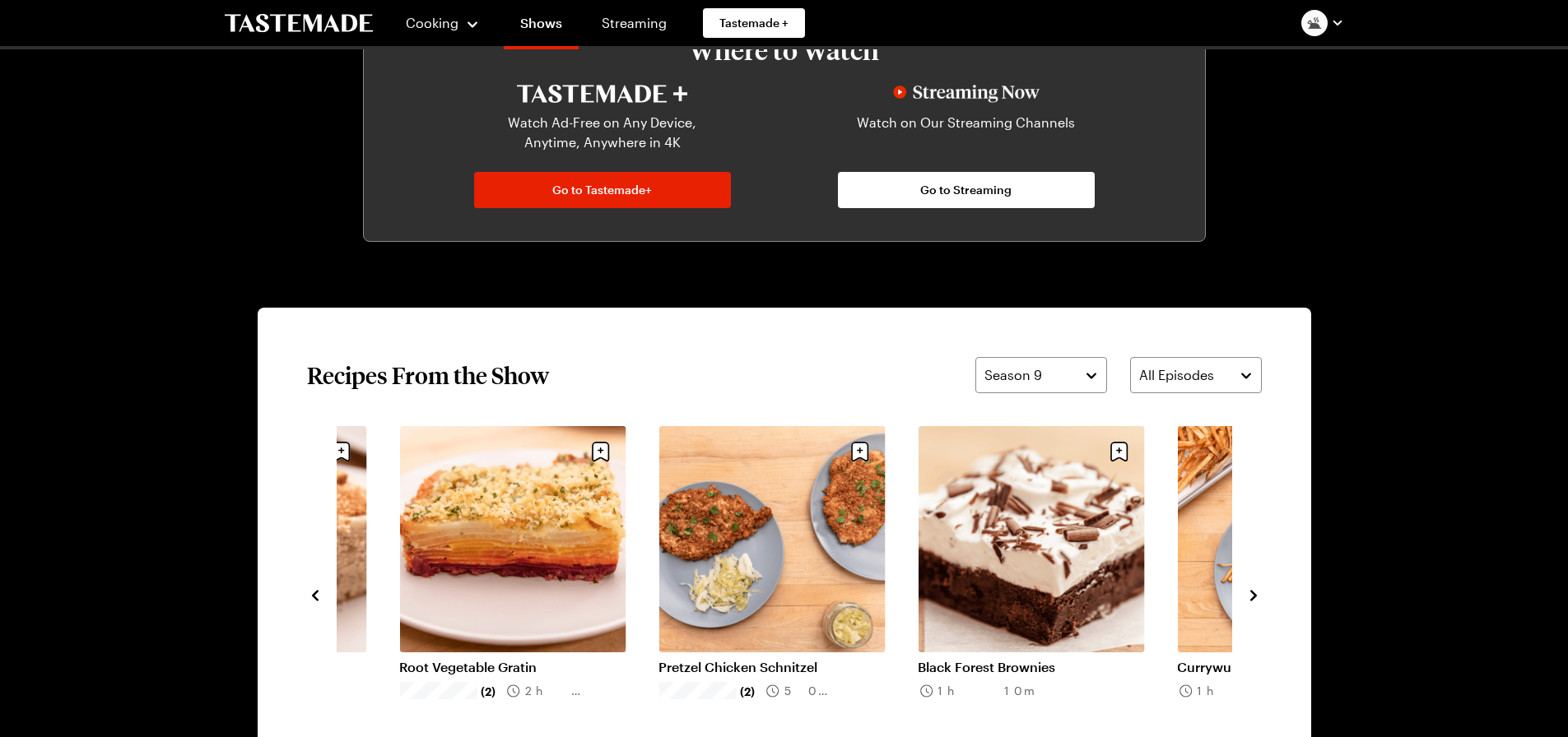
click at [712, 659] on link "Pretzel Chicken Schnitzel" at bounding box center [771, 667] width 226 height 16
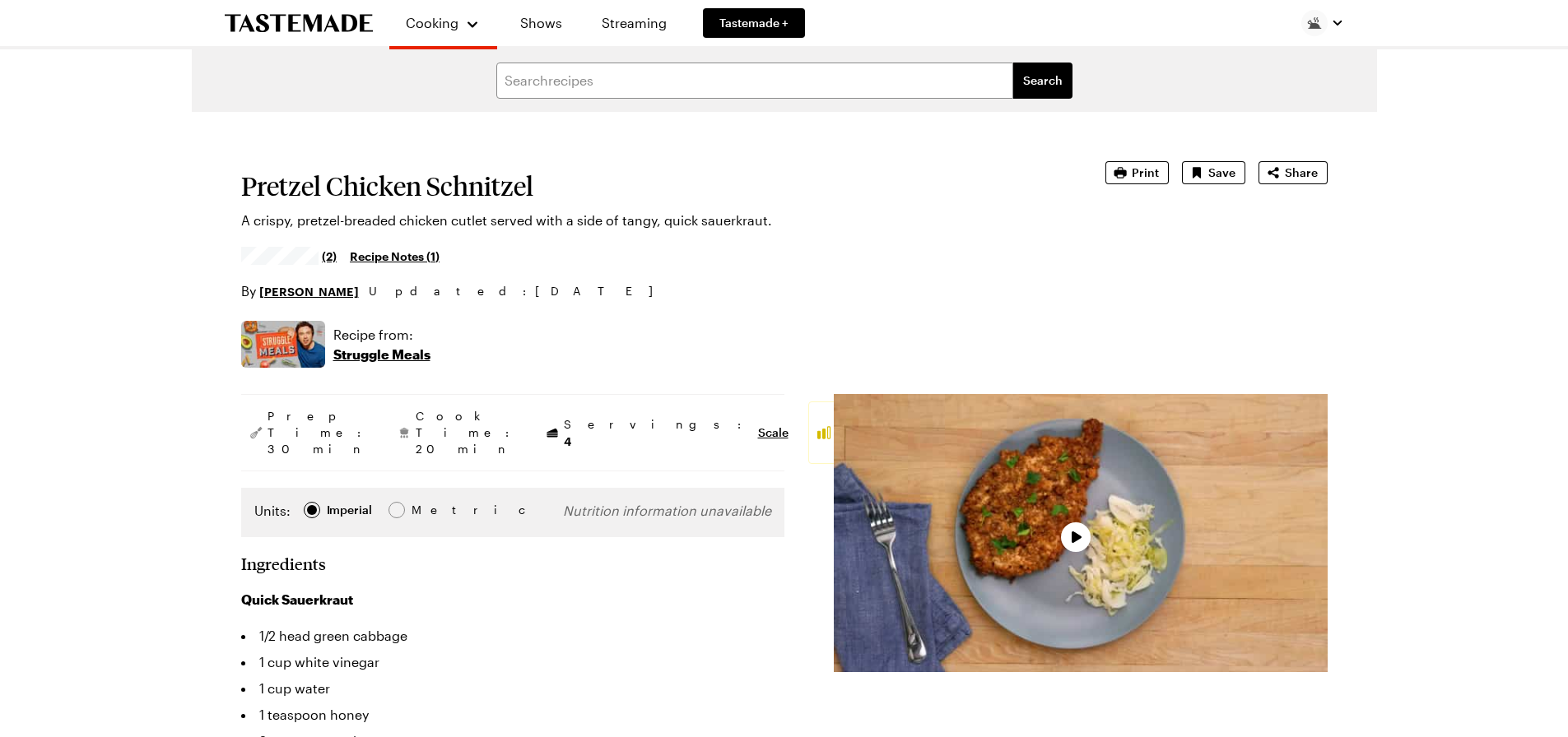
type textarea "x"
